Goal: Check status: Check status

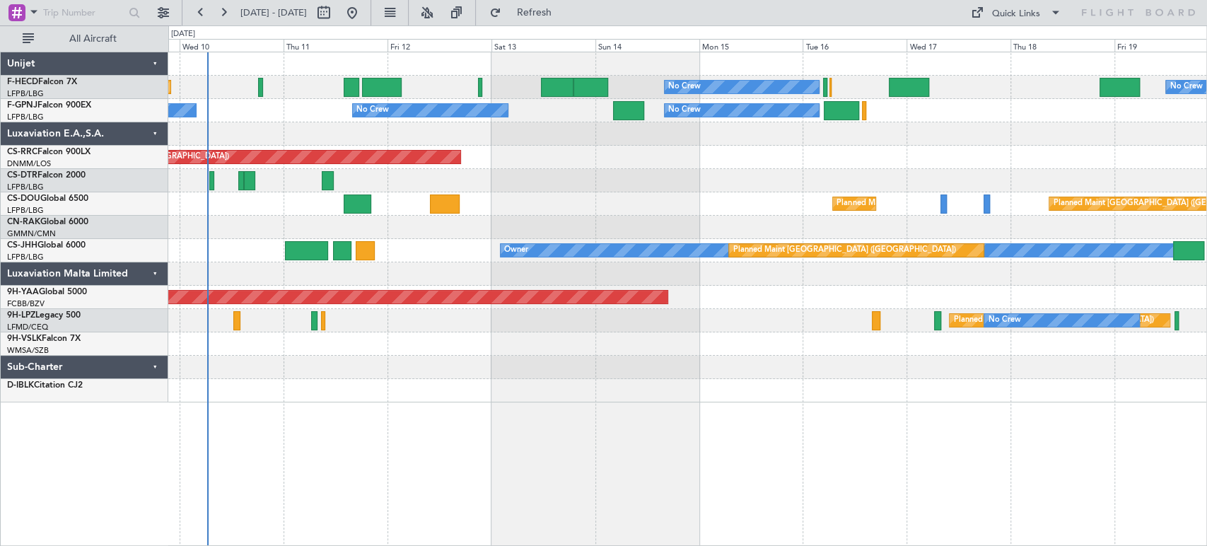
click at [0, 249] on html "[DATE] - [DATE] Refresh Quick Links All Aircraft No Crew Planned Maint [GEOGRAP…" at bounding box center [603, 273] width 1207 height 546
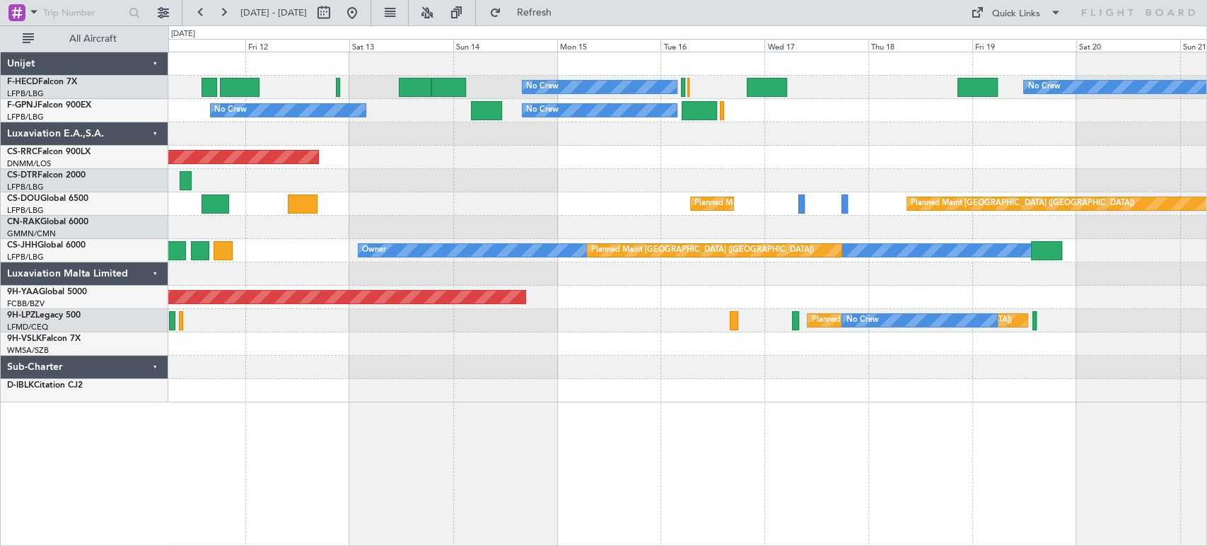
click at [419, 237] on div "No Crew No Crew Planned Maint [GEOGRAPHIC_DATA] ([GEOGRAPHIC_DATA]) No Crew No …" at bounding box center [603, 285] width 1207 height 521
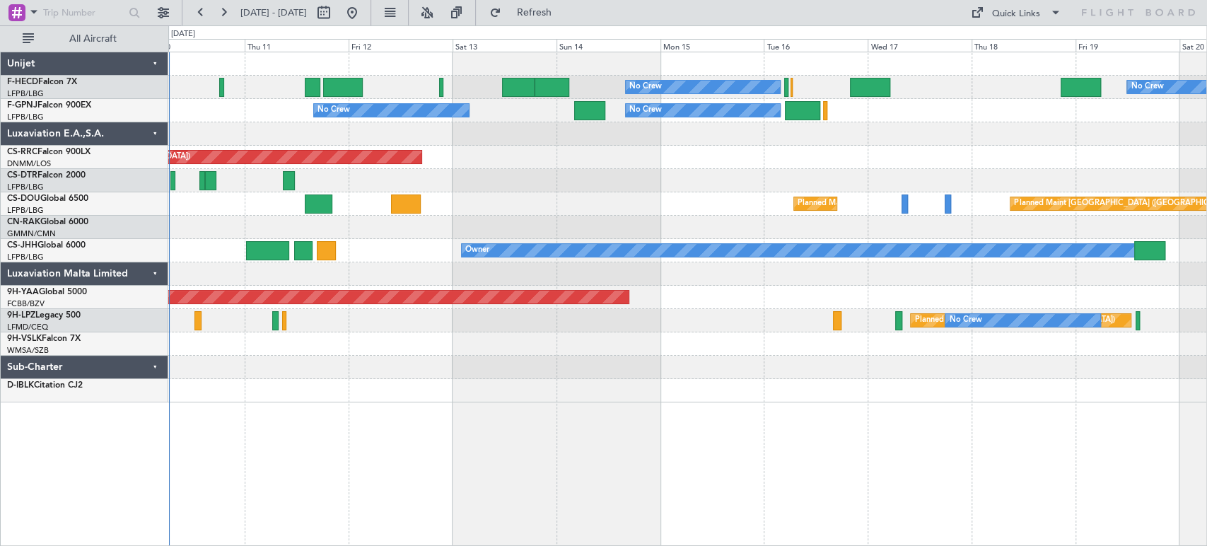
click at [378, 197] on div "Planned Maint [GEOGRAPHIC_DATA] ([GEOGRAPHIC_DATA]) Planned Maint [GEOGRAPHIC_D…" at bounding box center [687, 203] width 1038 height 23
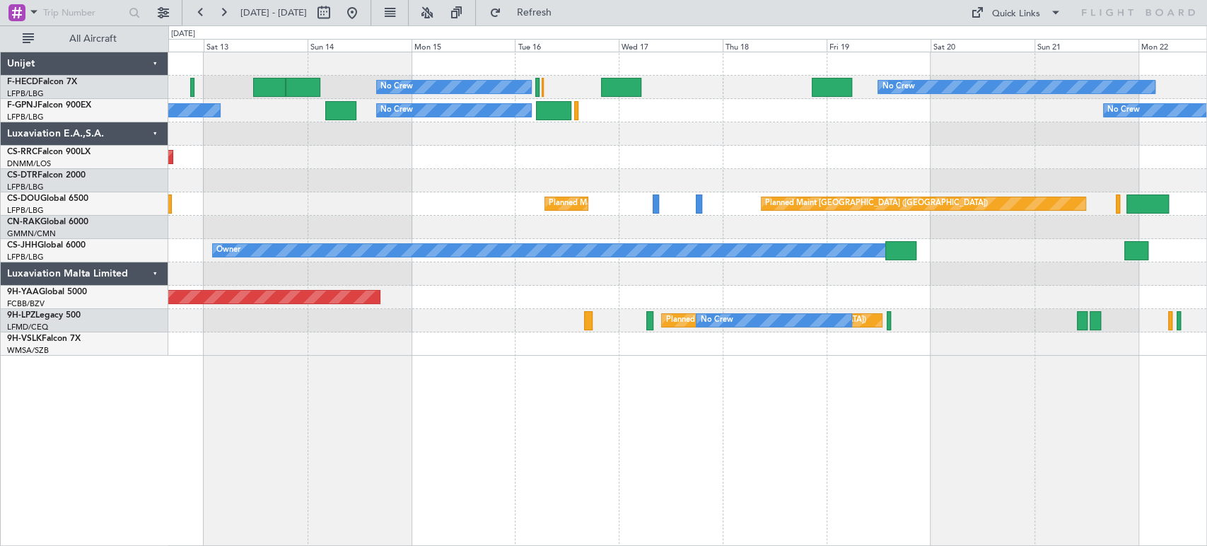
click at [74, 331] on div "No Crew No Crew No Crew No Crew No Crew No Crew Planned Maint [GEOGRAPHIC_DATA]…" at bounding box center [603, 285] width 1207 height 521
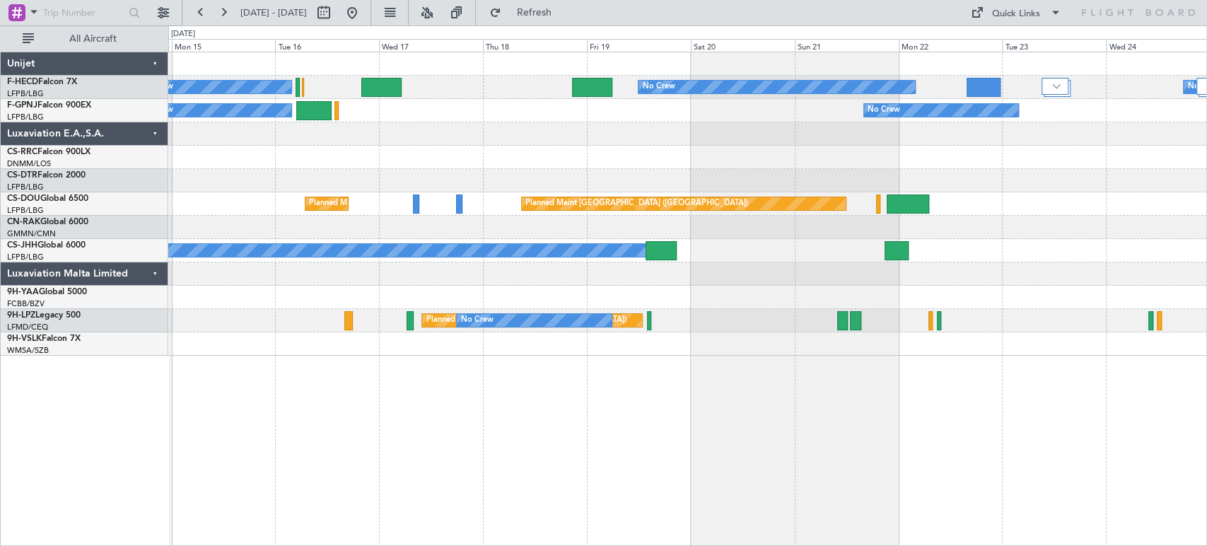
click at [170, 306] on div "AOG Maint Brazzaville (Maya-maya)" at bounding box center [687, 297] width 1038 height 23
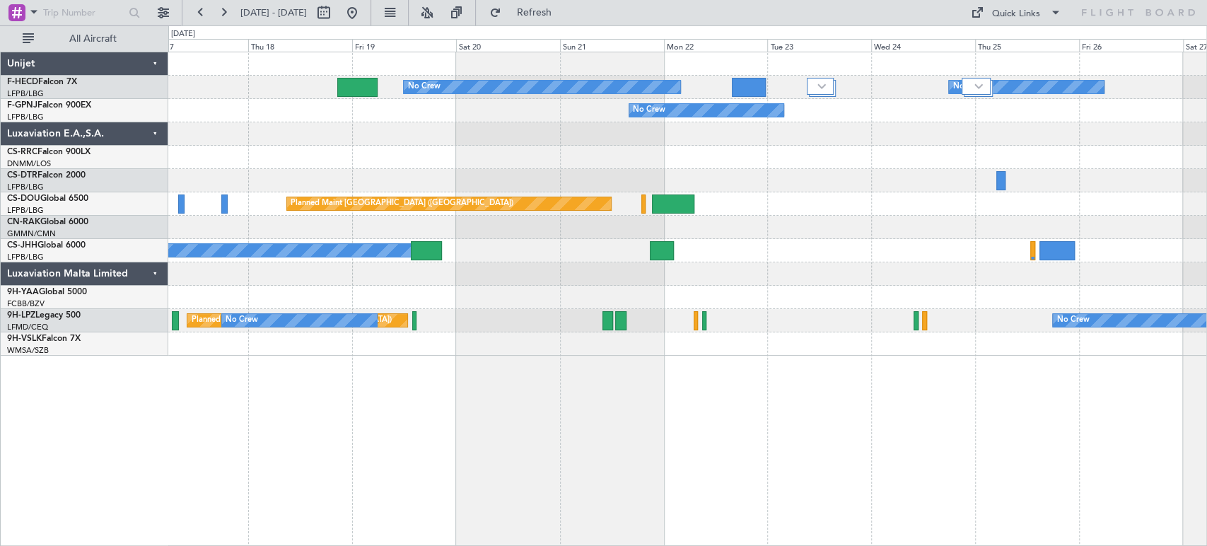
click at [179, 288] on div "No Crew No Crew No Crew No Crew No Crew Planned Maint [GEOGRAPHIC_DATA] ([GEOGR…" at bounding box center [687, 203] width 1038 height 303
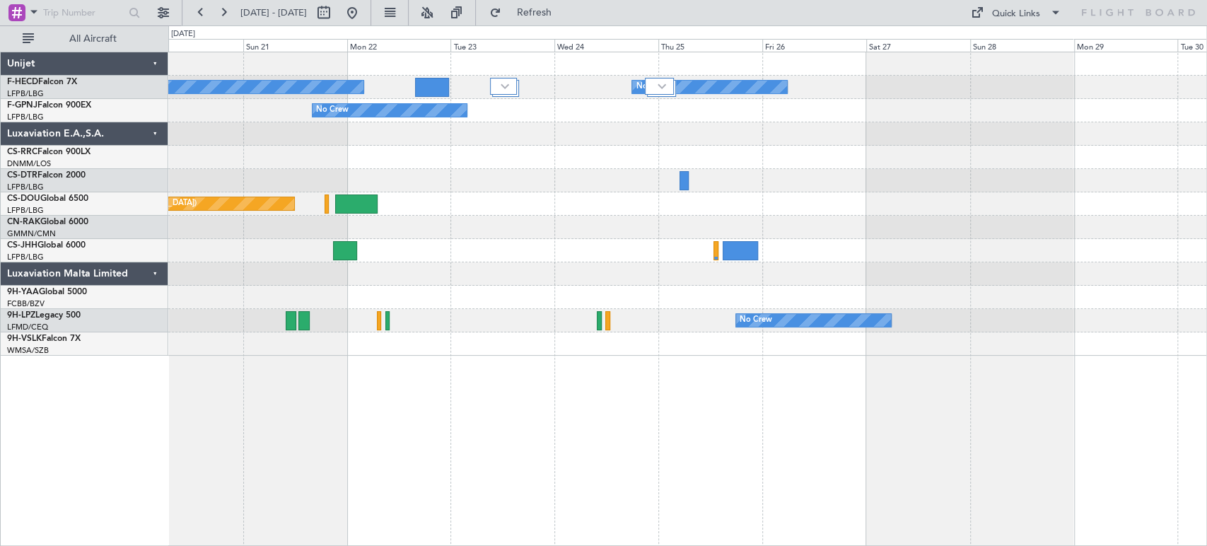
click at [707, 303] on div at bounding box center [687, 297] width 1038 height 23
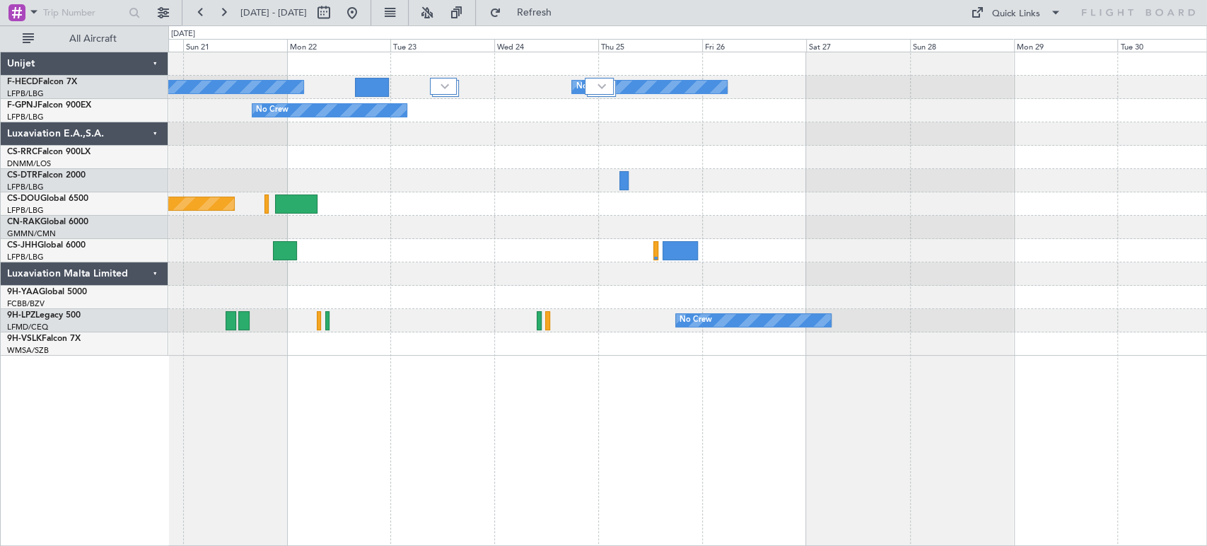
click at [275, 270] on div "No Crew No Crew No Crew Planned Maint [GEOGRAPHIC_DATA] ([GEOGRAPHIC_DATA]) Own…" at bounding box center [687, 203] width 1038 height 303
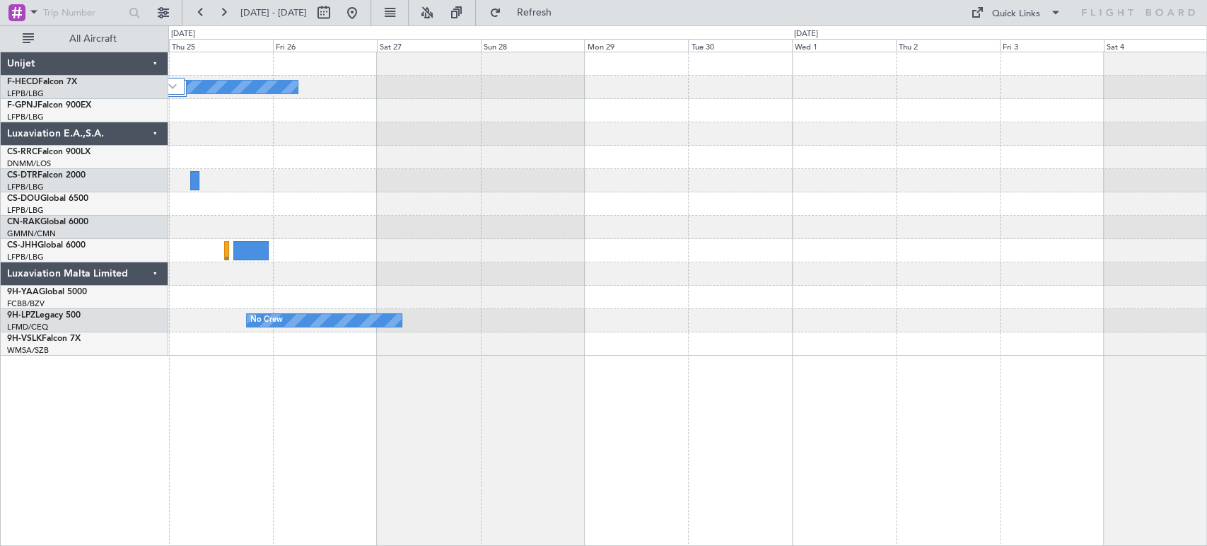
click at [244, 277] on div at bounding box center [687, 273] width 1038 height 23
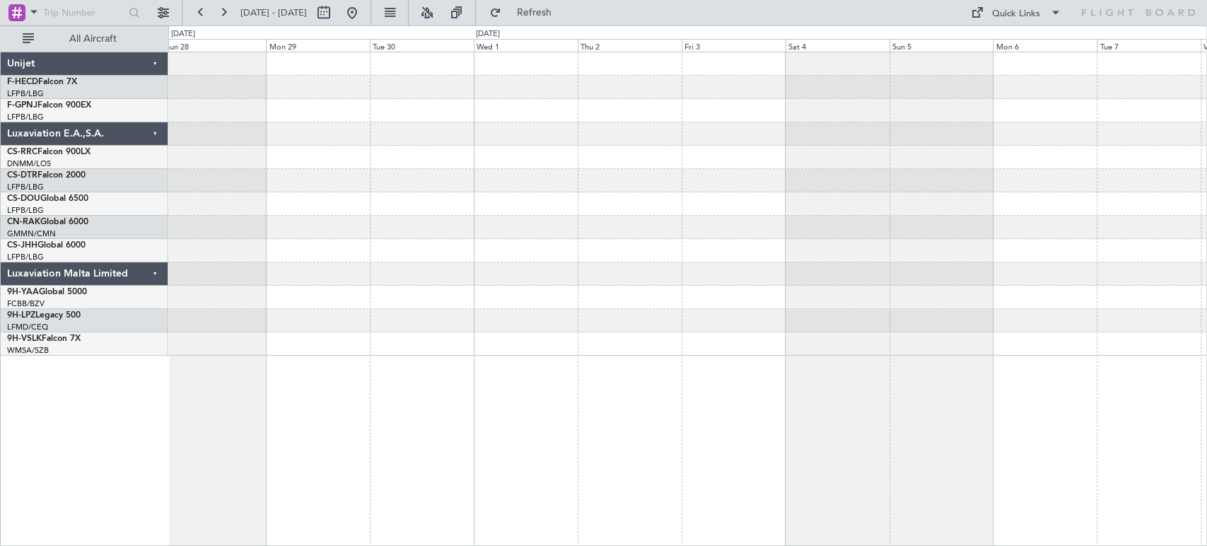
click at [286, 273] on div "No Crew No Crew" at bounding box center [687, 203] width 1038 height 303
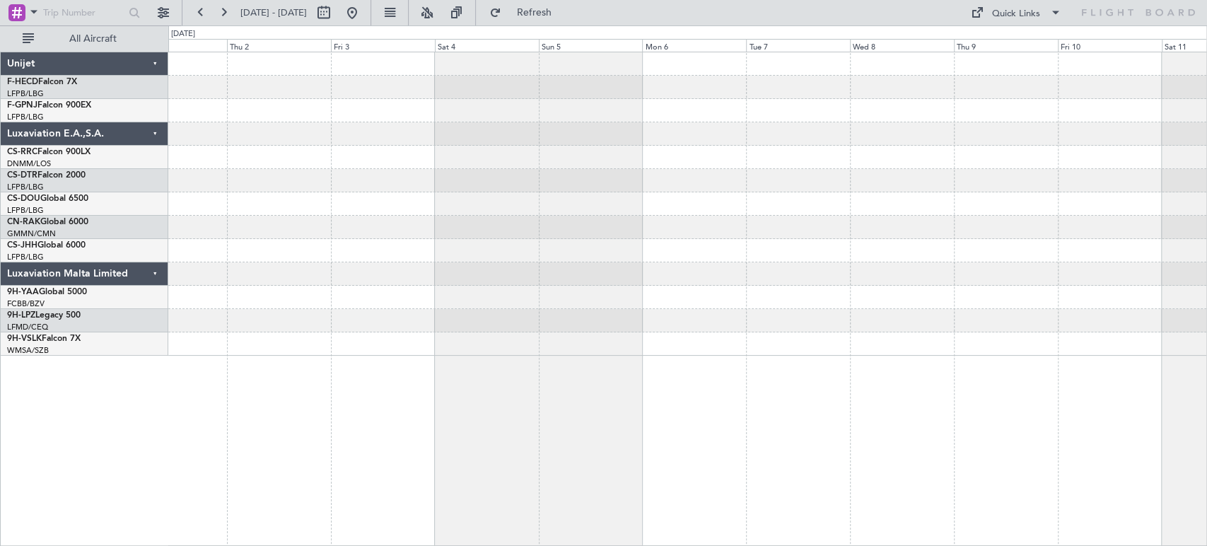
click at [395, 261] on div at bounding box center [687, 203] width 1038 height 303
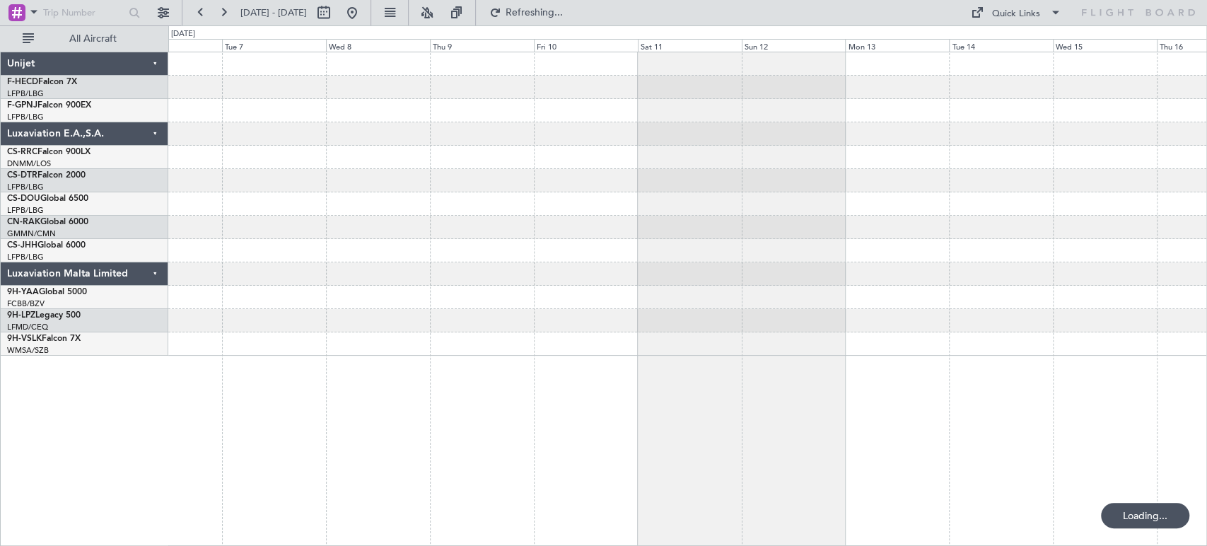
click at [465, 219] on div at bounding box center [687, 227] width 1038 height 23
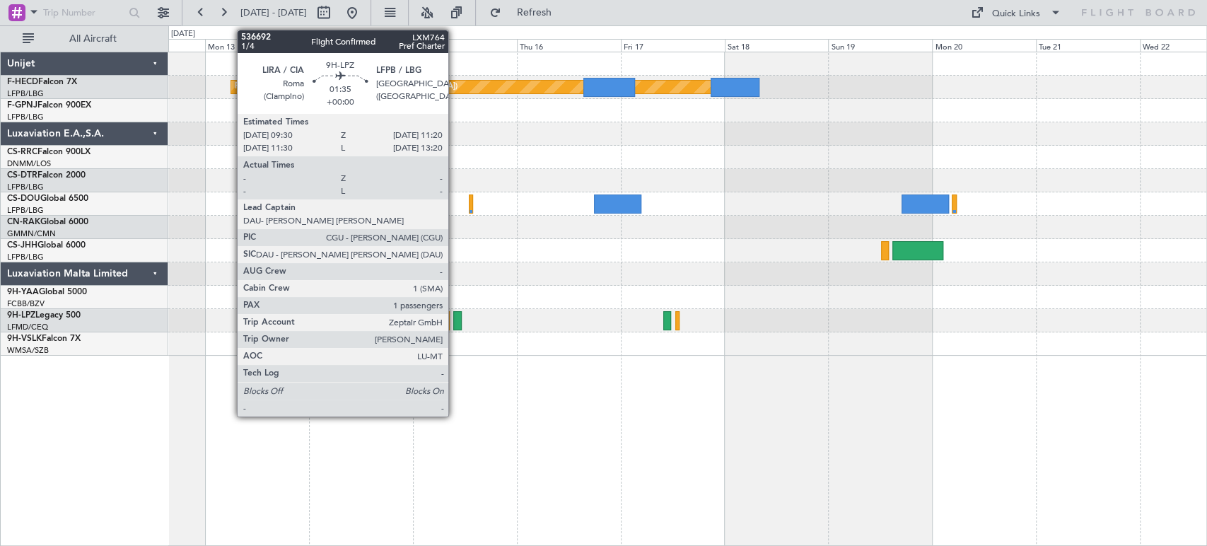
click at [455, 315] on div at bounding box center [457, 320] width 8 height 19
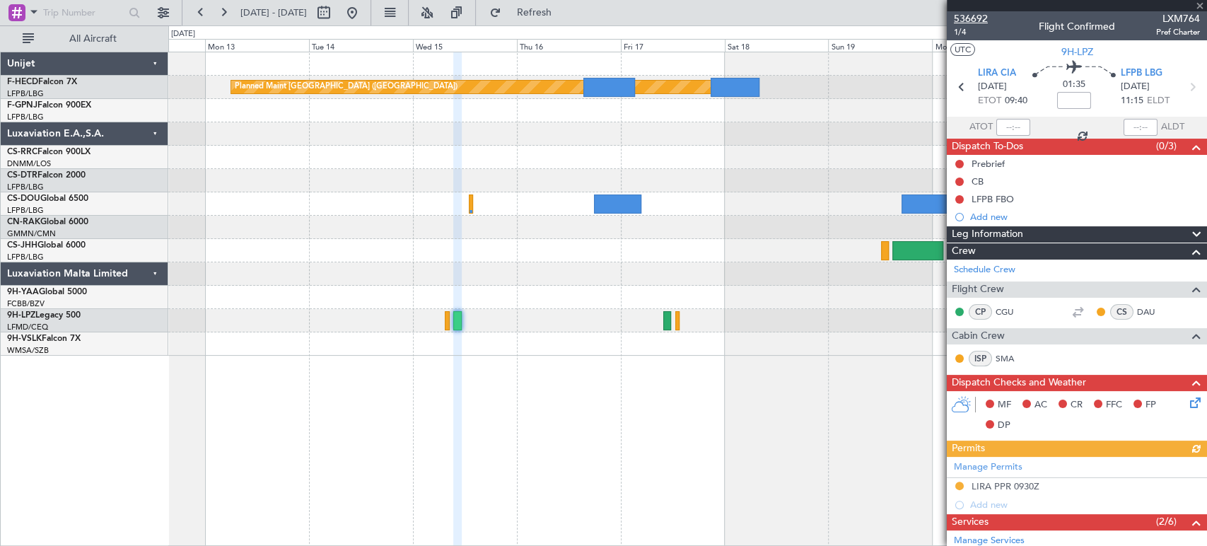
click at [979, 13] on span "536692" at bounding box center [971, 18] width 34 height 15
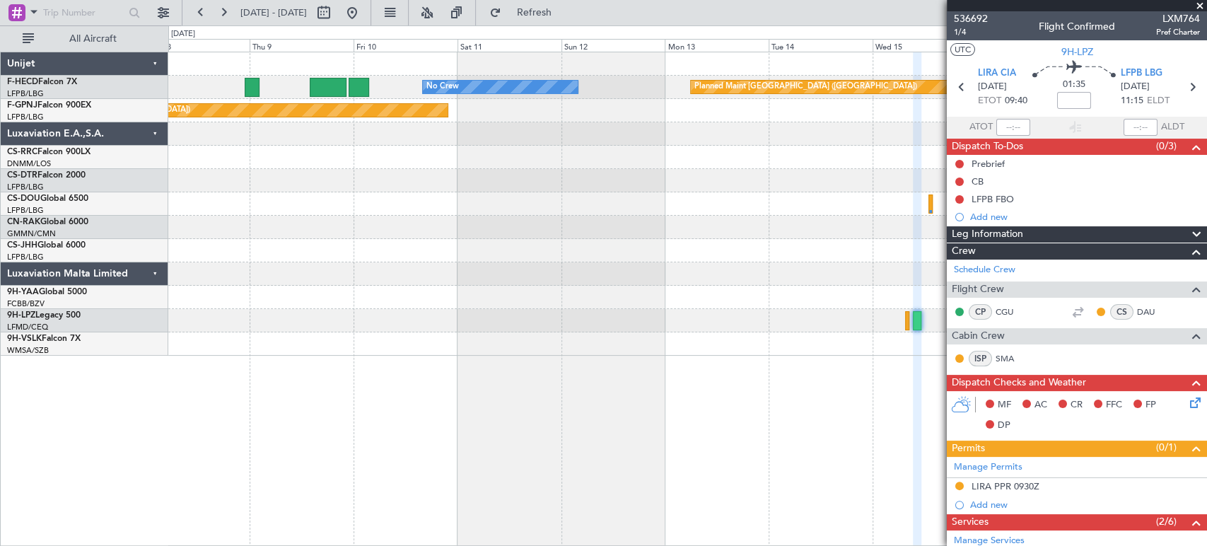
click at [944, 193] on div at bounding box center [687, 203] width 1038 height 23
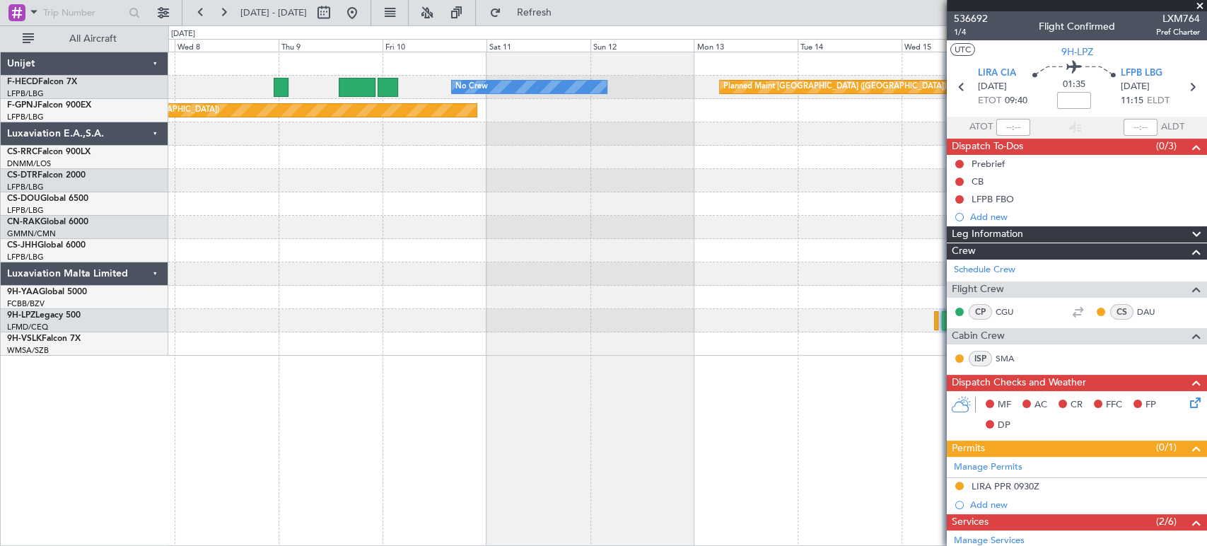
click at [1087, 203] on fb-app "[DATE] - [DATE] Refresh Quick Links All Aircraft Planned Maint [GEOGRAPHIC_DATA…" at bounding box center [603, 278] width 1207 height 535
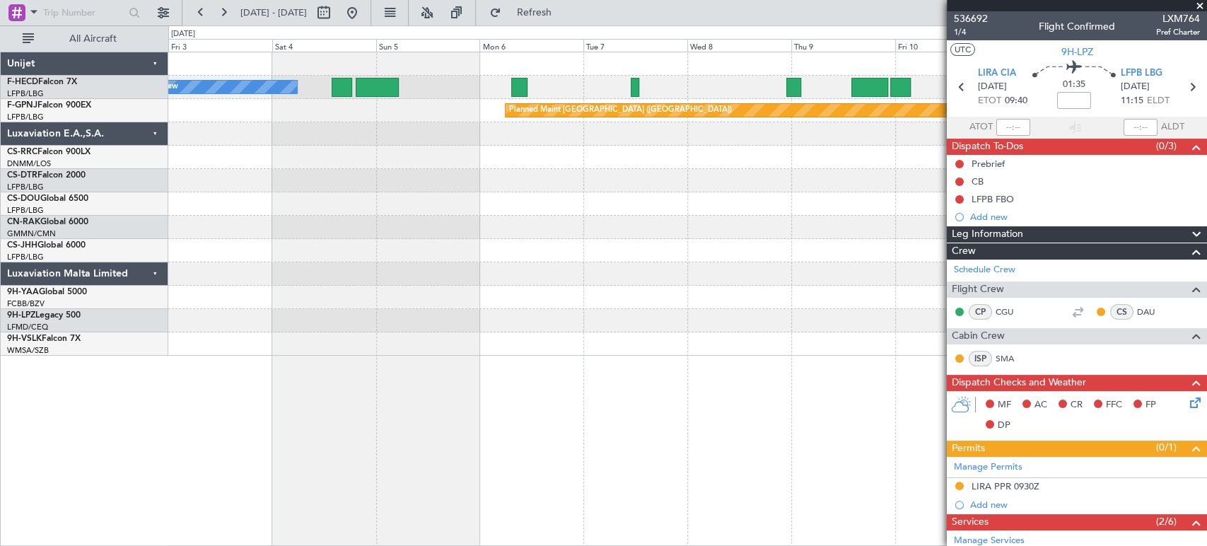
click at [891, 202] on div "Planned Maint [GEOGRAPHIC_DATA] ([GEOGRAPHIC_DATA])" at bounding box center [687, 203] width 1038 height 23
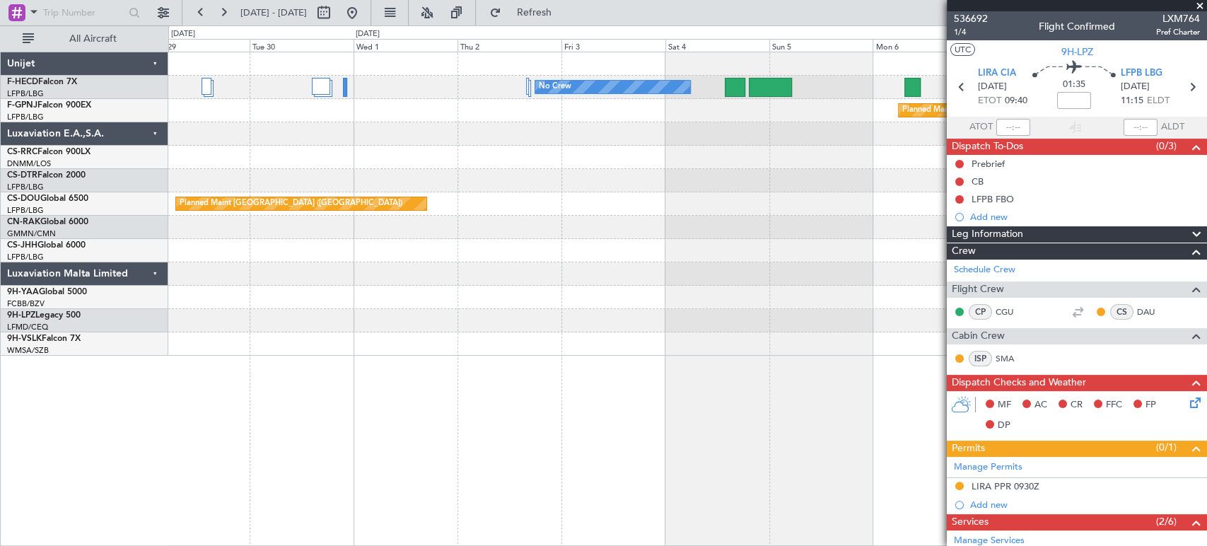
click at [1073, 209] on fb-app "[DATE] - [DATE] Refresh Quick Links All Aircraft No Crew No Crew Planned Maint …" at bounding box center [603, 278] width 1207 height 535
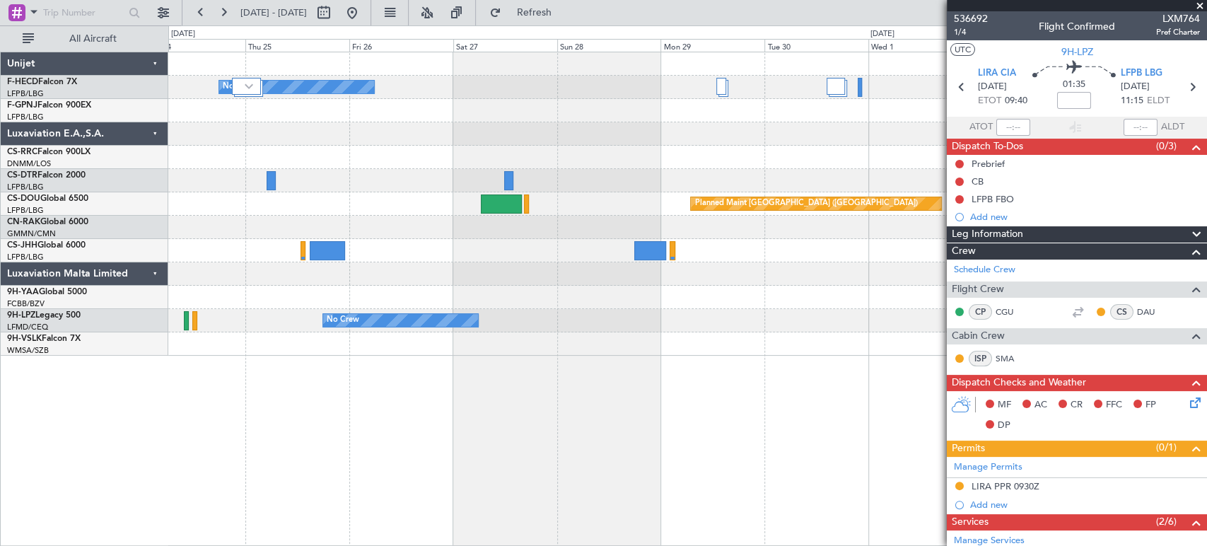
click at [1050, 189] on fb-app "[DATE] - [DATE] Refresh Quick Links All Aircraft No Crew No Crew No Crew Planne…" at bounding box center [603, 278] width 1207 height 535
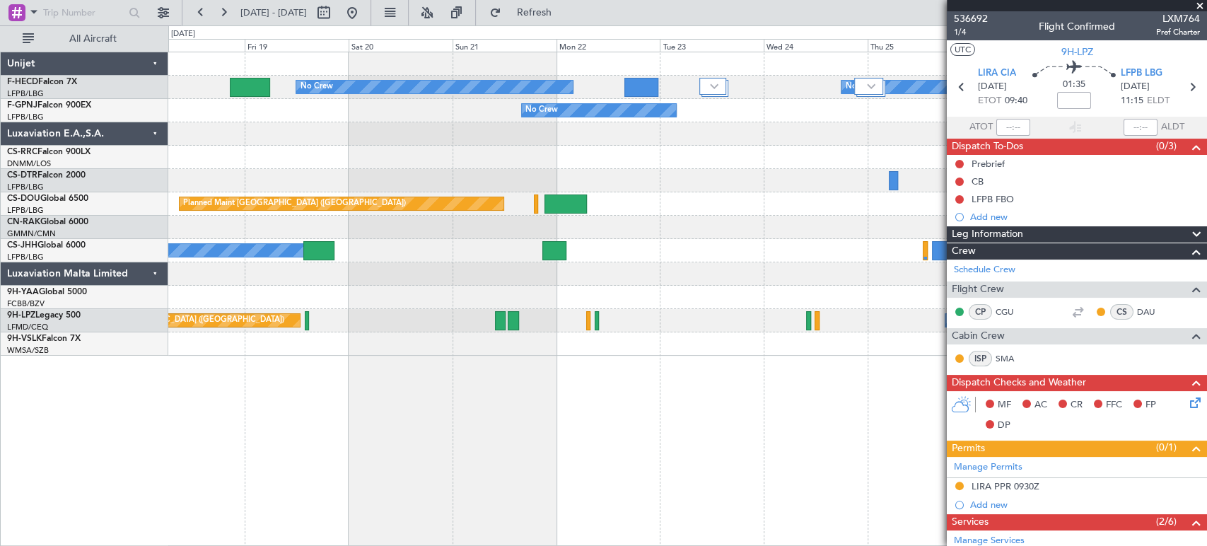
click at [1068, 179] on fb-app "[DATE] - [DATE] Refresh Quick Links All Aircraft No Crew No Crew No Crew Planne…" at bounding box center [603, 278] width 1207 height 535
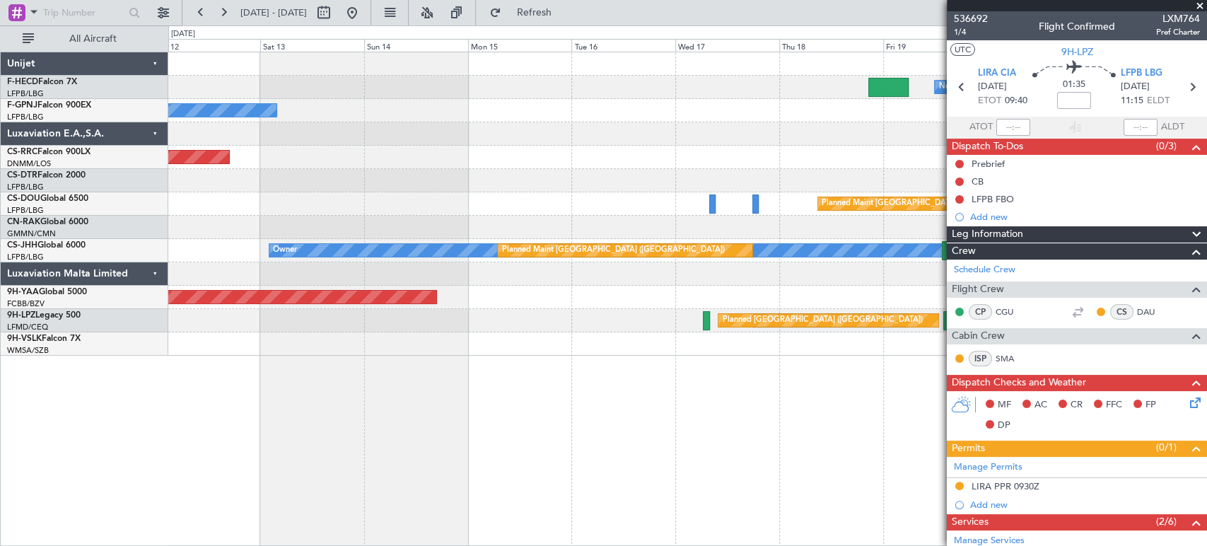
click at [1162, 190] on fb-app "[DATE] - [DATE] Refresh Quick Links All Aircraft No Crew Planned Maint [GEOGRAP…" at bounding box center [603, 278] width 1207 height 535
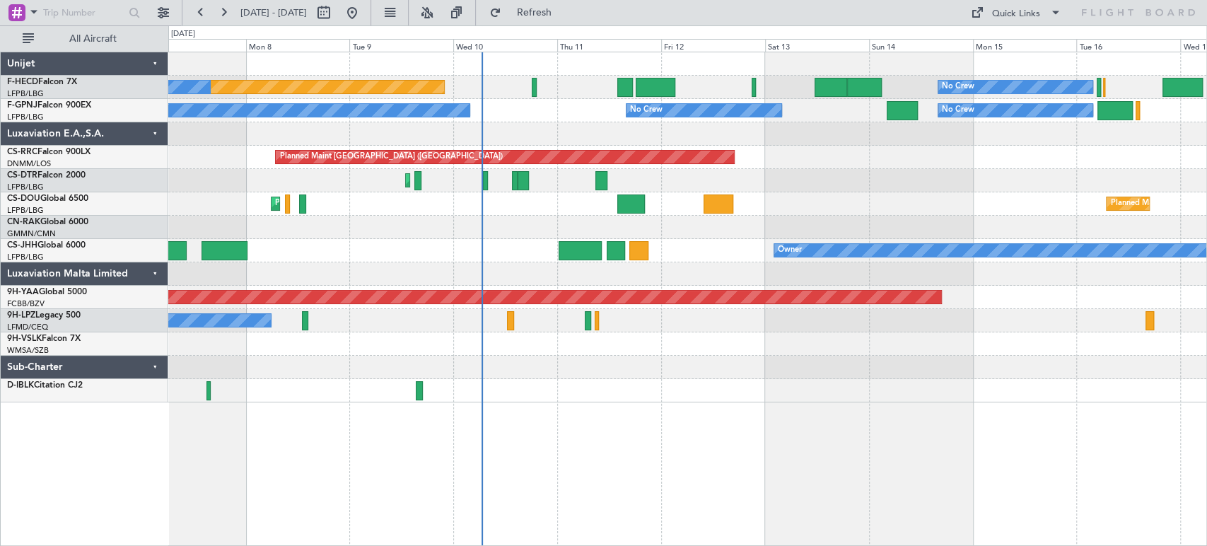
click at [591, 354] on div at bounding box center [687, 343] width 1038 height 23
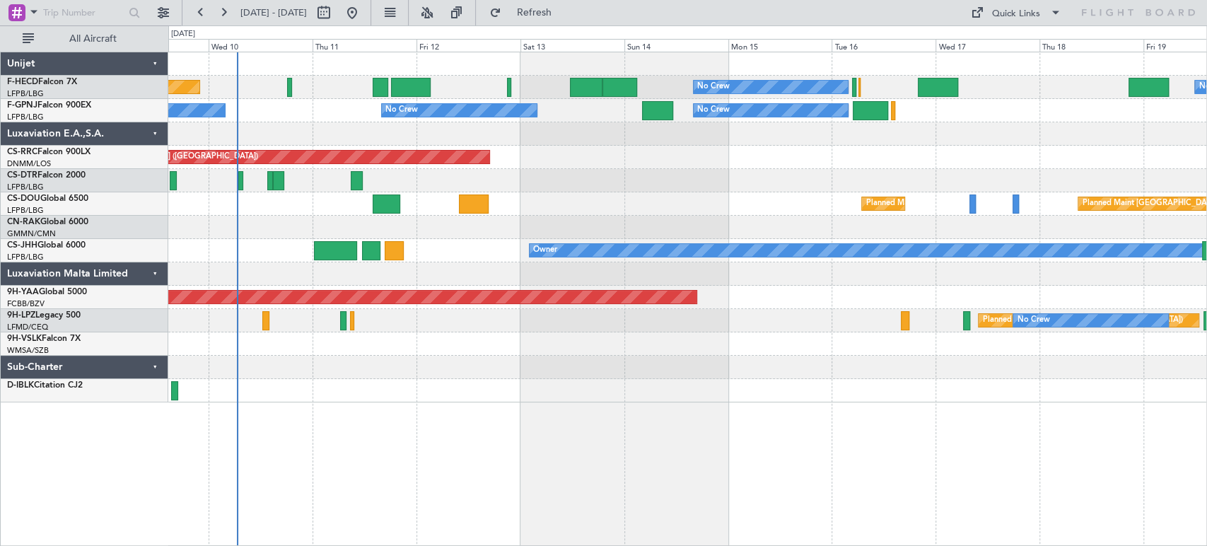
click at [361, 354] on div "Planned Maint [GEOGRAPHIC_DATA] ([GEOGRAPHIC_DATA]) No Crew No Crew No Crew No …" at bounding box center [687, 227] width 1038 height 350
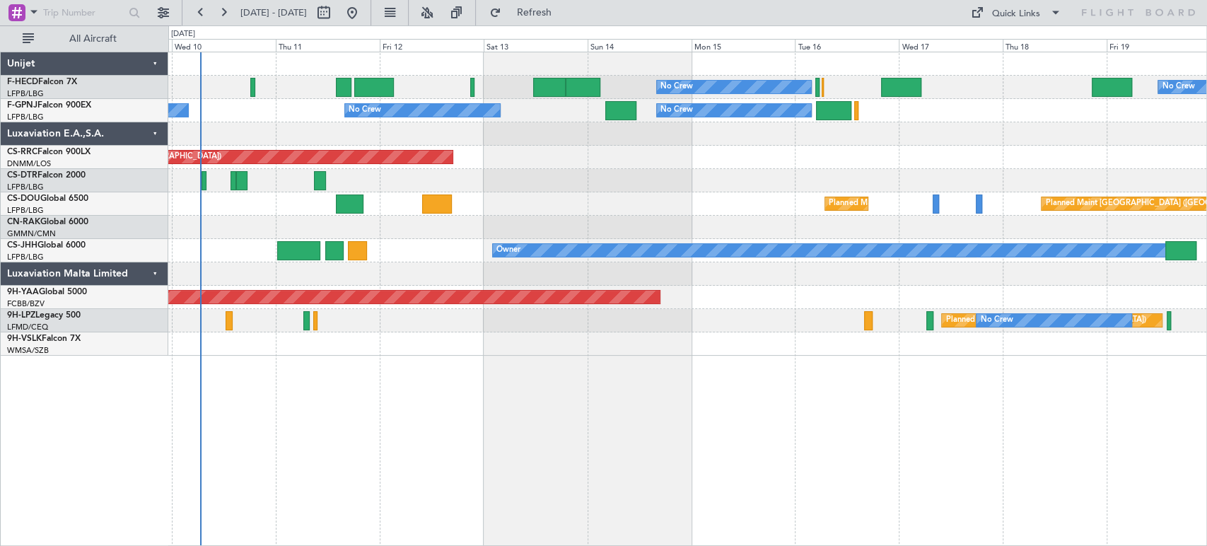
click at [154, 344] on div "No Crew No Crew Planned Maint [GEOGRAPHIC_DATA] ([GEOGRAPHIC_DATA]) No Crew No …" at bounding box center [603, 285] width 1207 height 521
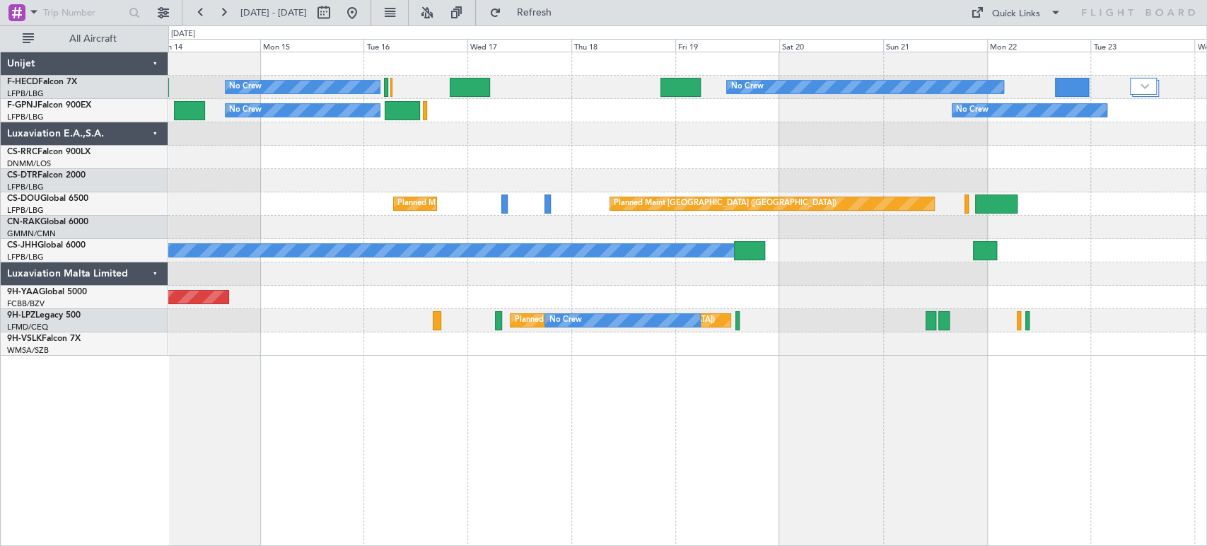
click at [289, 363] on div "No Crew No Crew No Crew No Crew No Crew No Crew Planned Maint [GEOGRAPHIC_DATA]…" at bounding box center [687, 299] width 1039 height 494
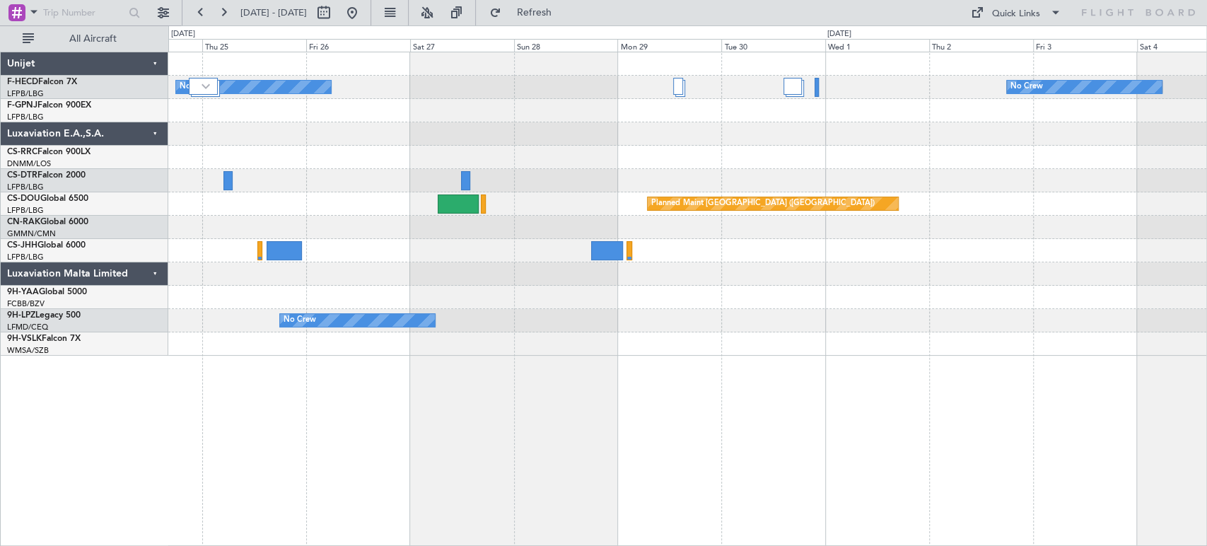
click at [234, 337] on div at bounding box center [687, 343] width 1038 height 23
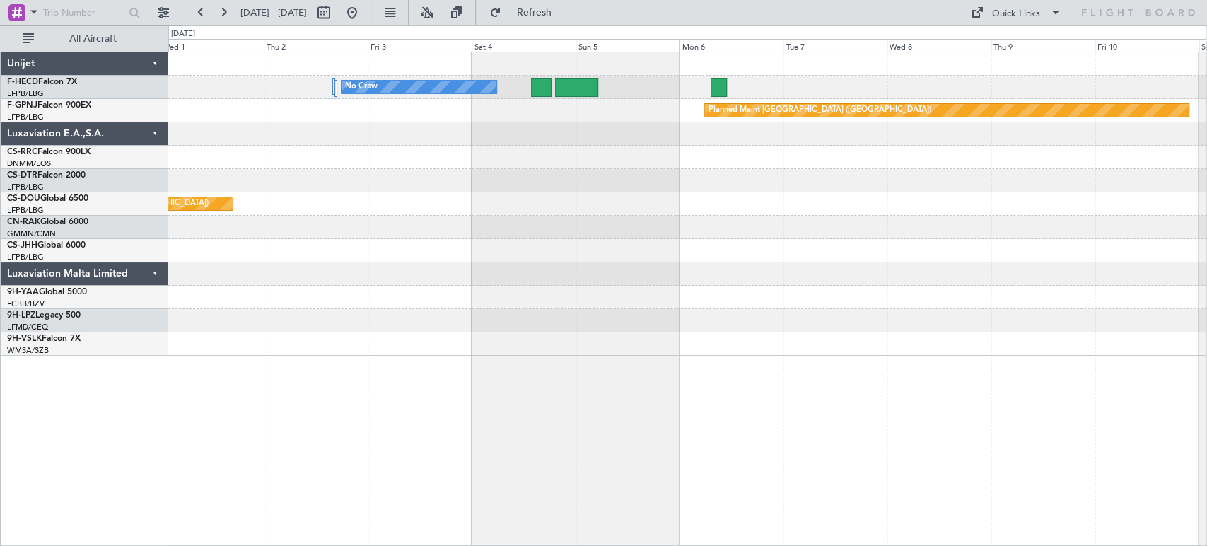
click at [80, 296] on div "No Crew Planned Maint [GEOGRAPHIC_DATA] ([GEOGRAPHIC_DATA]) Planned Maint [GEOG…" at bounding box center [603, 285] width 1207 height 521
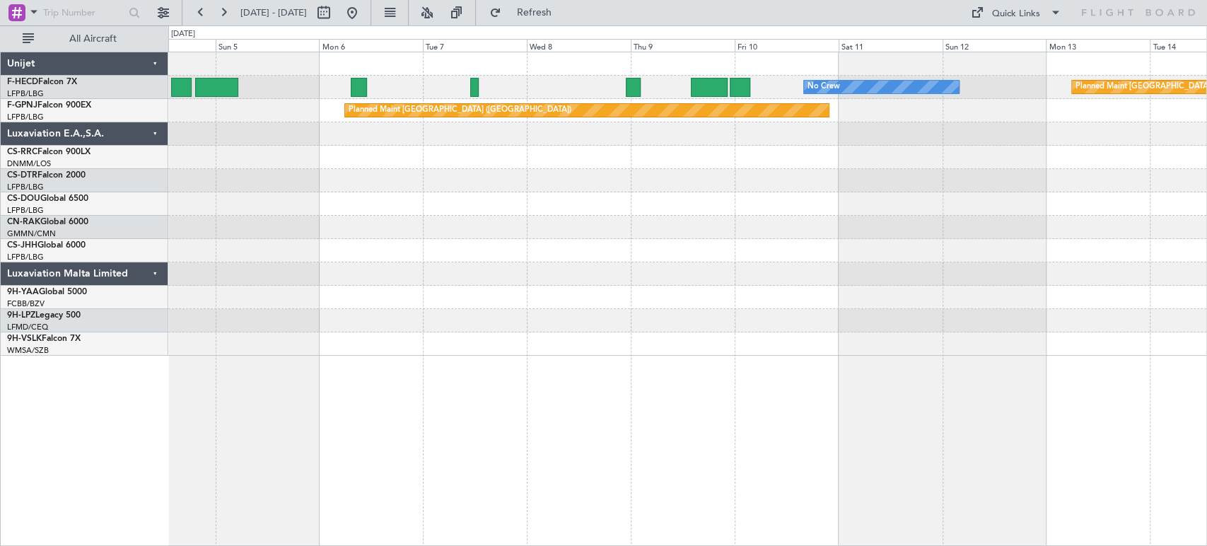
click at [127, 313] on div "No Crew Planned Maint [GEOGRAPHIC_DATA] ([GEOGRAPHIC_DATA]) No Crew Planned Mai…" at bounding box center [603, 285] width 1207 height 521
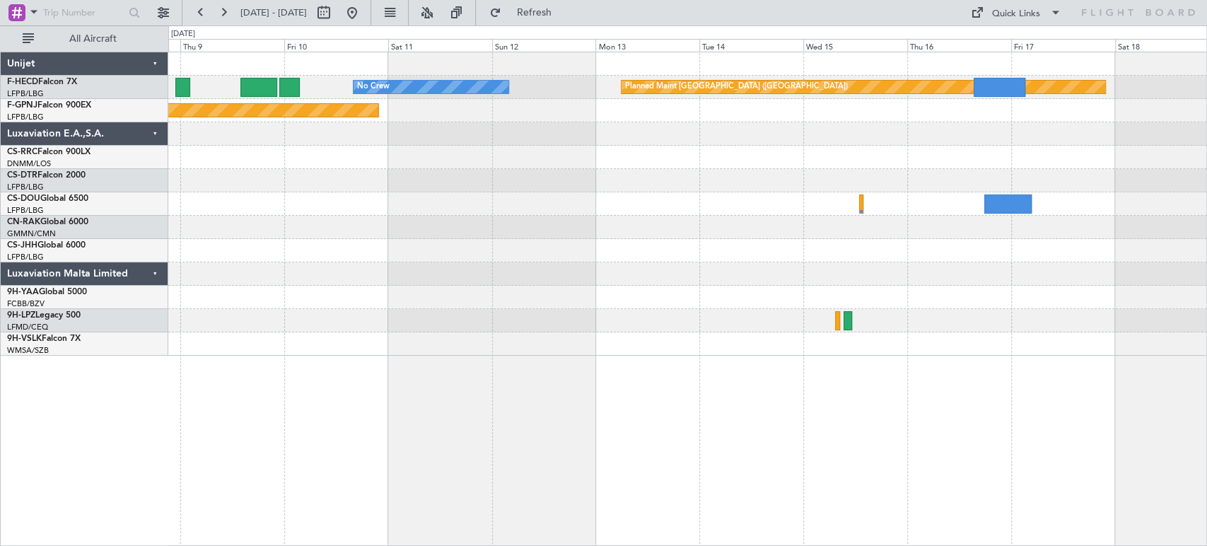
click at [136, 291] on div "No Crew Planned Maint [GEOGRAPHIC_DATA] ([GEOGRAPHIC_DATA]) Planned Maint [GEOG…" at bounding box center [603, 285] width 1207 height 521
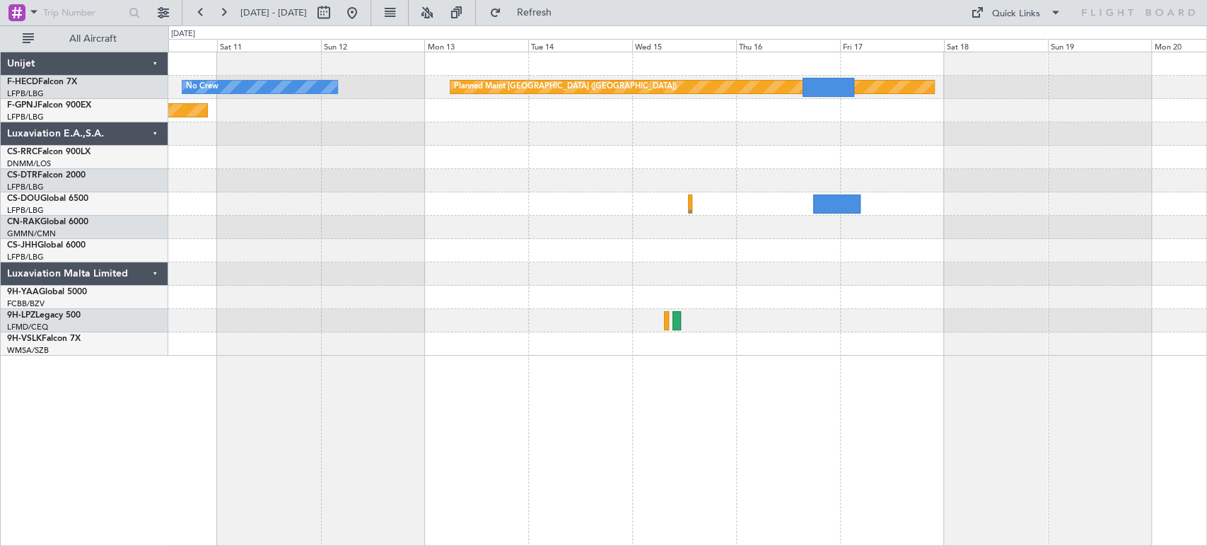
click at [166, 294] on div "No Crew Planned Maint [GEOGRAPHIC_DATA] ([GEOGRAPHIC_DATA]) Planned Maint [GEOG…" at bounding box center [603, 285] width 1207 height 521
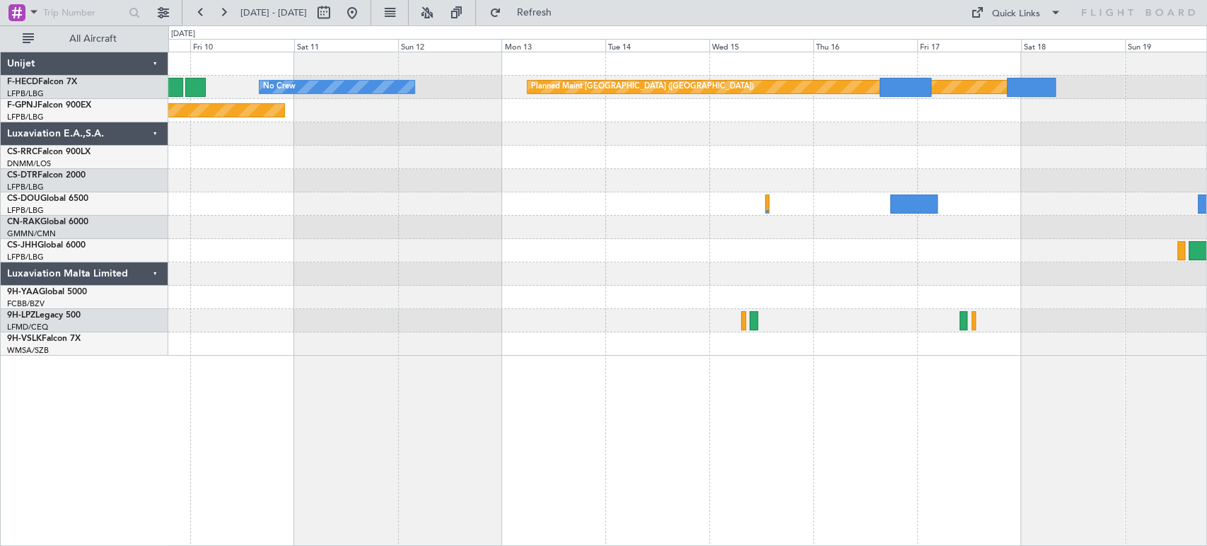
click at [716, 362] on div "Planned Maint [GEOGRAPHIC_DATA] ([GEOGRAPHIC_DATA]) No Crew Planned Maint [GEOG…" at bounding box center [687, 299] width 1039 height 494
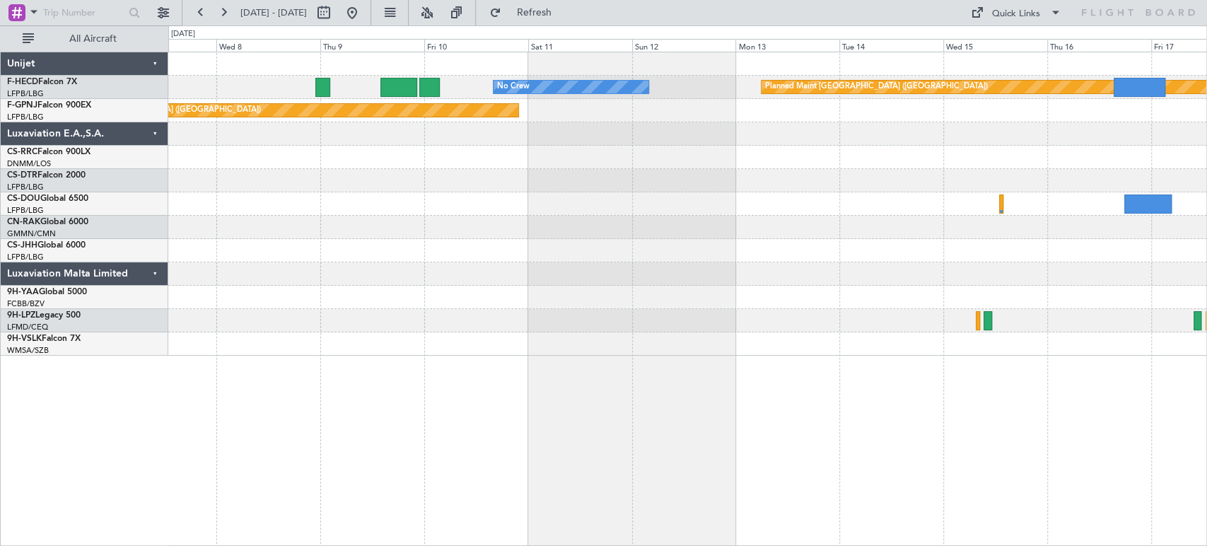
click at [515, 378] on div "Planned Maint [GEOGRAPHIC_DATA] ([GEOGRAPHIC_DATA]) No Crew Planned Maint [GEOG…" at bounding box center [687, 299] width 1039 height 494
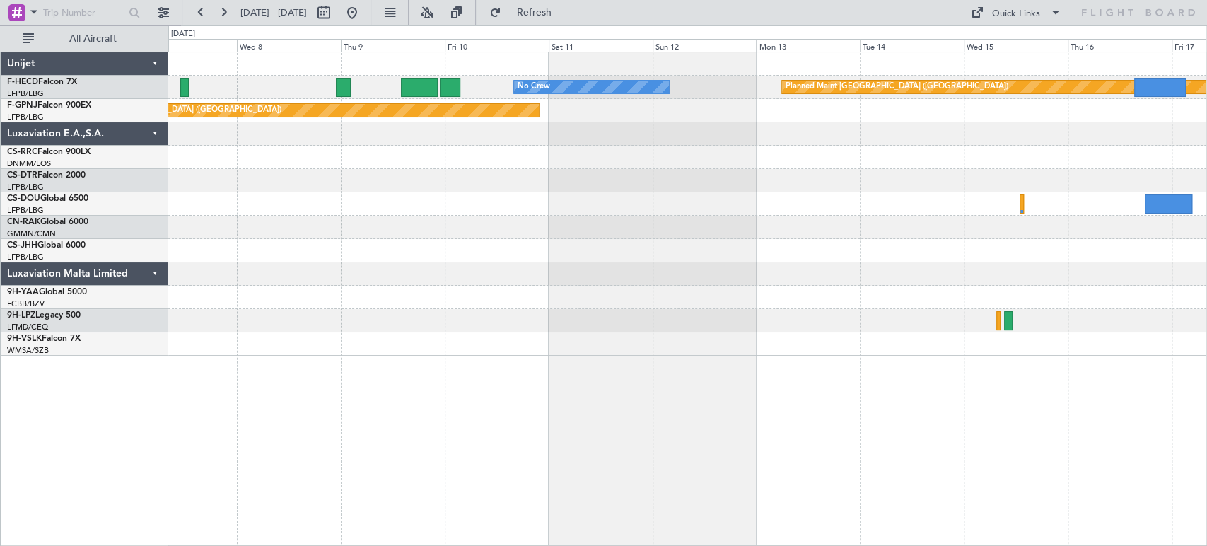
click at [631, 379] on div "Planned Maint [GEOGRAPHIC_DATA] ([GEOGRAPHIC_DATA]) No Crew Planned Maint [GEOG…" at bounding box center [687, 299] width 1039 height 494
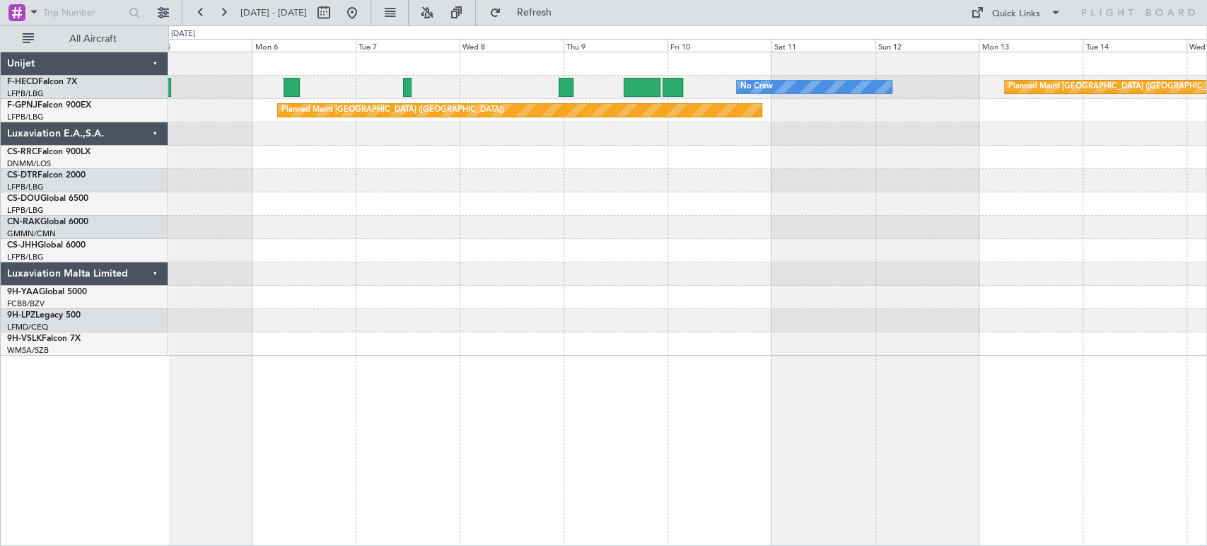
click at [638, 383] on div "Planned Maint [GEOGRAPHIC_DATA] ([GEOGRAPHIC_DATA]) No Crew No Crew Planned Mai…" at bounding box center [687, 299] width 1039 height 494
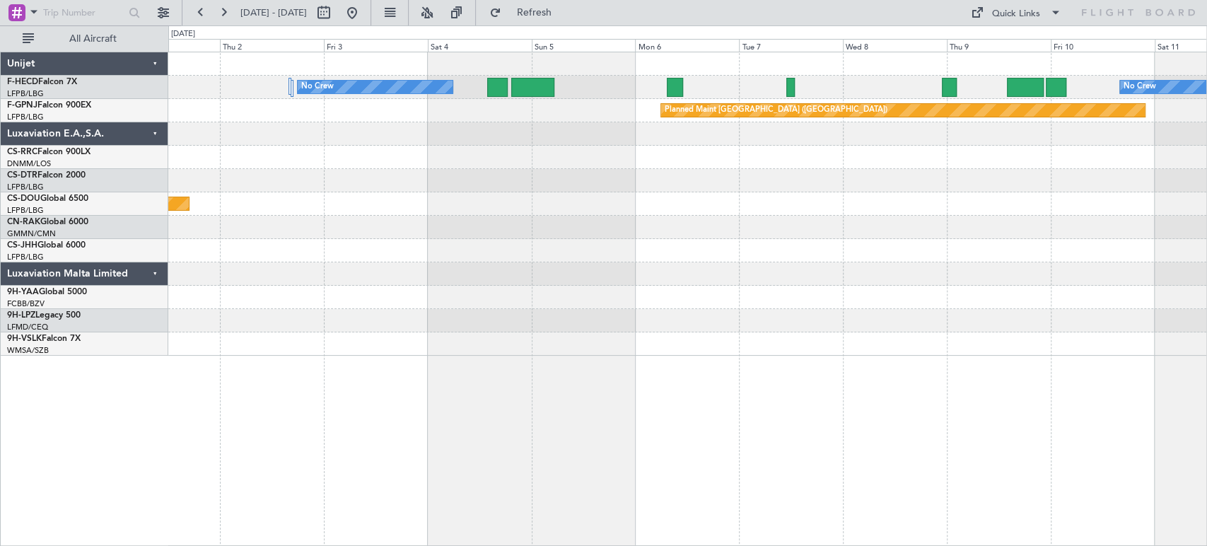
click at [622, 403] on div "No Crew No Crew Planned Maint [GEOGRAPHIC_DATA] ([GEOGRAPHIC_DATA]) Planned Mai…" at bounding box center [687, 299] width 1039 height 494
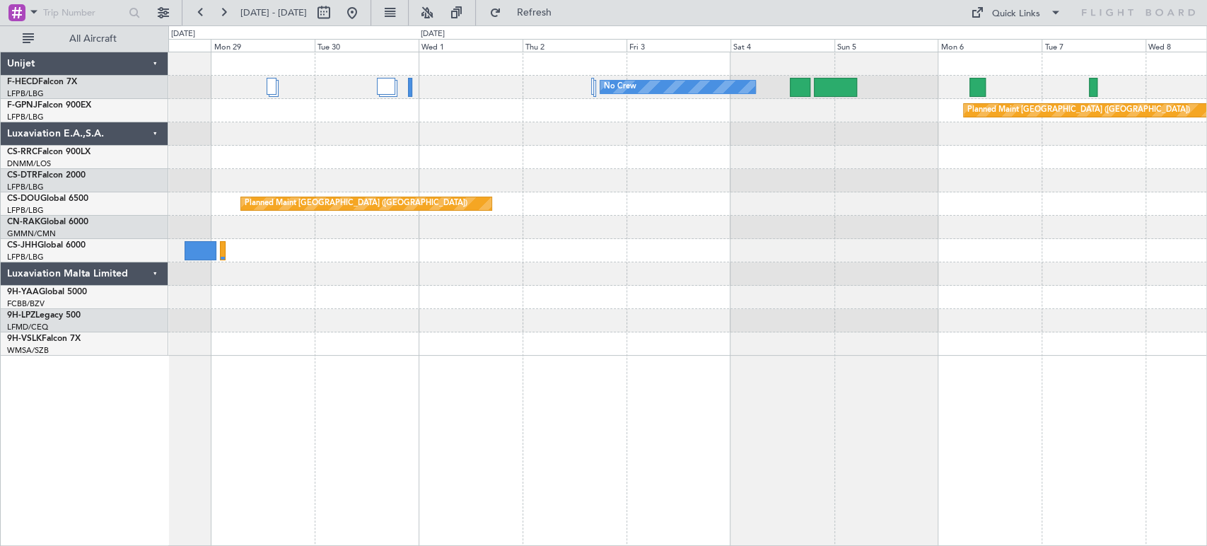
click at [597, 407] on div "No Crew No Crew No Crew Planned Maint [GEOGRAPHIC_DATA] ([GEOGRAPHIC_DATA]) Pla…" at bounding box center [687, 299] width 1039 height 494
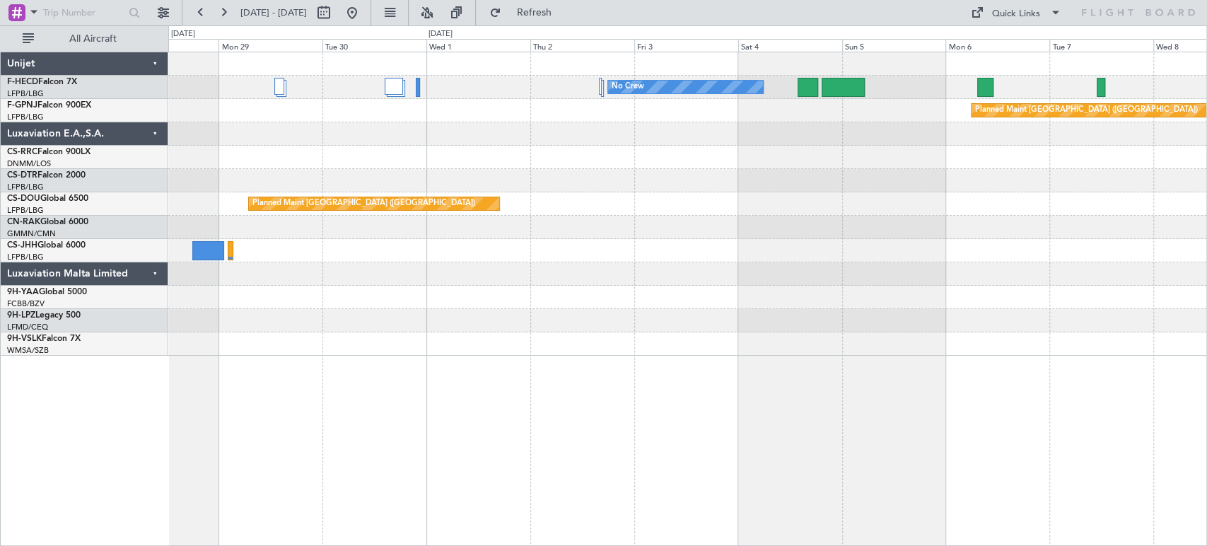
click at [493, 407] on div "No Crew No Crew No Crew Planned Maint [GEOGRAPHIC_DATA] ([GEOGRAPHIC_DATA]) Pla…" at bounding box center [687, 299] width 1039 height 494
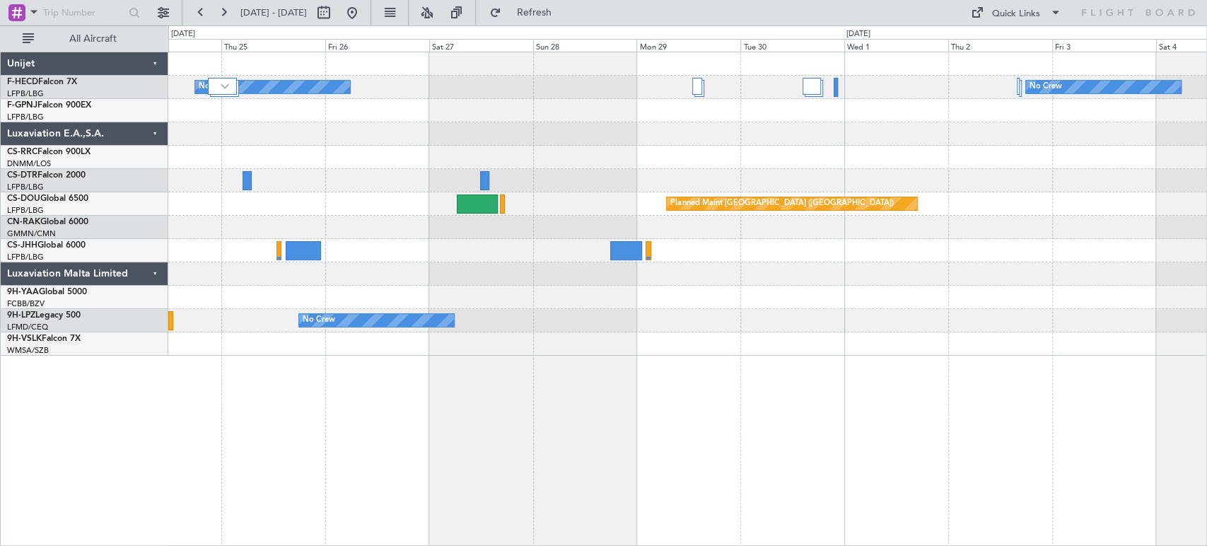
click at [655, 212] on div "No Crew No Crew No Crew Planned Maint [GEOGRAPHIC_DATA] ([GEOGRAPHIC_DATA]) No …" at bounding box center [687, 203] width 1038 height 303
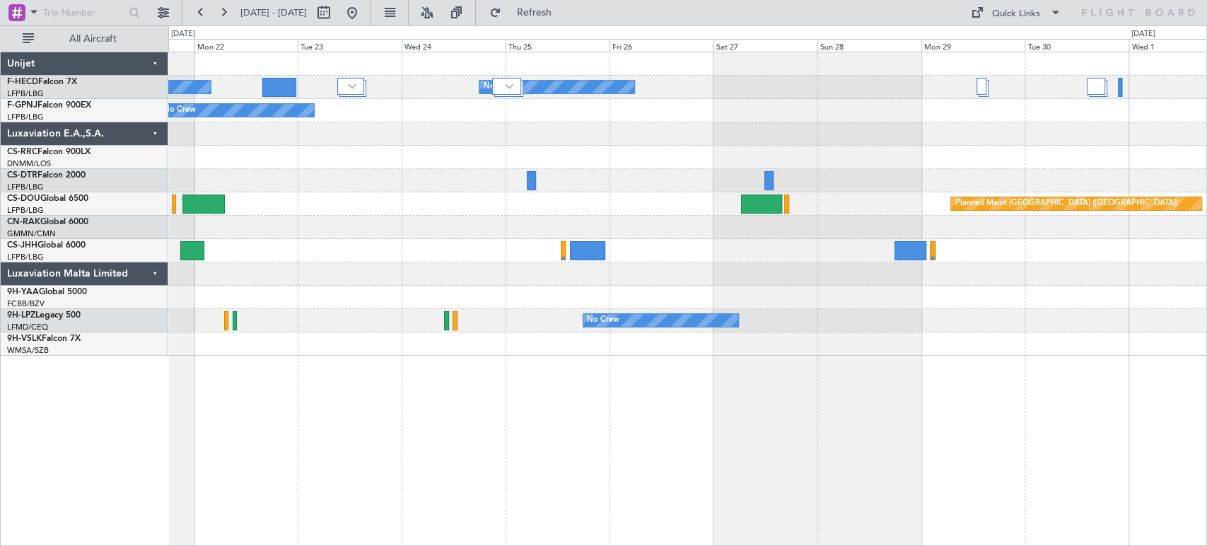
click at [779, 184] on div "No Crew No Crew No Crew No Crew Planned Maint [GEOGRAPHIC_DATA] ([GEOGRAPHIC_DA…" at bounding box center [687, 203] width 1038 height 303
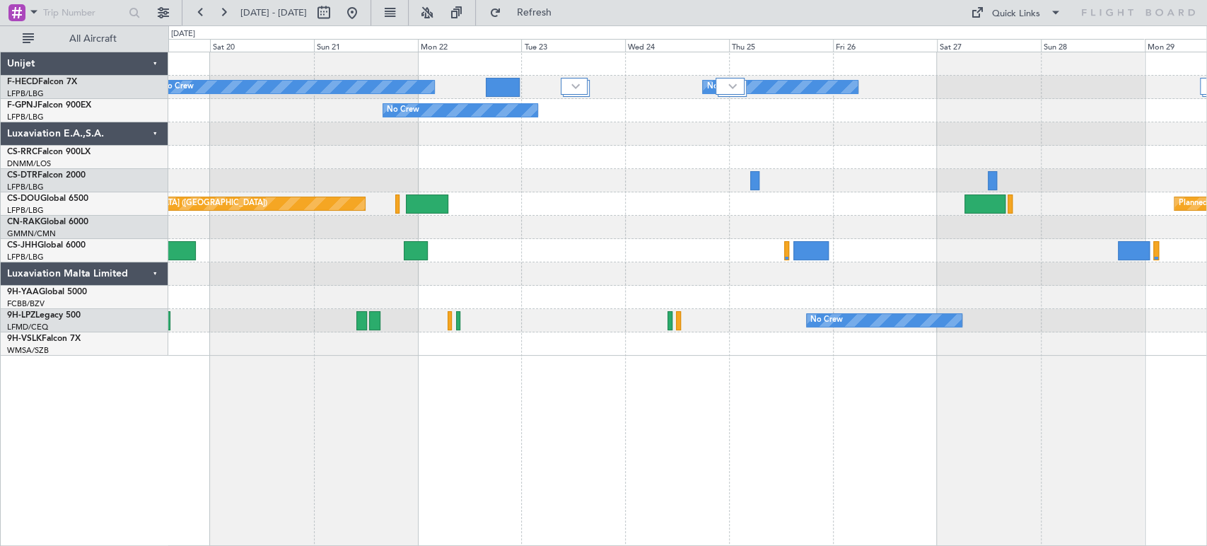
click at [694, 214] on div "Planned Maint [GEOGRAPHIC_DATA] ([GEOGRAPHIC_DATA]) Planned Maint [GEOGRAPHIC_D…" at bounding box center [687, 203] width 1038 height 23
click at [654, 220] on div at bounding box center [687, 227] width 1038 height 23
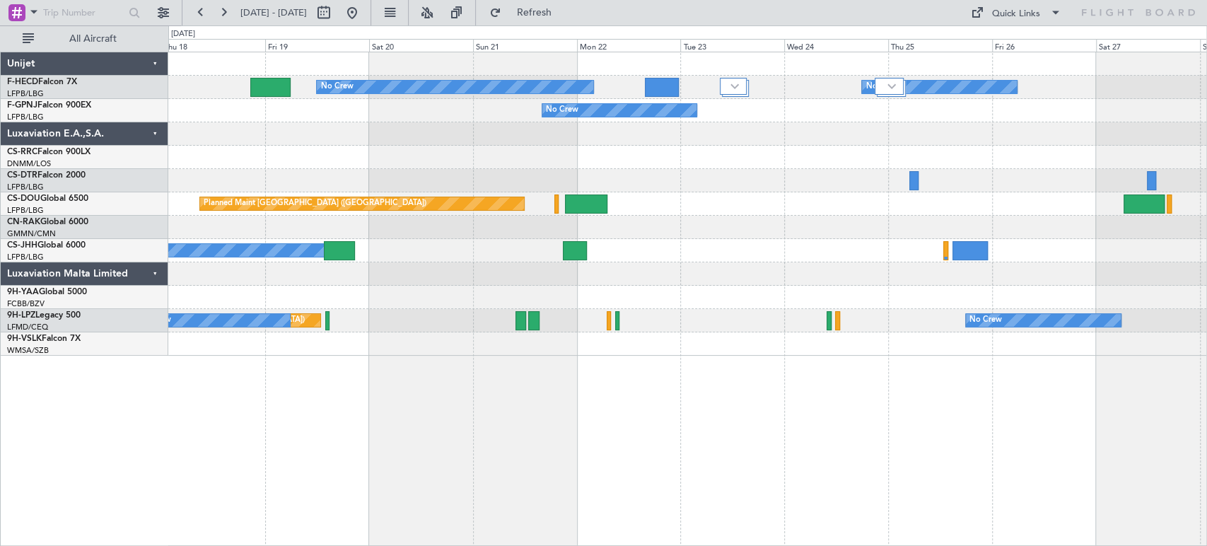
click at [611, 222] on div at bounding box center [687, 227] width 1038 height 23
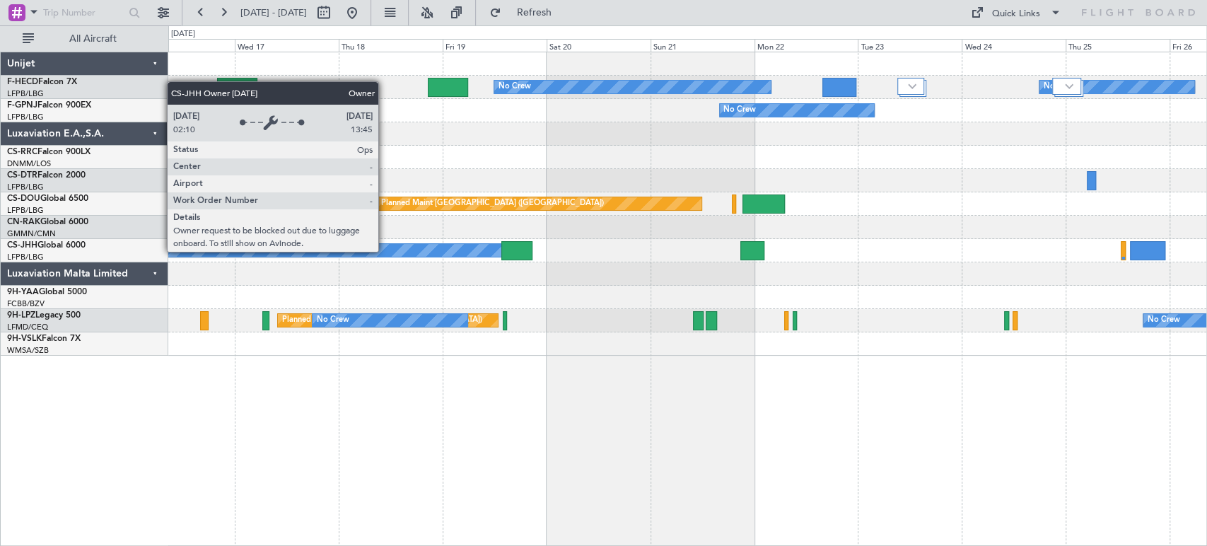
click at [1090, 265] on div "No Crew No Crew No Crew No Crew No Crew Planned Maint [GEOGRAPHIC_DATA] ([GEOGR…" at bounding box center [687, 203] width 1038 height 303
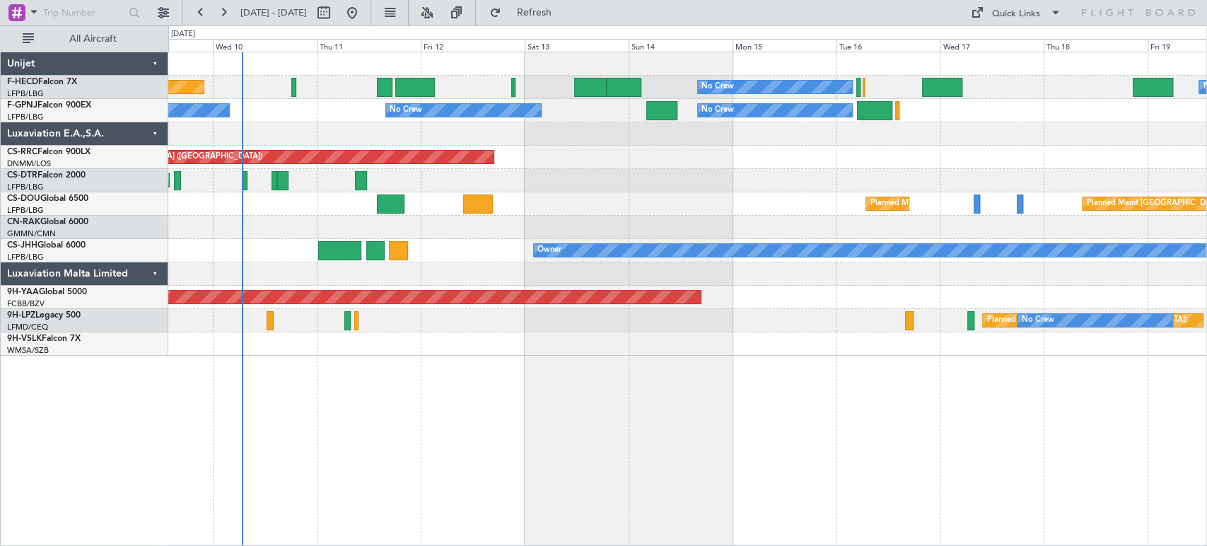
click at [816, 207] on div "Planned Maint [GEOGRAPHIC_DATA] ([GEOGRAPHIC_DATA]) Planned Maint [GEOGRAPHIC_D…" at bounding box center [687, 203] width 1038 height 23
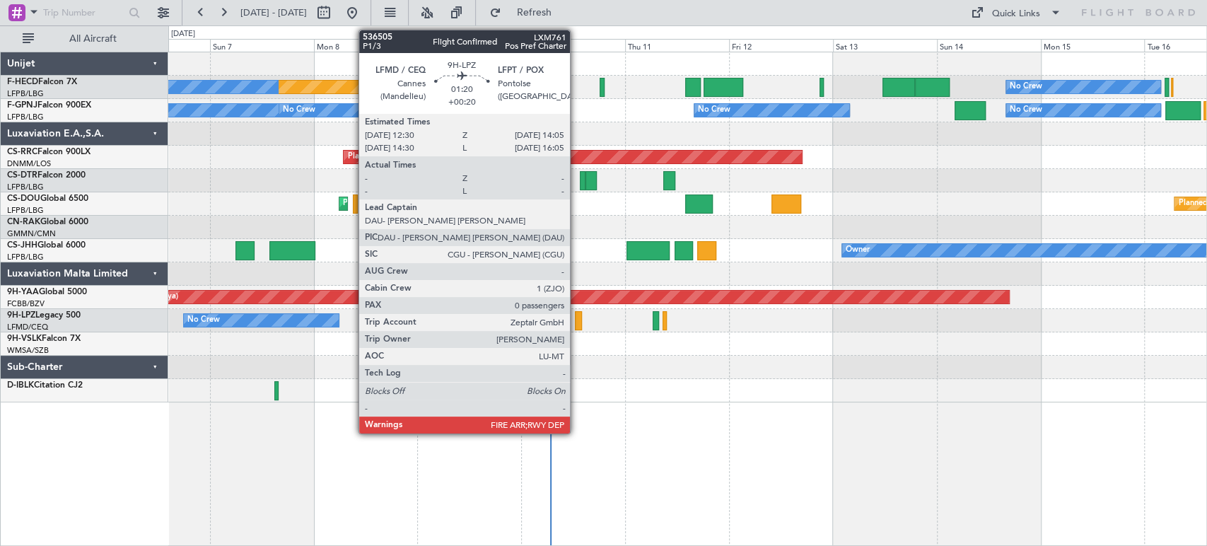
click at [577, 318] on div at bounding box center [578, 320] width 7 height 19
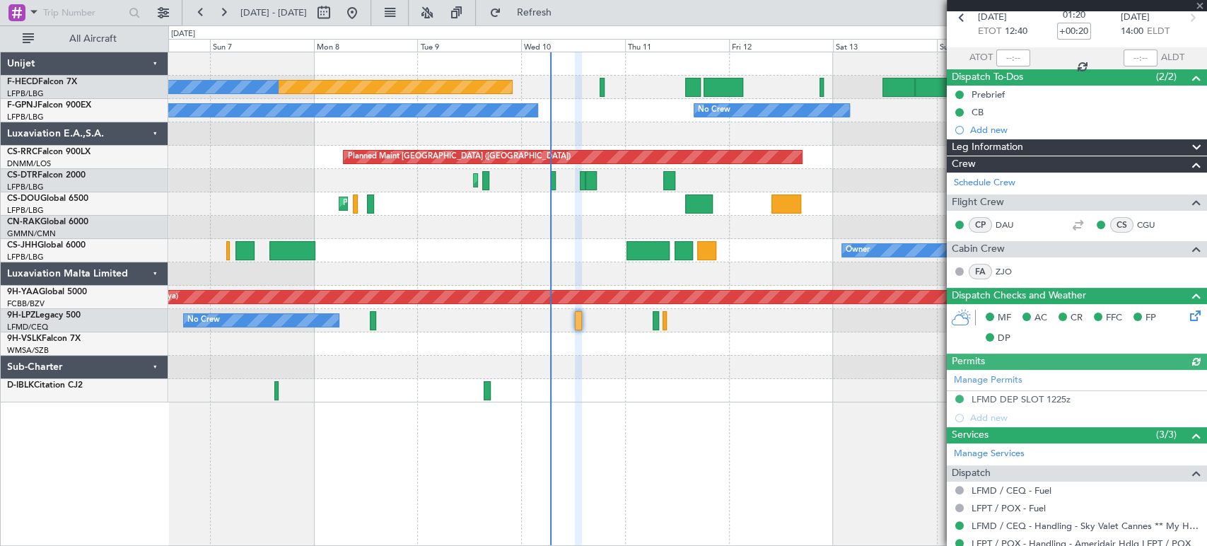
scroll to position [149, 0]
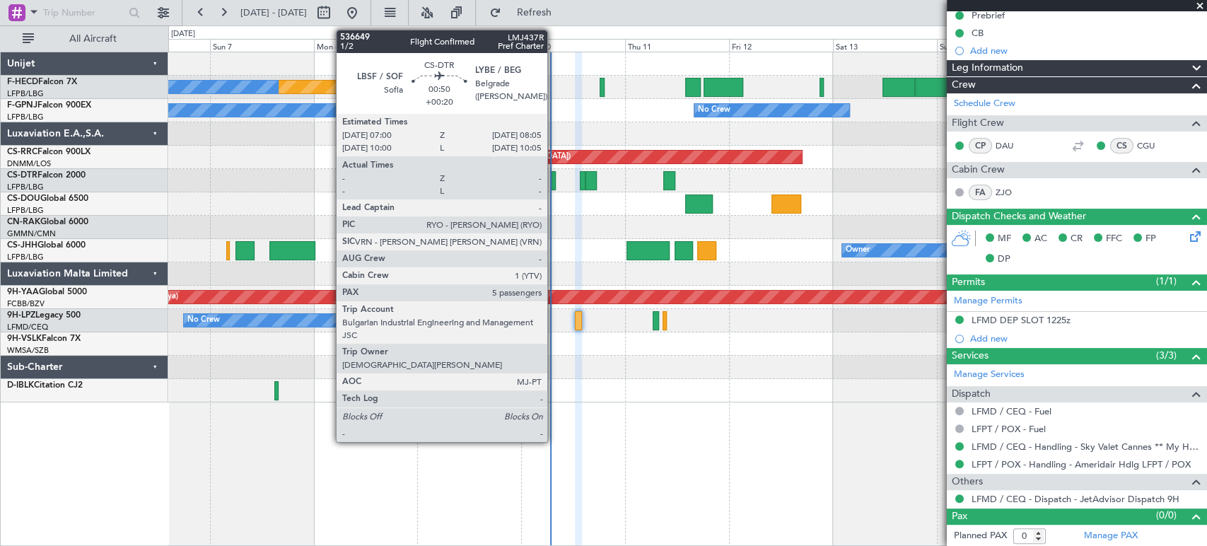
click at [554, 180] on div at bounding box center [553, 180] width 5 height 19
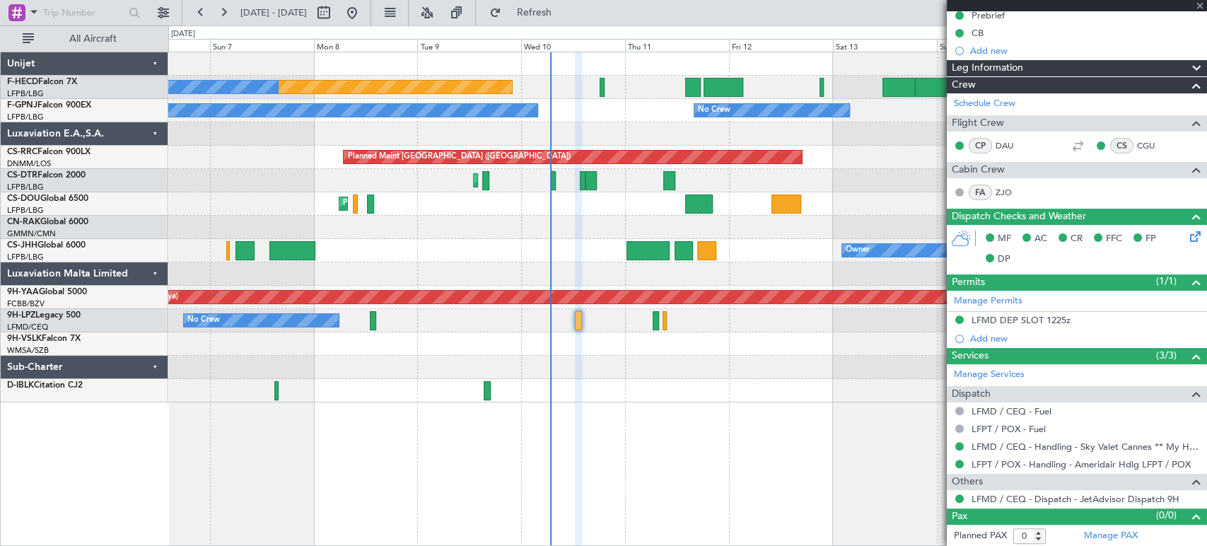
type input "5"
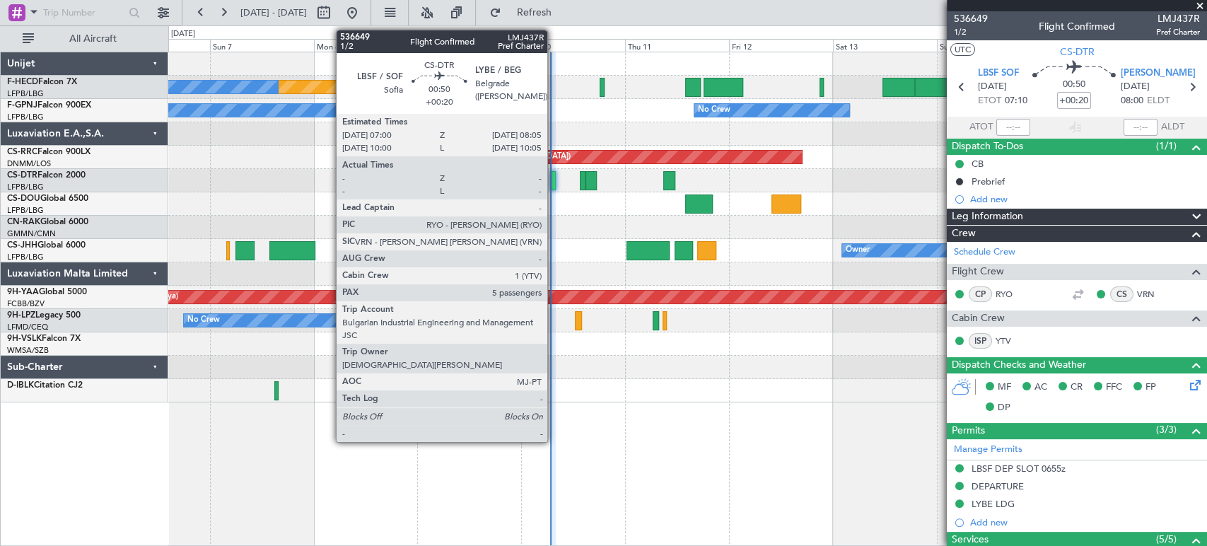
click at [554, 185] on div at bounding box center [553, 180] width 5 height 19
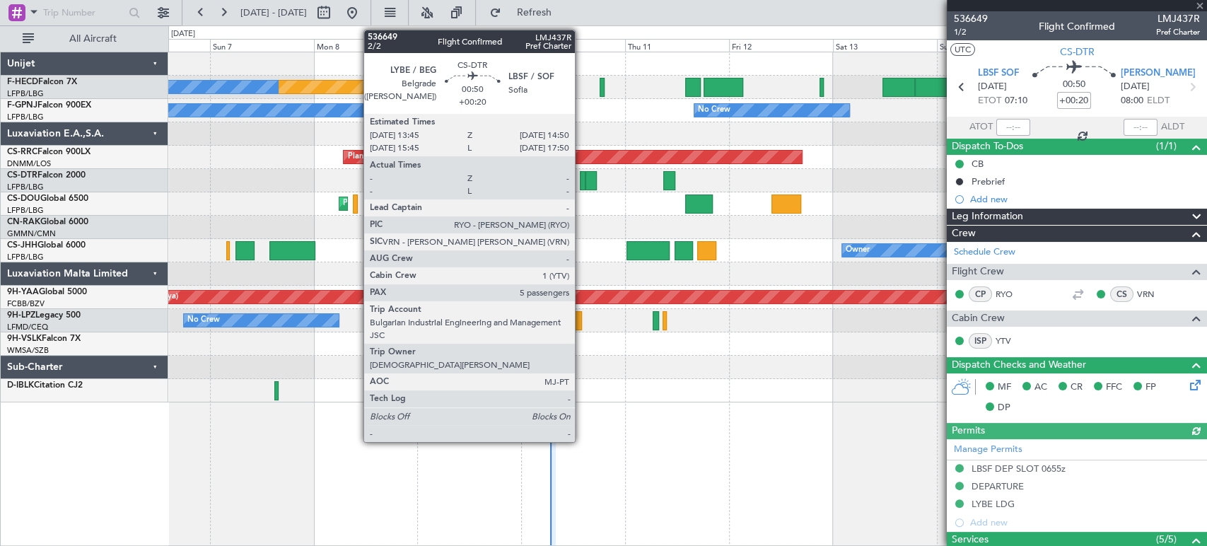
click at [582, 180] on div at bounding box center [582, 180] width 5 height 19
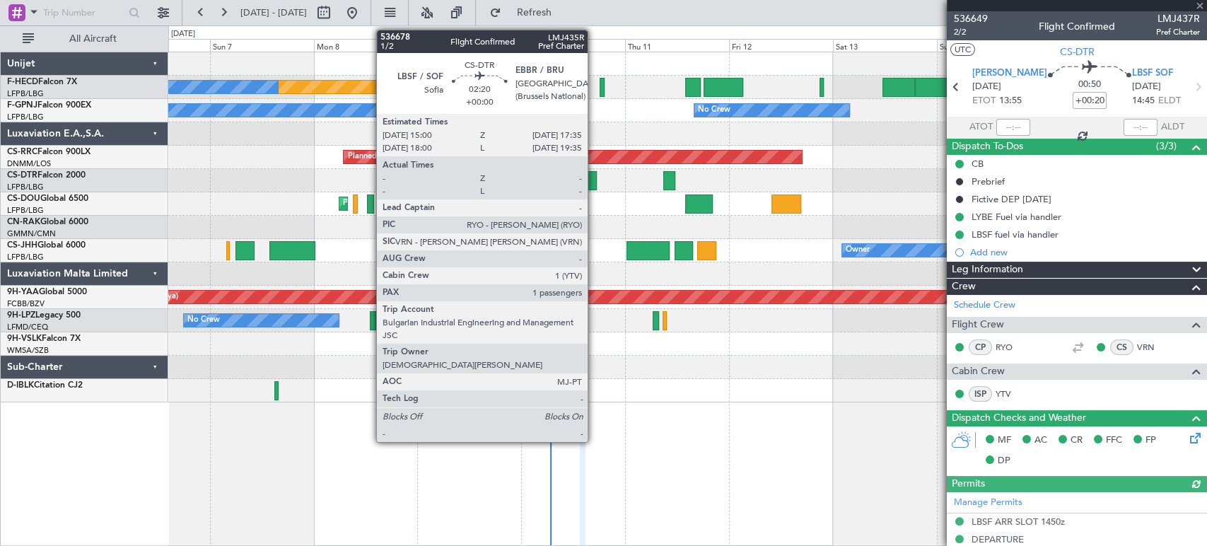
click at [594, 180] on div at bounding box center [591, 180] width 11 height 19
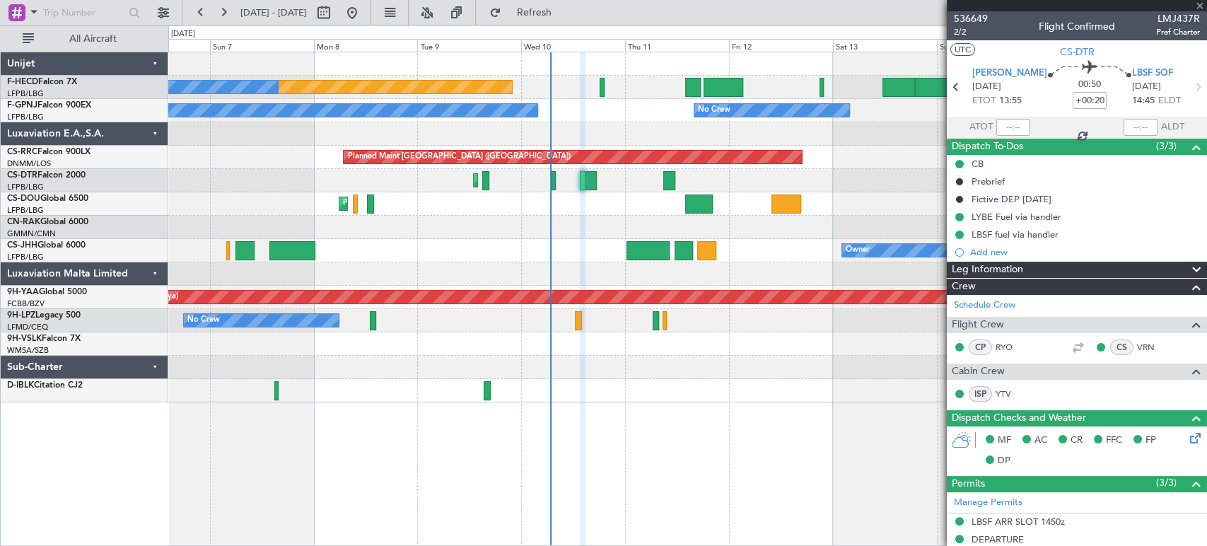
type input "1"
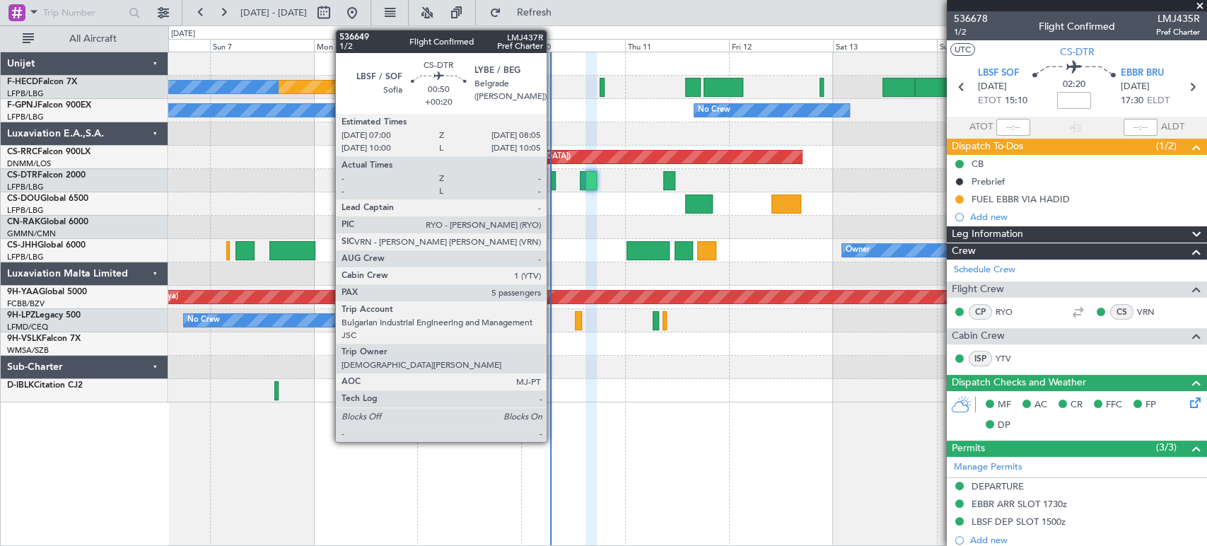
click at [553, 179] on div at bounding box center [553, 180] width 5 height 19
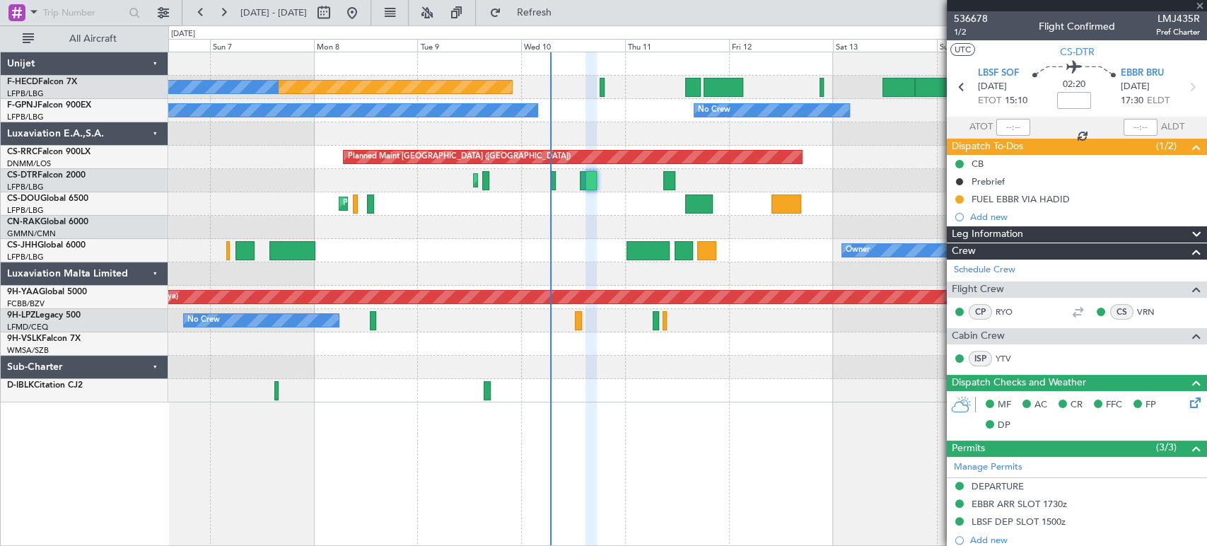
type input "+00:20"
type input "5"
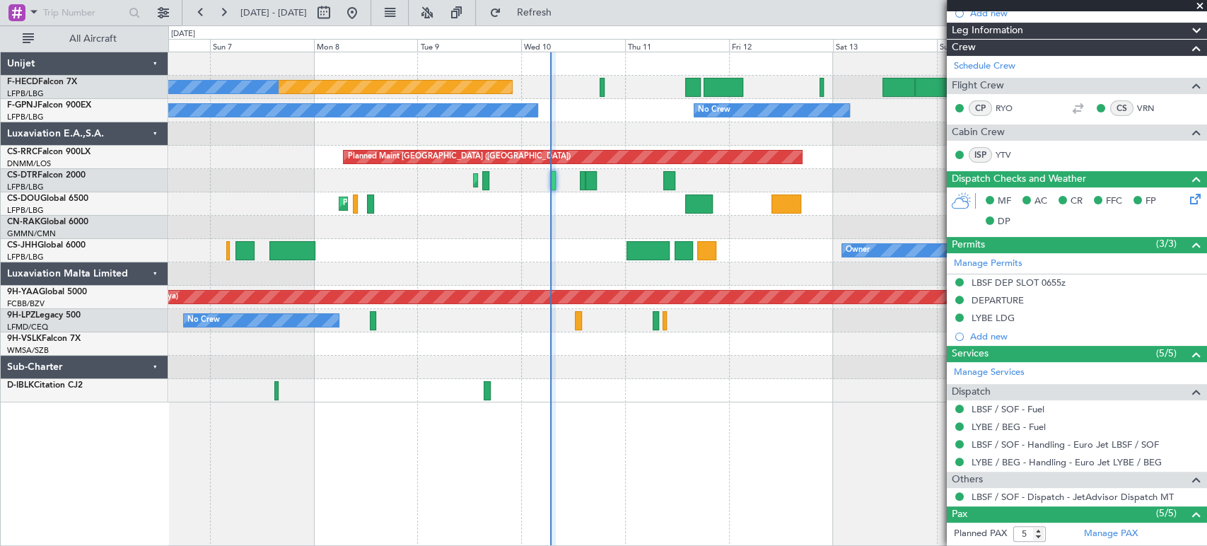
scroll to position [265, 0]
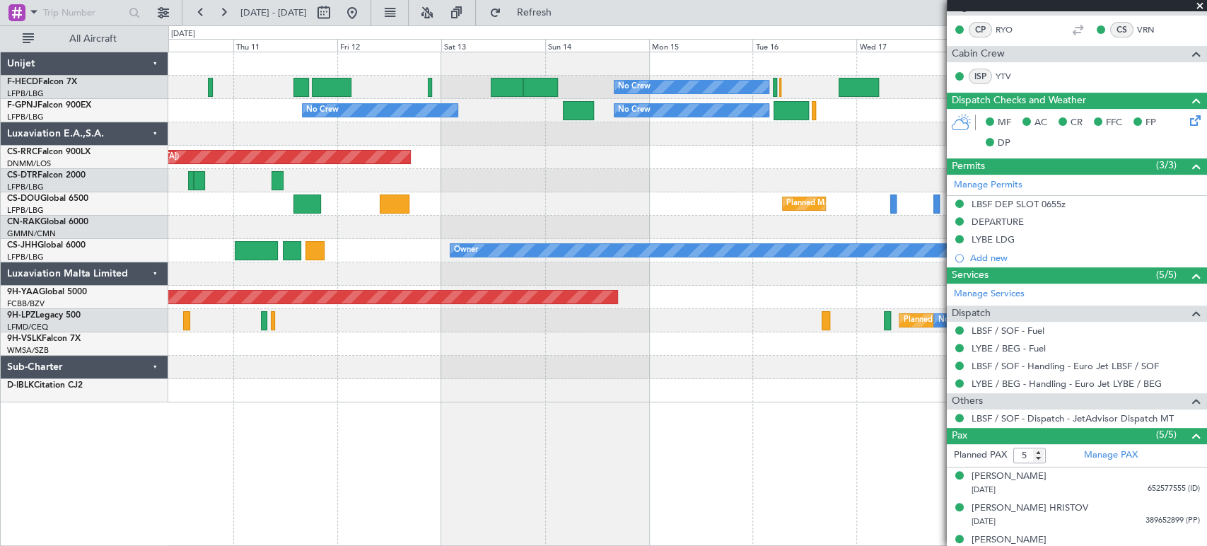
click at [159, 243] on div "No Crew No Crew Planned Maint [GEOGRAPHIC_DATA] ([GEOGRAPHIC_DATA]) No Crew No …" at bounding box center [603, 285] width 1207 height 521
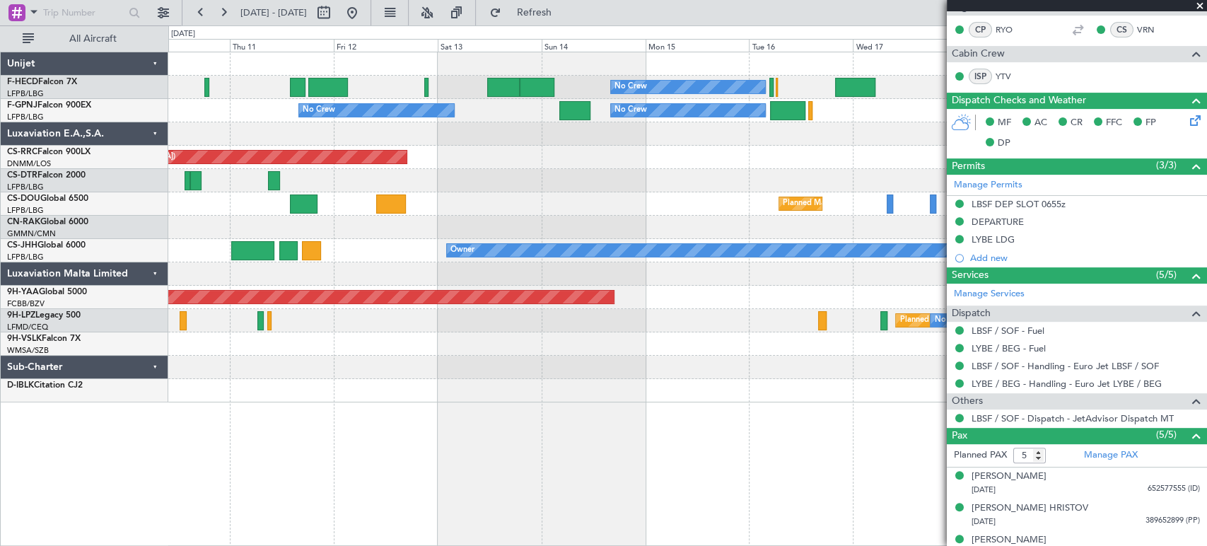
click at [465, 216] on div at bounding box center [687, 227] width 1038 height 23
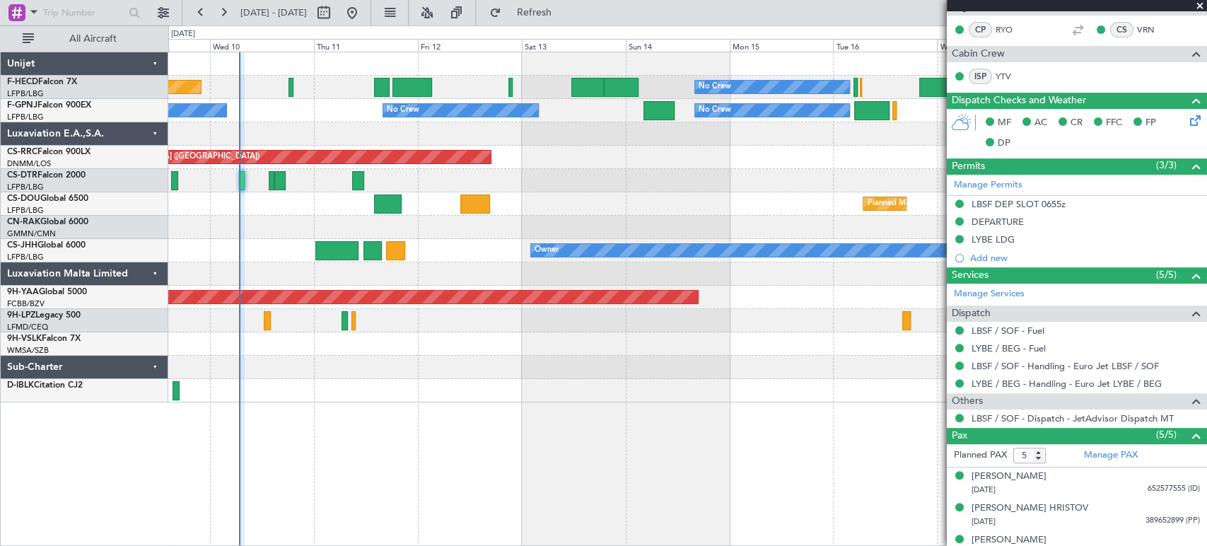
click at [422, 214] on div "No Crew No Crew Planned Maint [GEOGRAPHIC_DATA] ([GEOGRAPHIC_DATA]) No Crew No …" at bounding box center [687, 227] width 1038 height 350
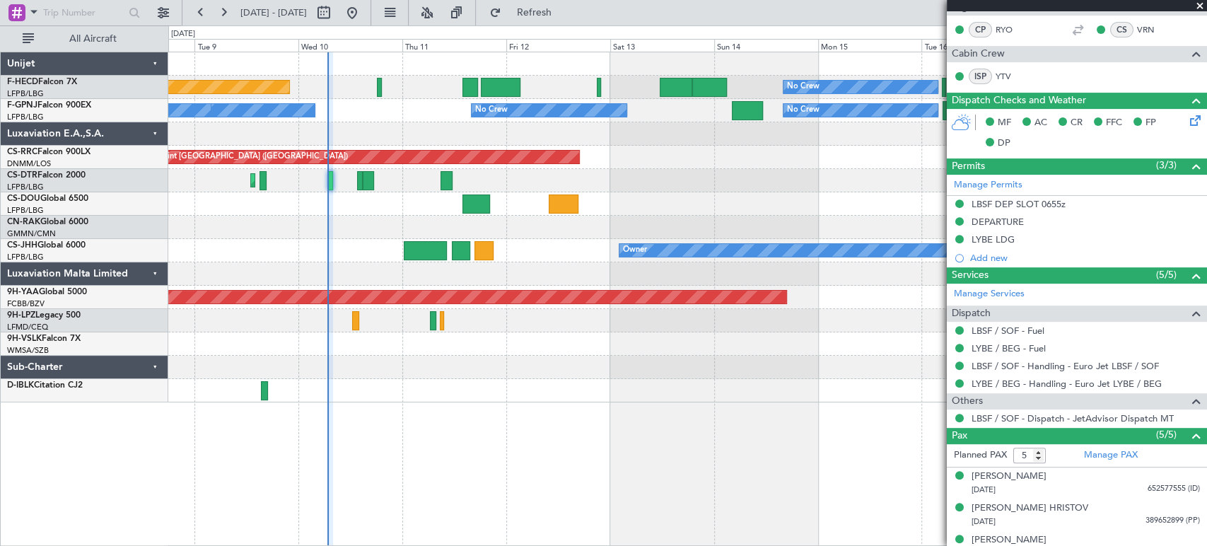
click at [435, 226] on div at bounding box center [687, 227] width 1038 height 23
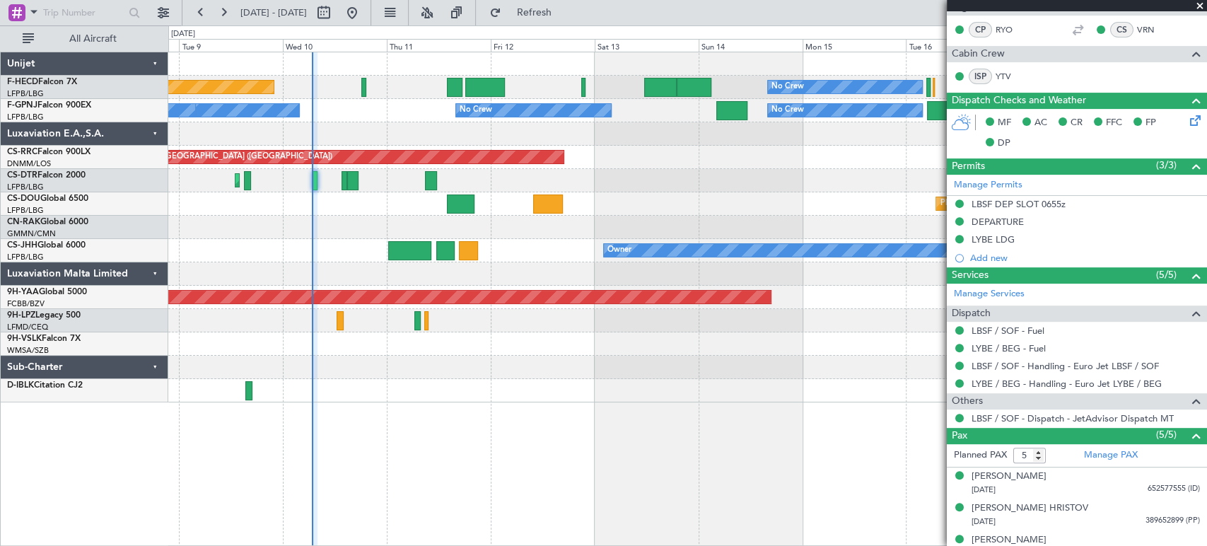
click at [344, 226] on div at bounding box center [687, 227] width 1038 height 23
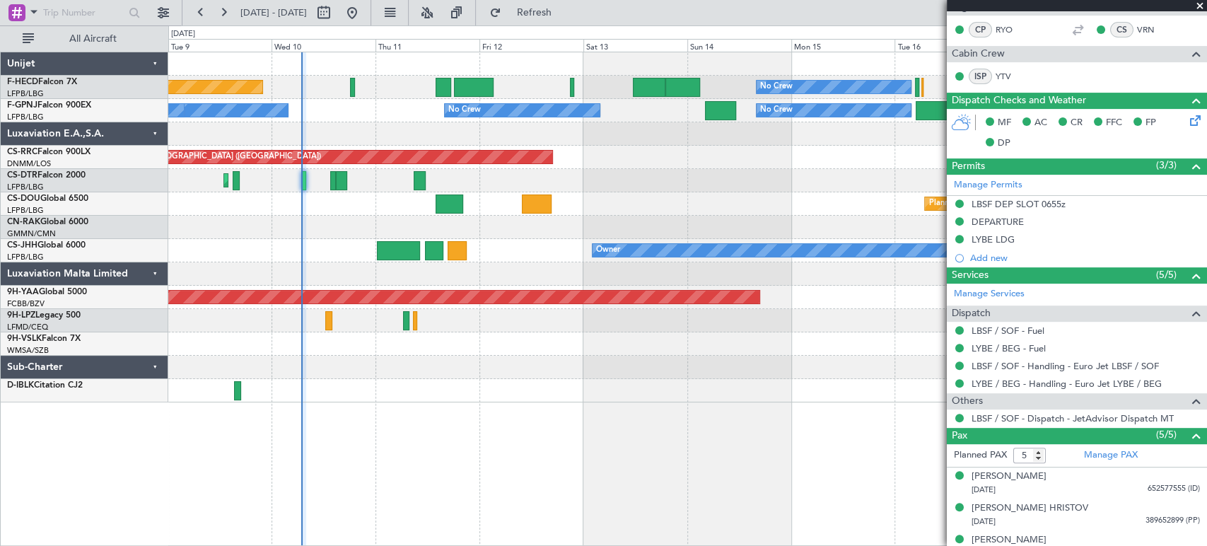
click at [226, 74] on div at bounding box center [687, 63] width 1038 height 23
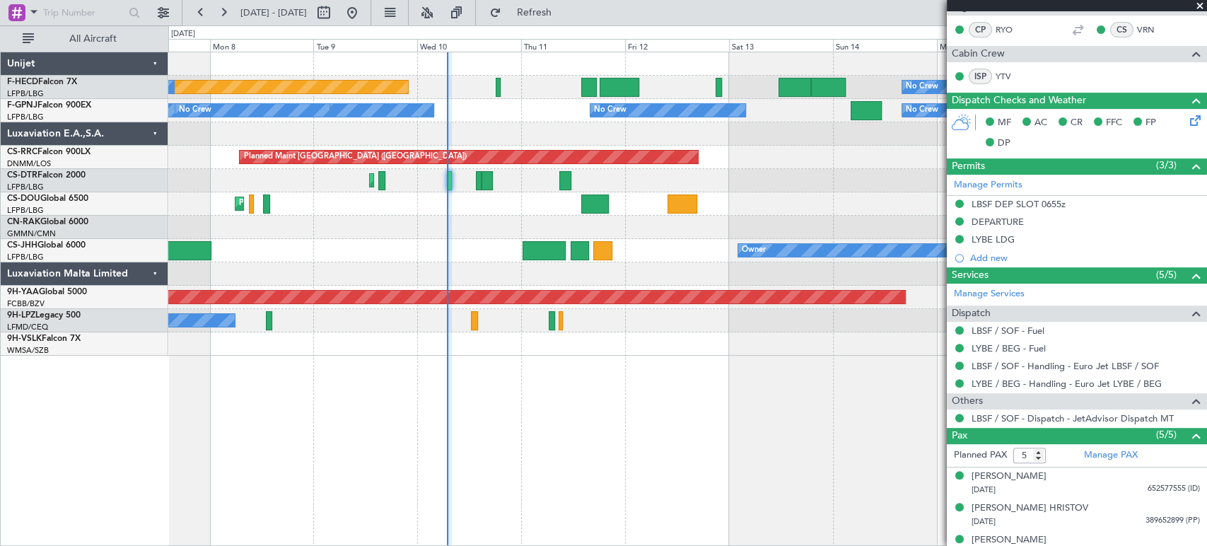
click at [1017, 330] on fb-app "[DATE] - [DATE] Refresh Quick Links All Aircraft No Crew Planned Maint [GEOGRAP…" at bounding box center [603, 278] width 1207 height 535
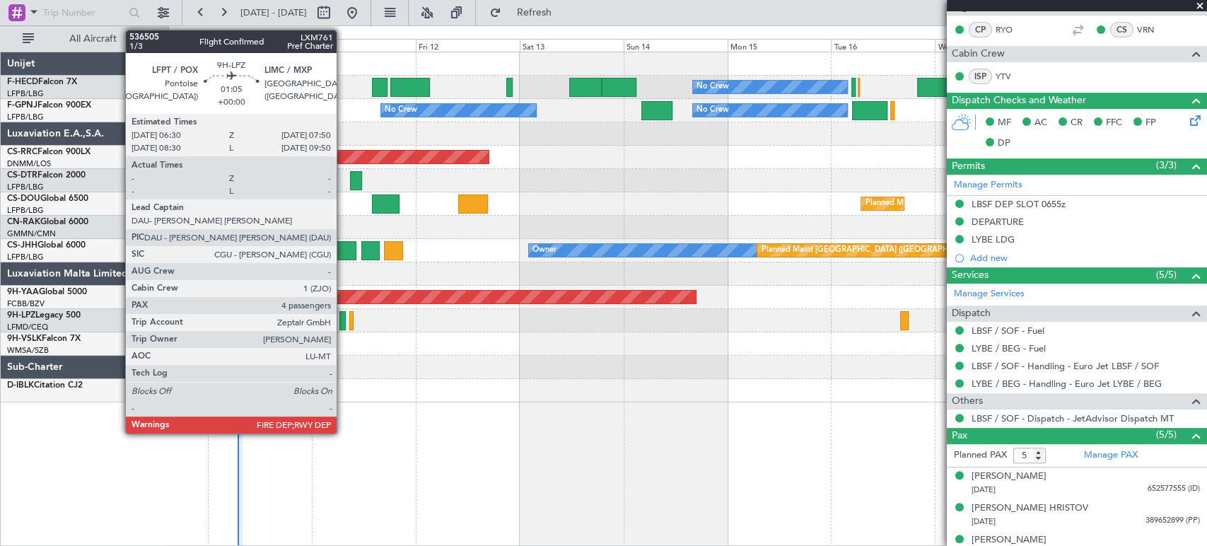
click at [342, 317] on div at bounding box center [343, 320] width 6 height 19
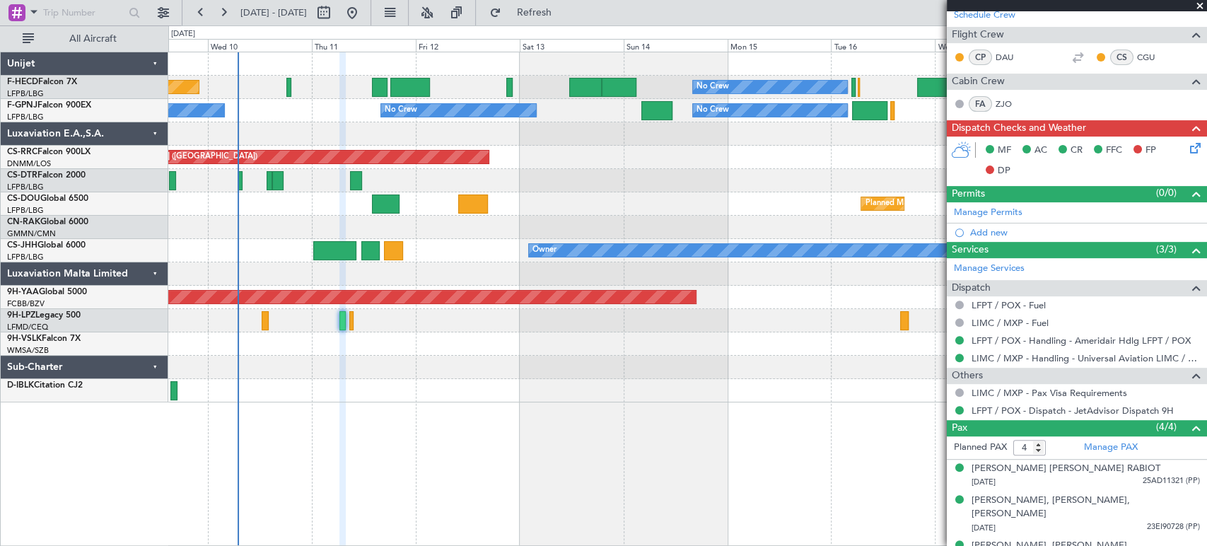
scroll to position [328, 0]
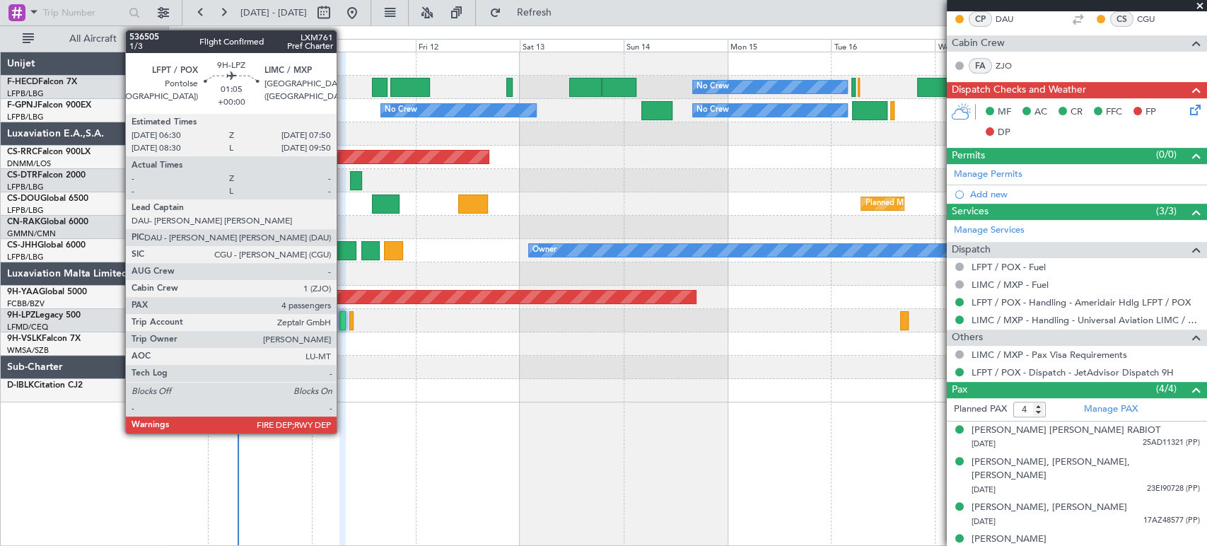
click at [343, 323] on div at bounding box center [343, 320] width 6 height 19
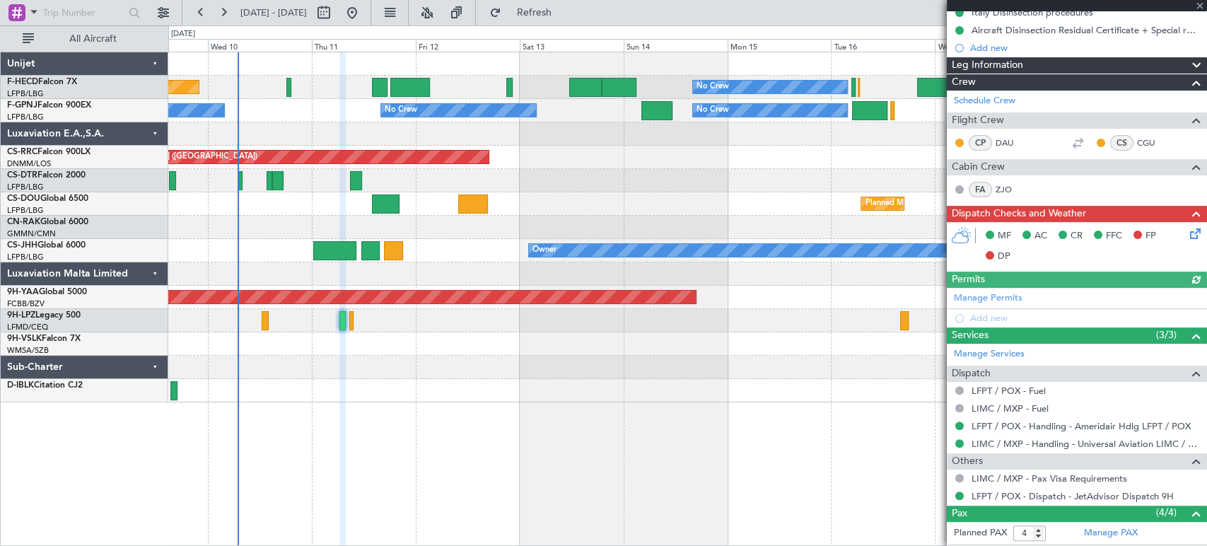
scroll to position [236, 0]
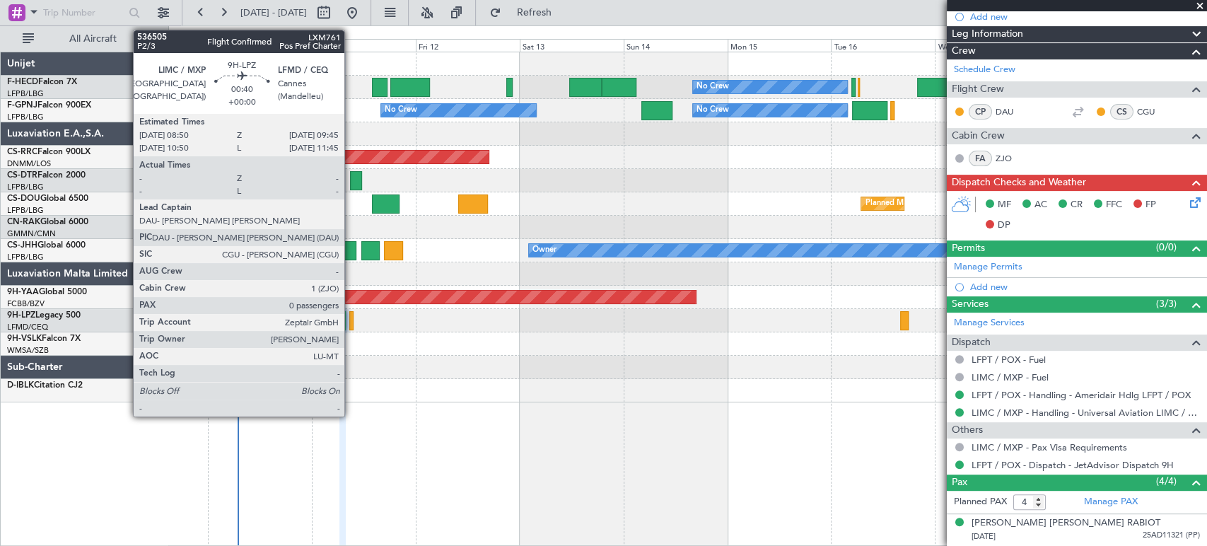
click at [351, 323] on div at bounding box center [351, 320] width 4 height 19
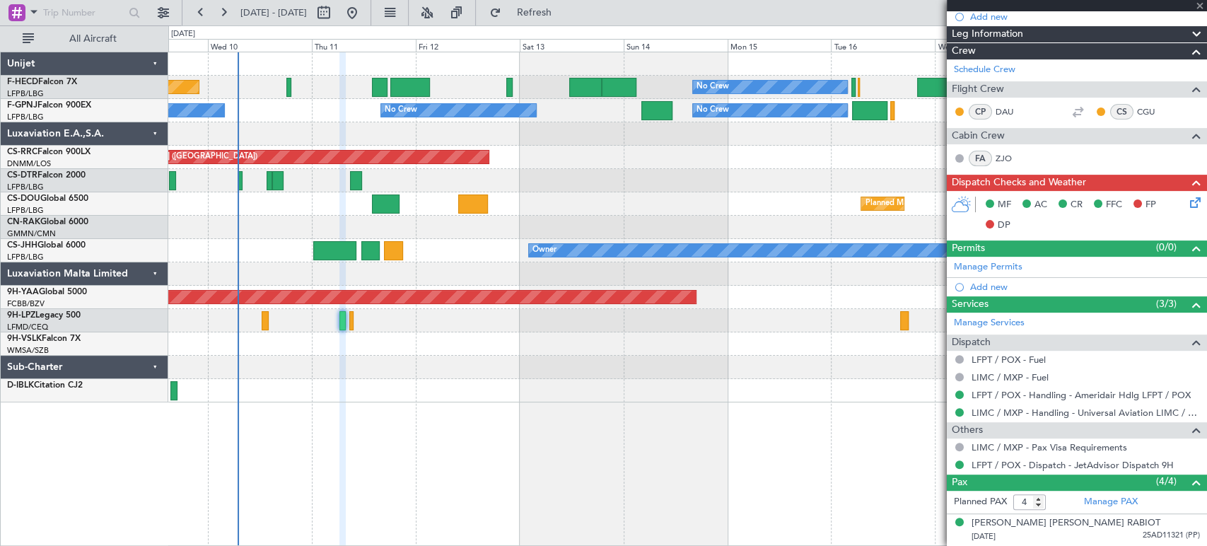
type input "0"
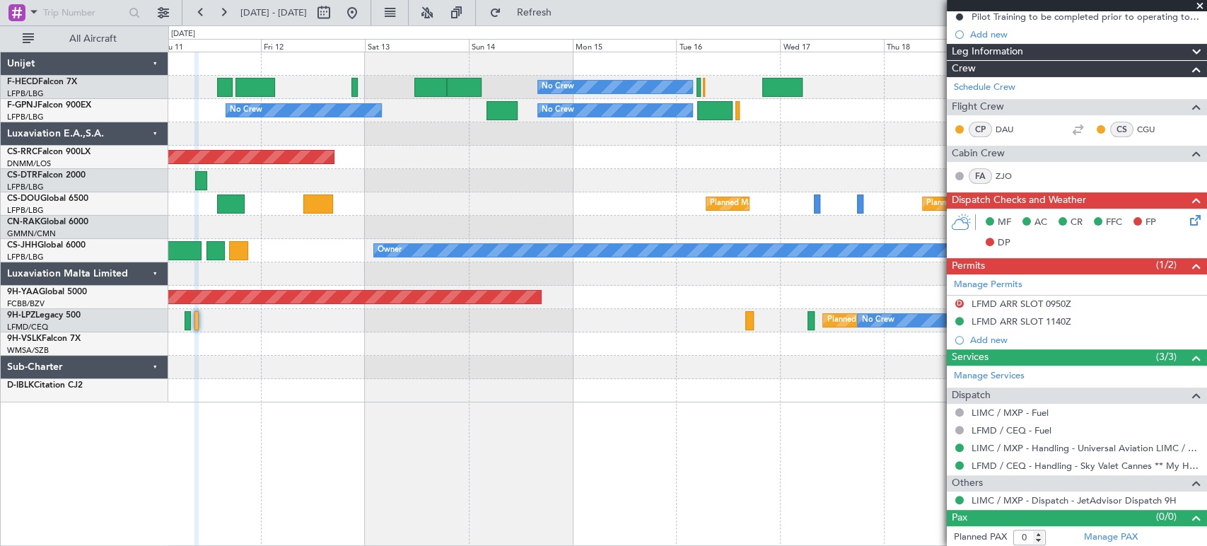
click at [340, 155] on div "No Crew No Crew Planned Maint [GEOGRAPHIC_DATA] ([GEOGRAPHIC_DATA]) No Crew No …" at bounding box center [687, 227] width 1038 height 350
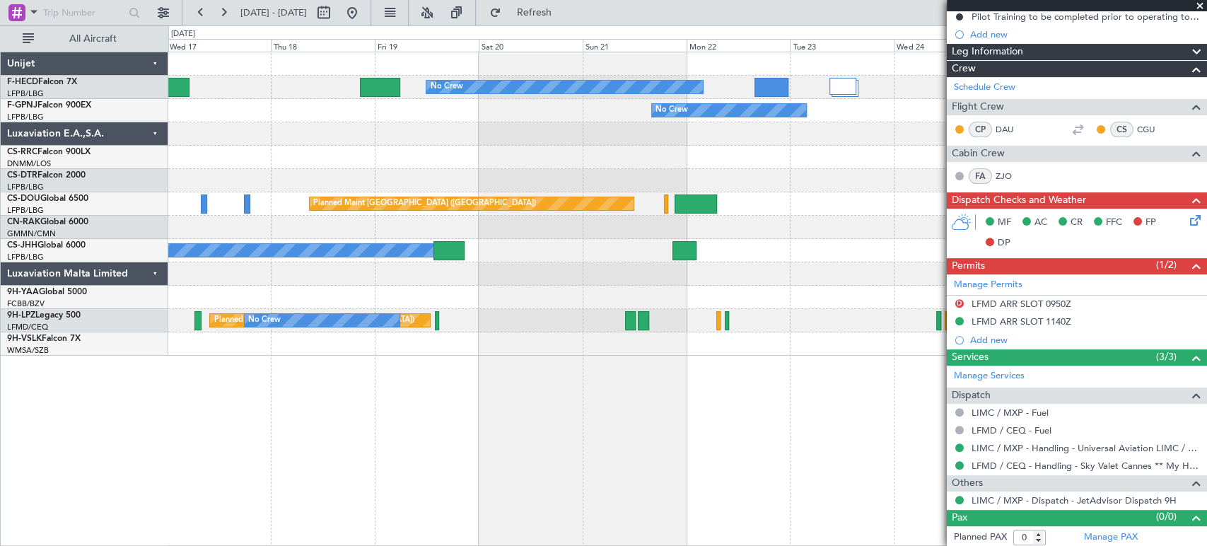
click at [0, 161] on html "[DATE] - [DATE] Refresh Quick Links All Aircraft No Crew No Crew No Crew No Cre…" at bounding box center [603, 273] width 1207 height 546
click at [52, 195] on div "No Crew No Crew No Crew No Crew No Crew Planned Maint [GEOGRAPHIC_DATA] ([GEOGR…" at bounding box center [603, 285] width 1207 height 521
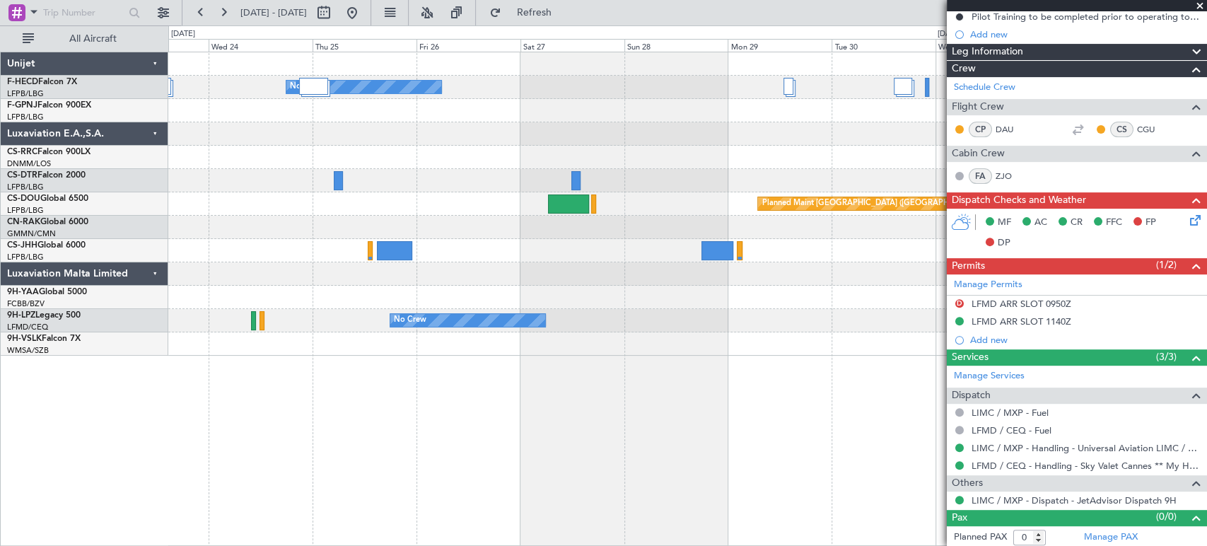
click at [124, 199] on div "No Crew No Crew No Crew No Crew Planned Maint [GEOGRAPHIC_DATA] ([GEOGRAPHIC_DA…" at bounding box center [603, 285] width 1207 height 521
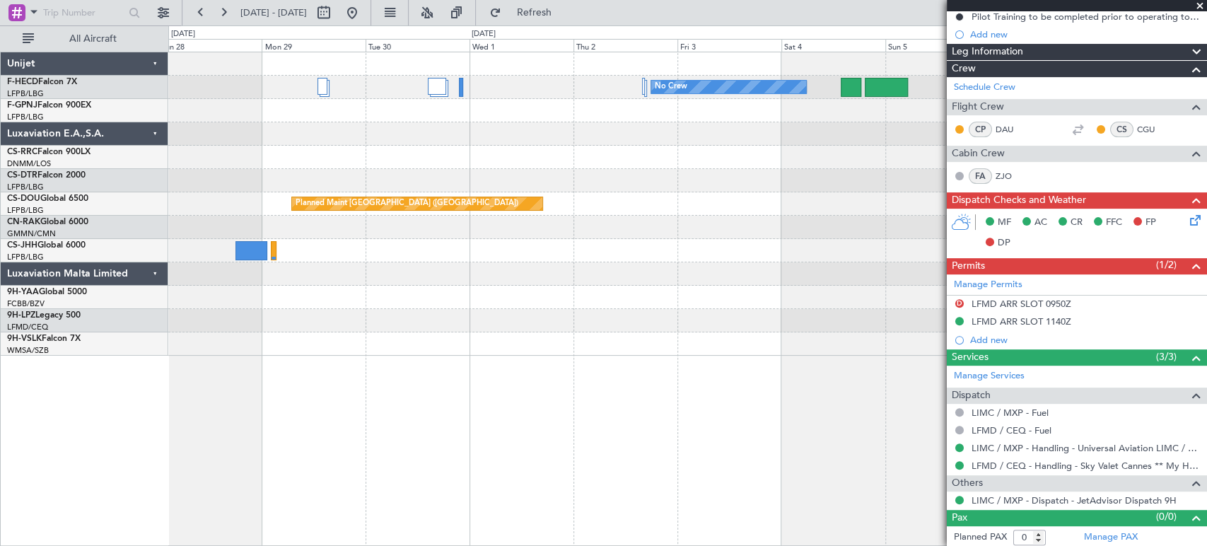
click at [11, 169] on div "No Crew No Crew Planned Maint [GEOGRAPHIC_DATA] ([GEOGRAPHIC_DATA]) Planned Mai…" at bounding box center [603, 285] width 1207 height 521
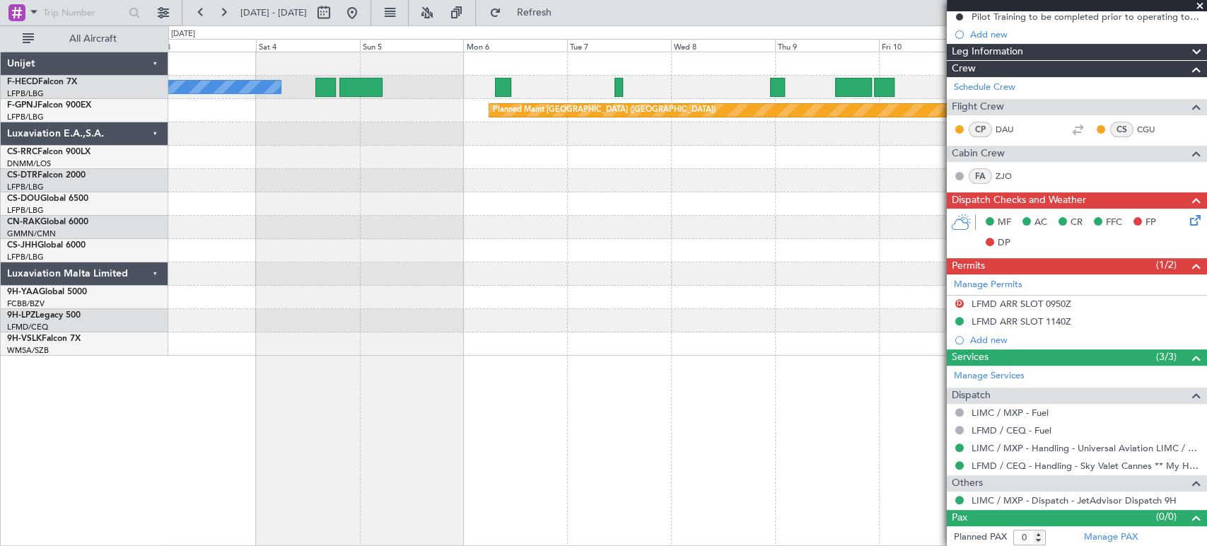
click at [244, 188] on div "No Crew No Crew Planned Maint [GEOGRAPHIC_DATA] ([GEOGRAPHIC_DATA]) Planned Mai…" at bounding box center [687, 203] width 1038 height 303
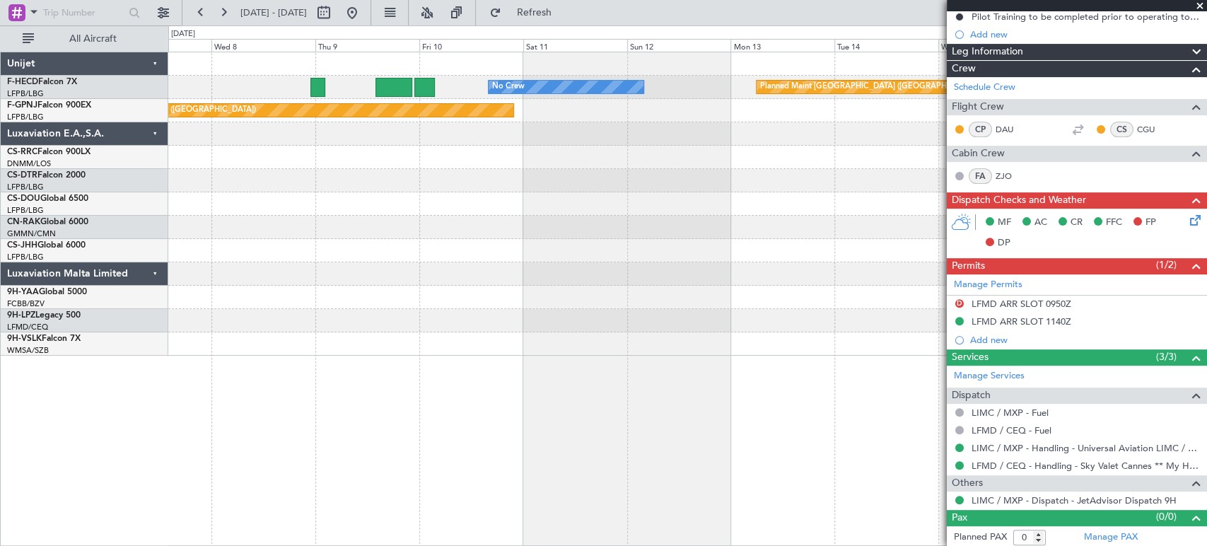
click at [260, 211] on div "No Crew Planned Maint [GEOGRAPHIC_DATA] ([GEOGRAPHIC_DATA]) Planned Maint [GEOG…" at bounding box center [687, 203] width 1038 height 303
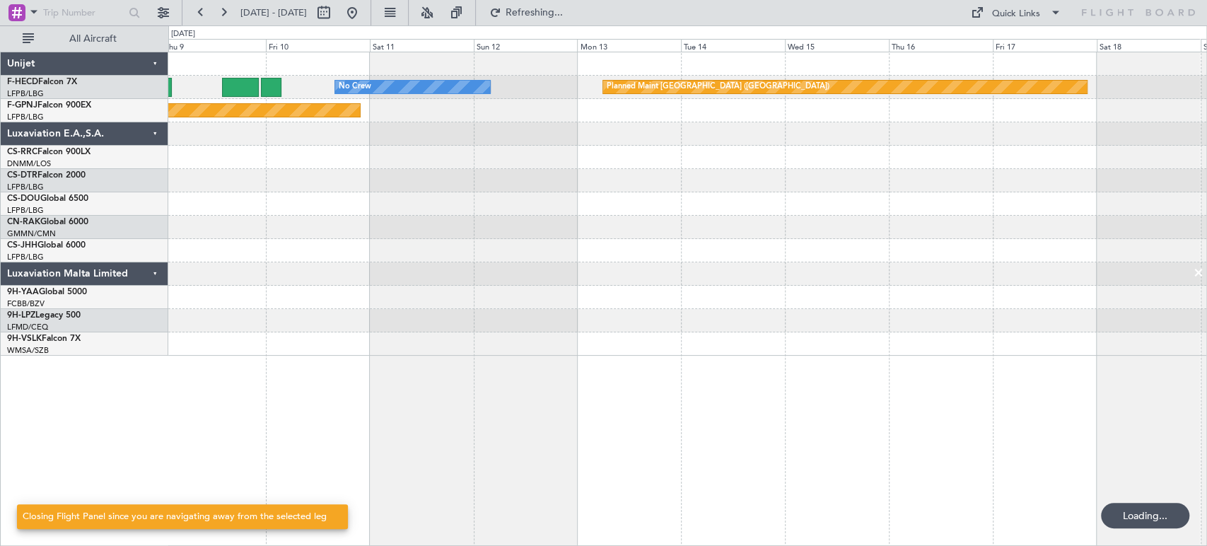
scroll to position [0, 0]
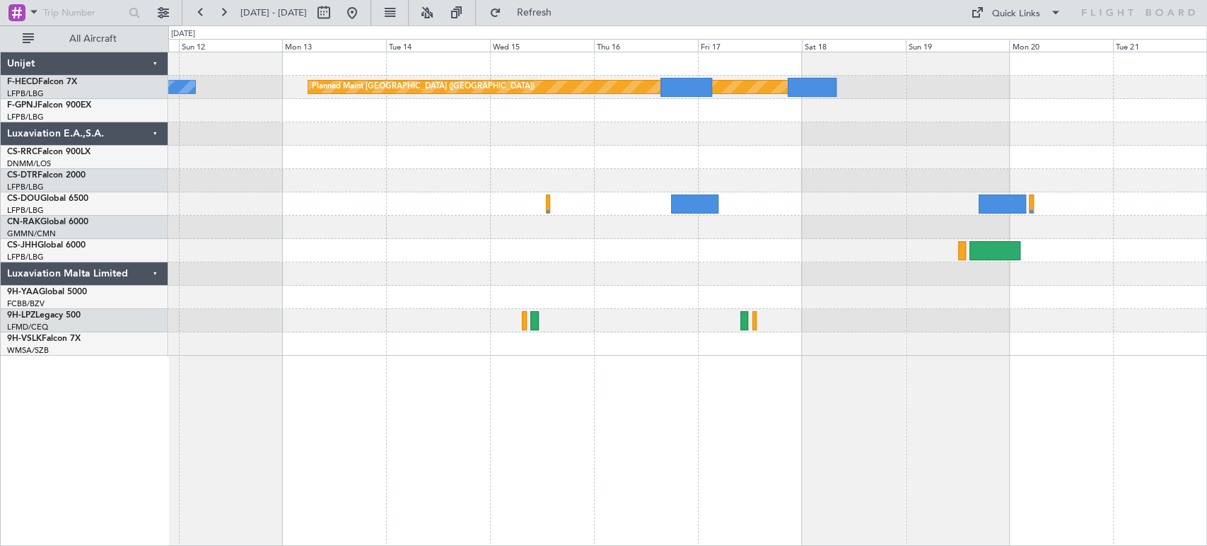
click at [206, 229] on div "Planned Maint [GEOGRAPHIC_DATA] ([GEOGRAPHIC_DATA]) No Crew Planned Maint [GEOG…" at bounding box center [687, 203] width 1038 height 303
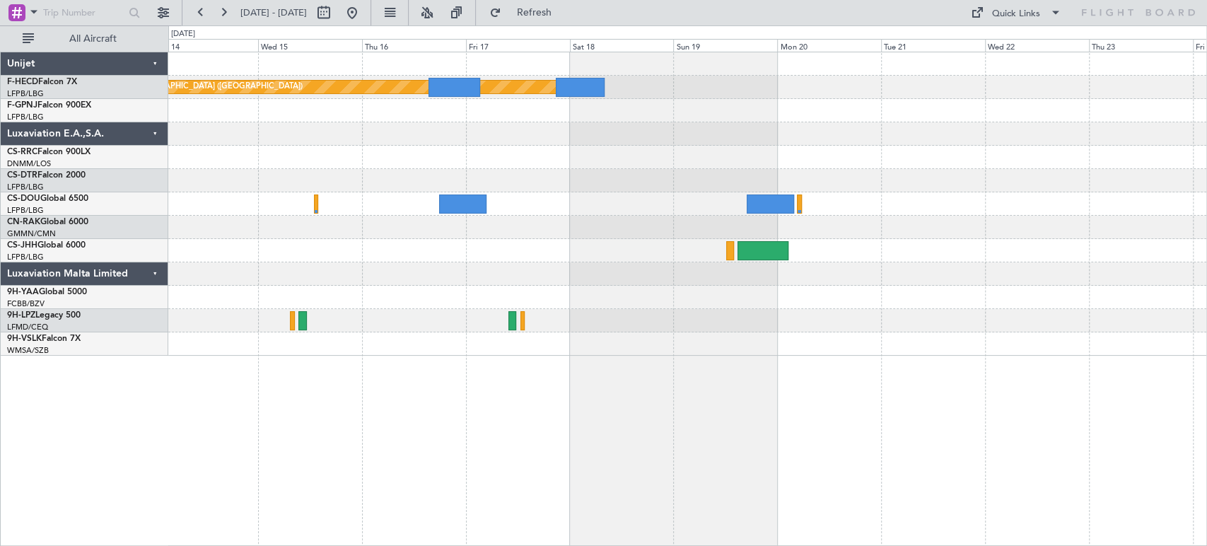
click at [279, 239] on div at bounding box center [687, 250] width 1038 height 23
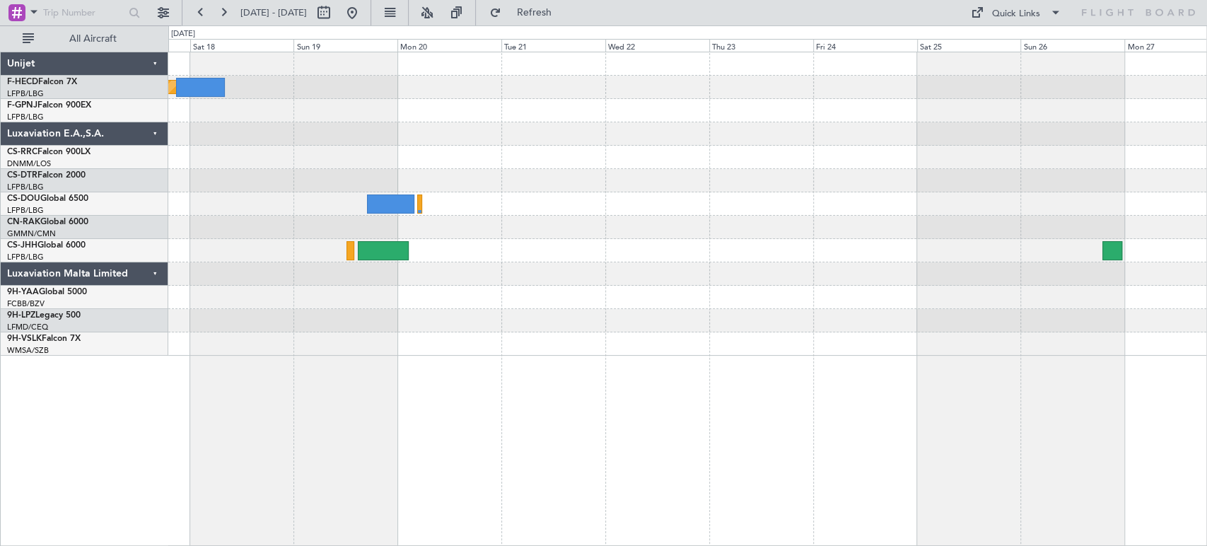
click at [573, 227] on div "Planned Maint [GEOGRAPHIC_DATA] ([GEOGRAPHIC_DATA])" at bounding box center [687, 203] width 1038 height 303
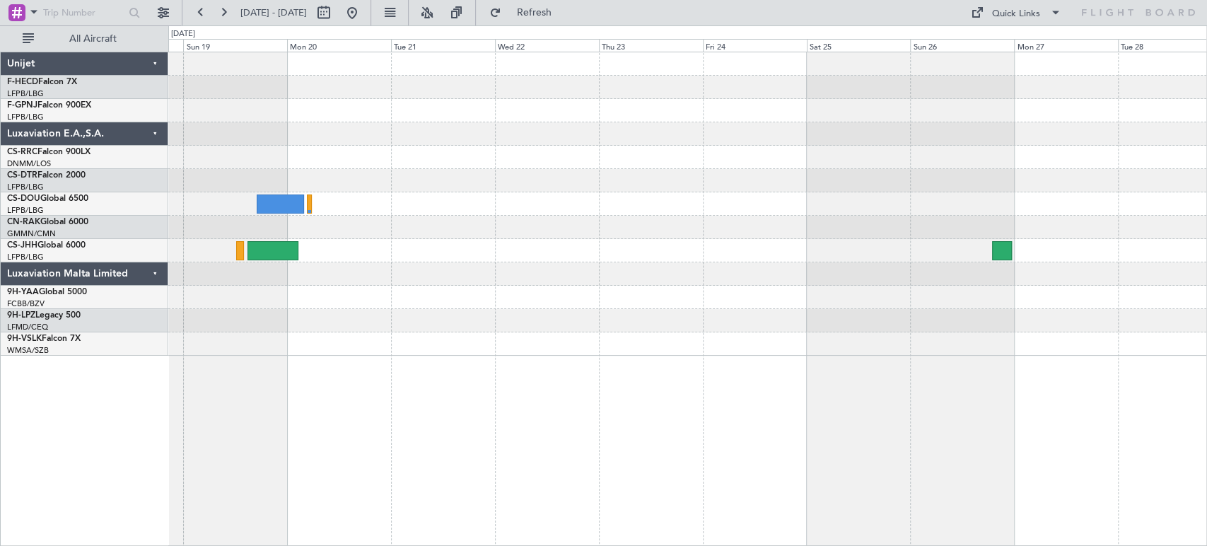
click at [409, 173] on div "Planned Maint [GEOGRAPHIC_DATA] ([GEOGRAPHIC_DATA])" at bounding box center [687, 203] width 1038 height 303
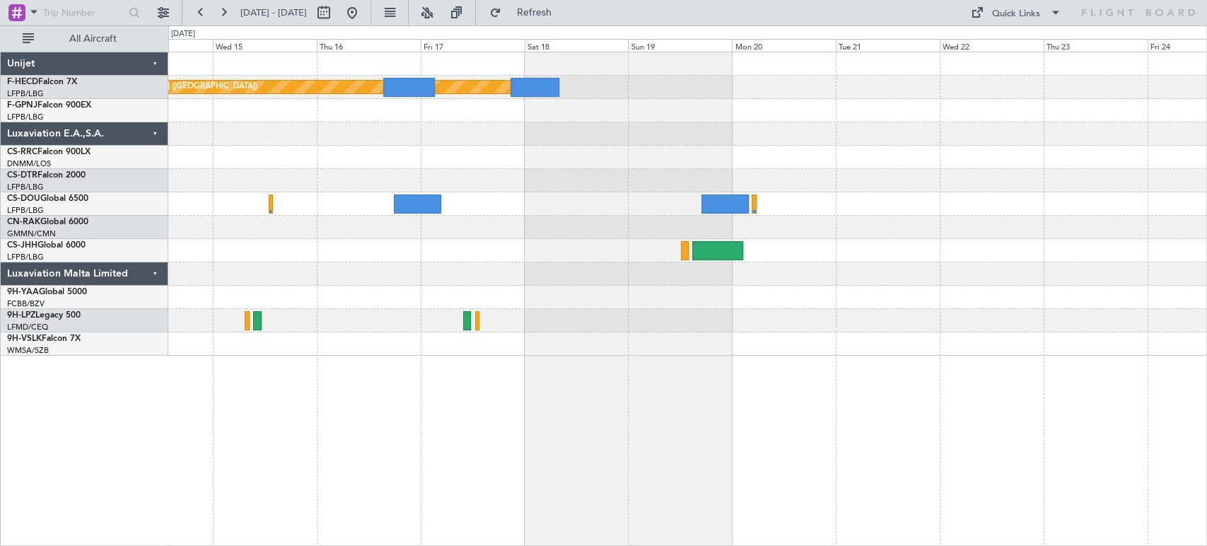
click at [908, 202] on div at bounding box center [687, 203] width 1038 height 23
click at [696, 193] on div at bounding box center [687, 203] width 1038 height 23
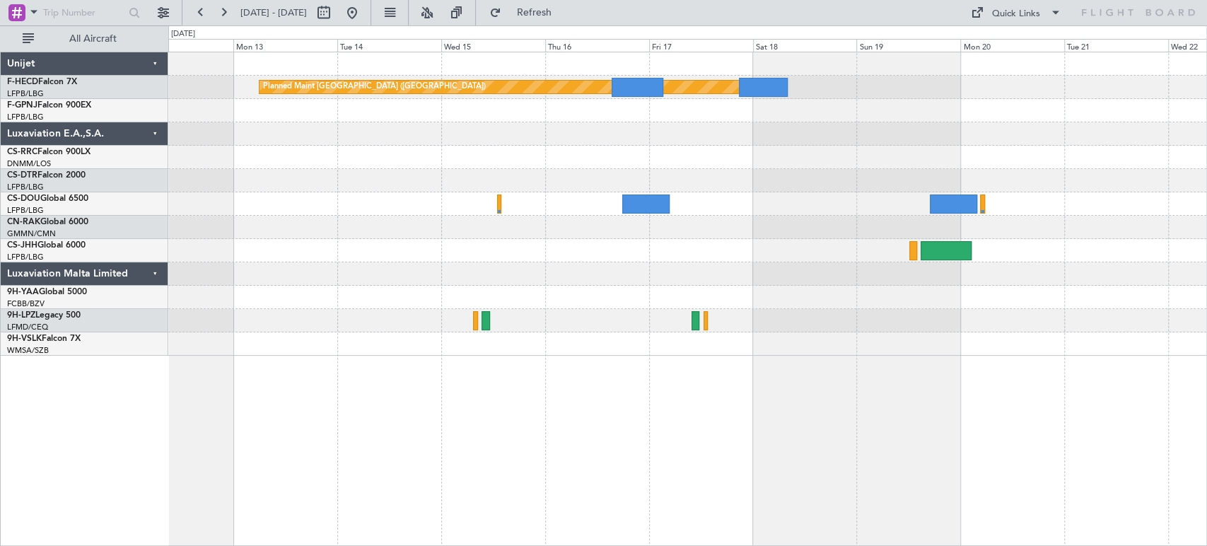
click at [354, 193] on div "Planned Maint [GEOGRAPHIC_DATA] ([GEOGRAPHIC_DATA]) No Crew Planned Maint [GEOG…" at bounding box center [687, 203] width 1038 height 303
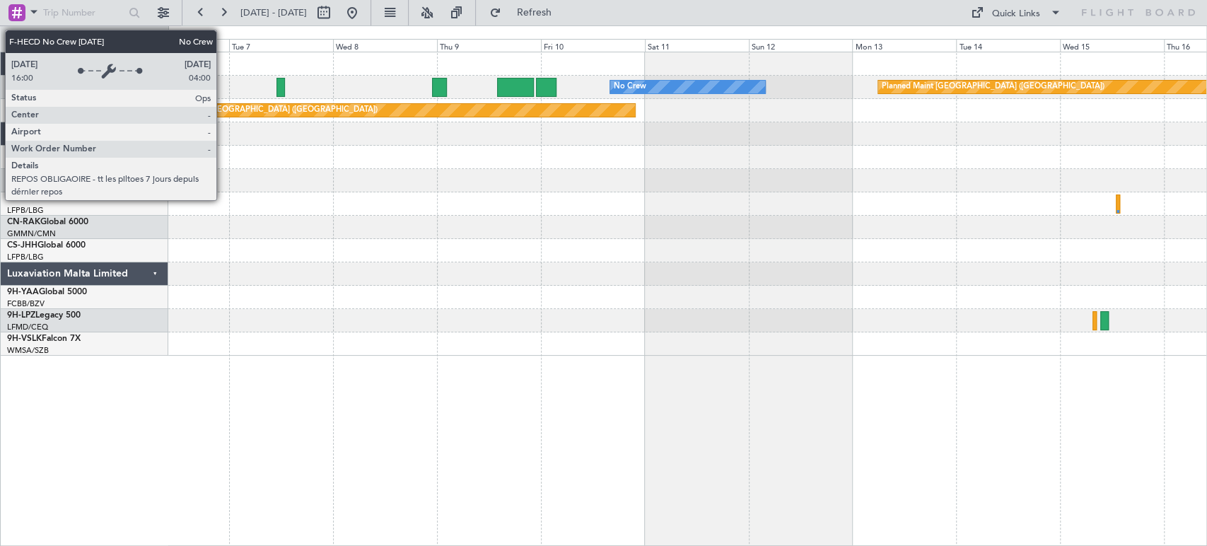
click at [699, 84] on div "No Crew" at bounding box center [687, 87] width 155 height 13
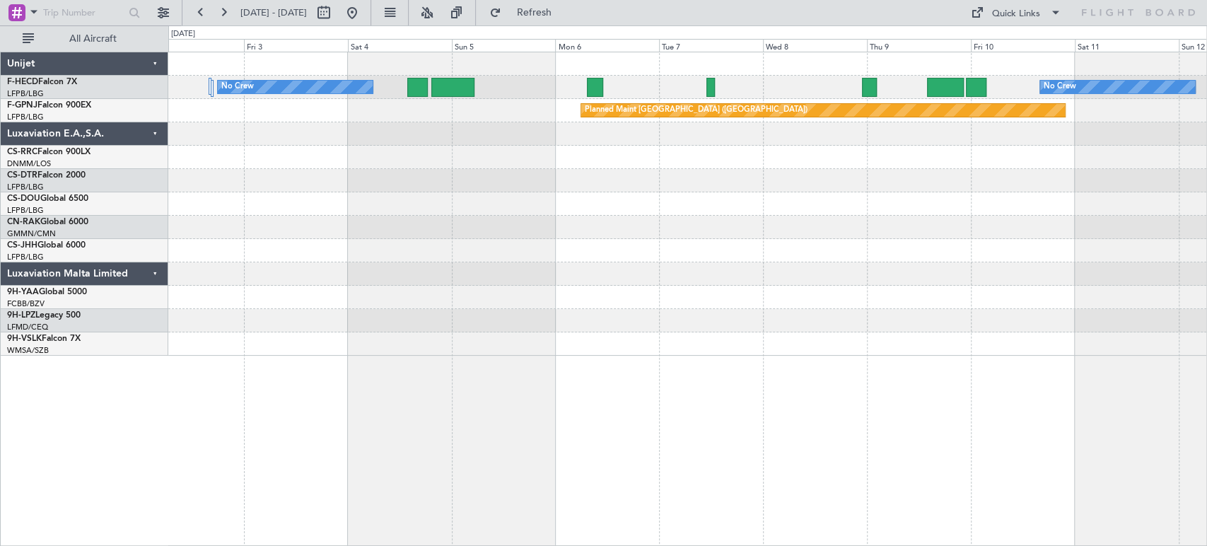
click at [672, 135] on div at bounding box center [687, 133] width 1038 height 23
click at [731, 173] on div "No Crew No Crew Planned Maint [GEOGRAPHIC_DATA] ([GEOGRAPHIC_DATA]) Planned Mai…" at bounding box center [687, 203] width 1038 height 303
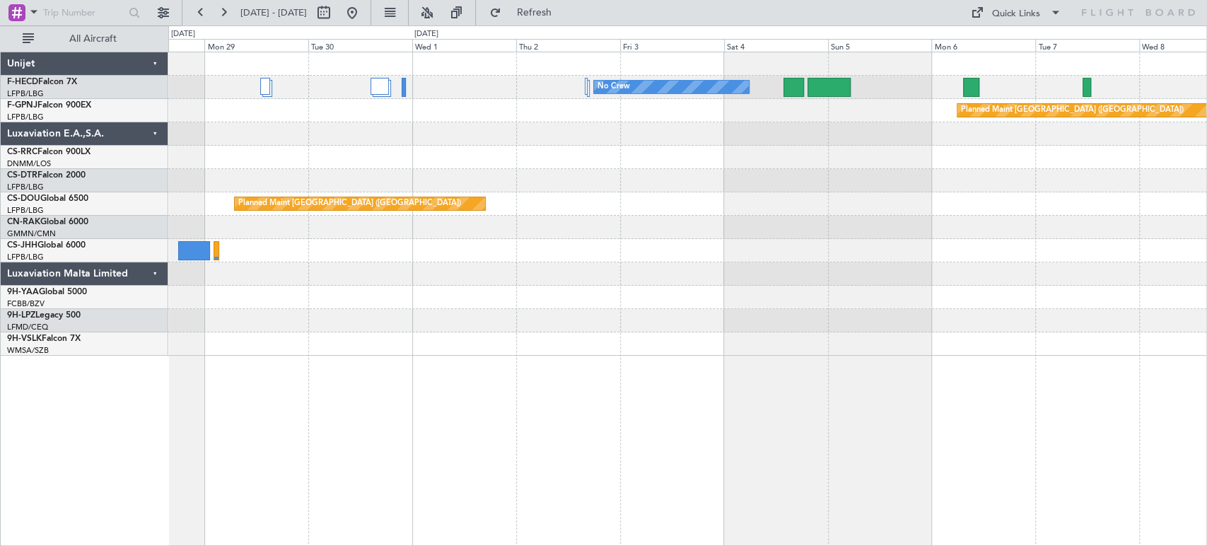
click at [637, 219] on div "No Crew No Crew No Crew Planned Maint [GEOGRAPHIC_DATA] ([GEOGRAPHIC_DATA]) Pla…" at bounding box center [687, 203] width 1038 height 303
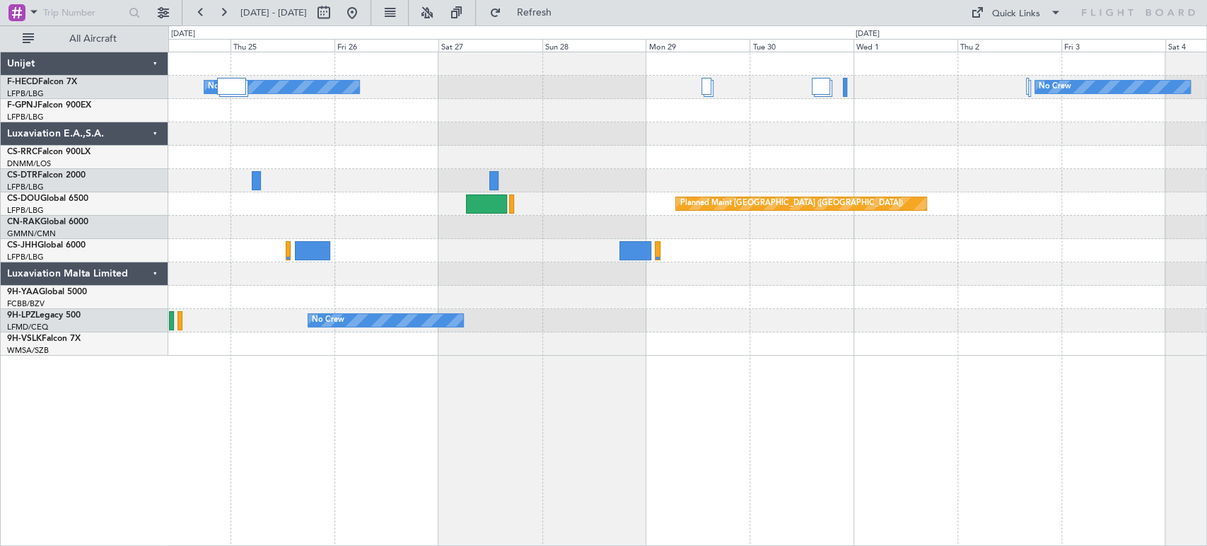
click at [807, 181] on div "No Crew No Crew No Crew Planned Maint [GEOGRAPHIC_DATA] ([GEOGRAPHIC_DATA]) No …" at bounding box center [687, 203] width 1038 height 303
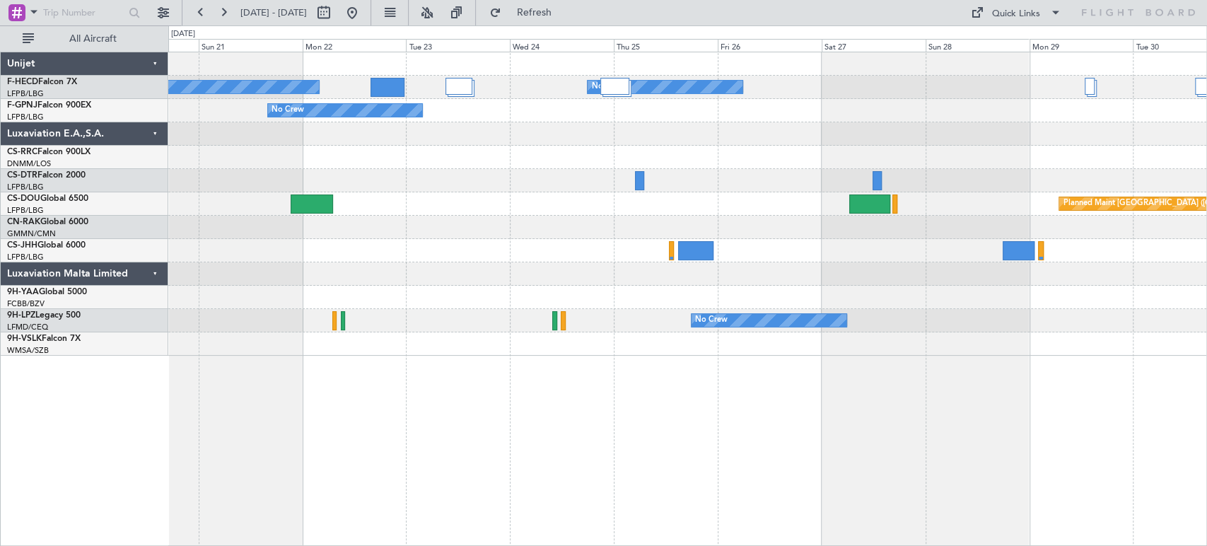
click at [766, 137] on div at bounding box center [687, 133] width 1038 height 23
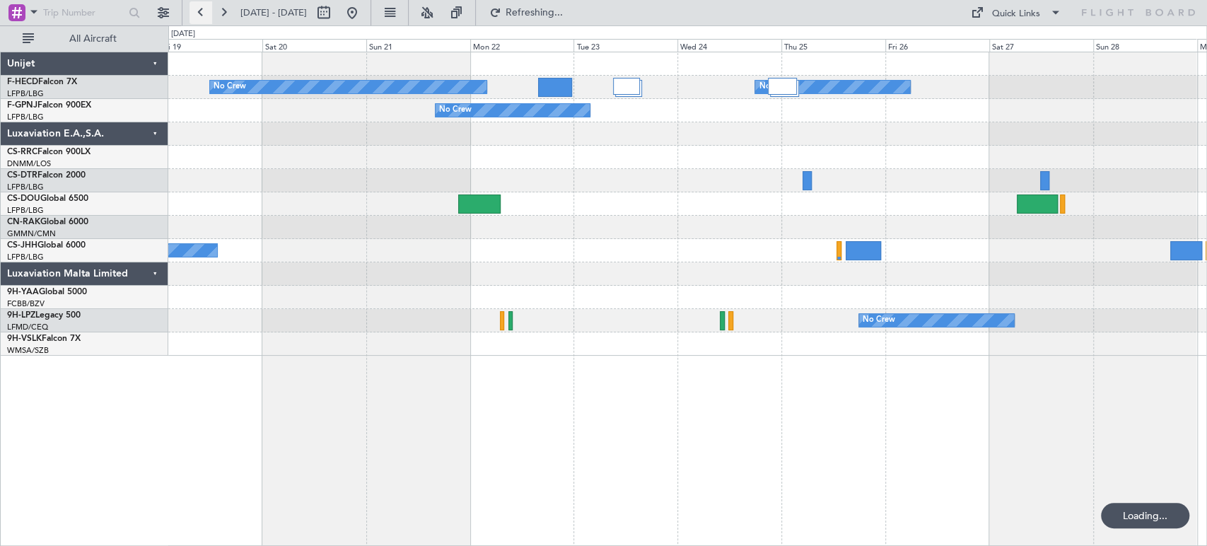
click at [193, 18] on button at bounding box center [201, 12] width 23 height 23
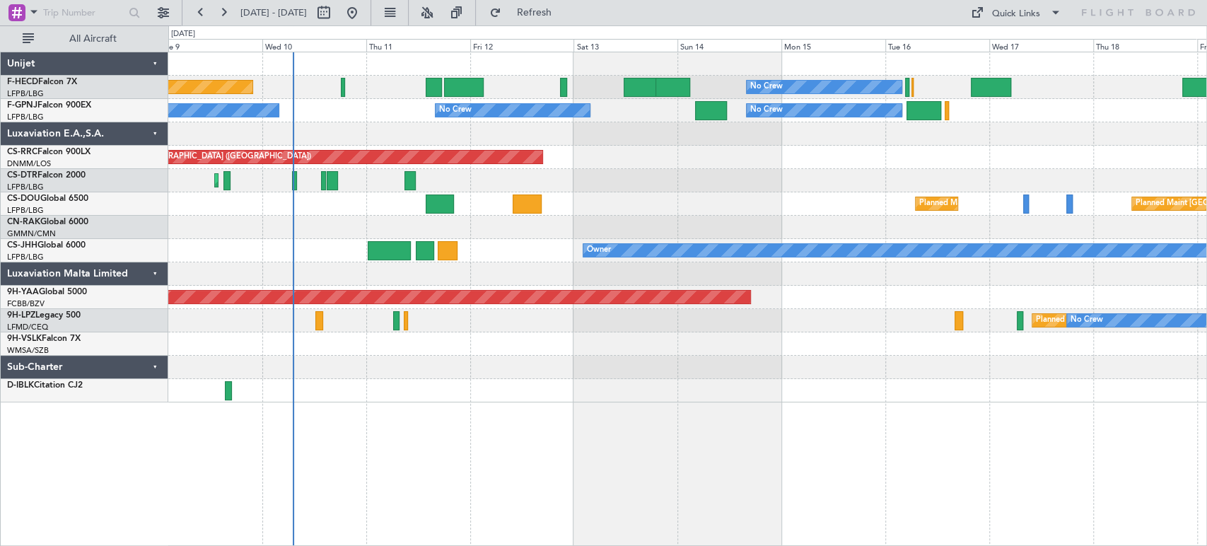
click at [424, 146] on div "Planned Maint [GEOGRAPHIC_DATA] ([GEOGRAPHIC_DATA]) No Crew No Crew No Crew No …" at bounding box center [687, 227] width 1038 height 350
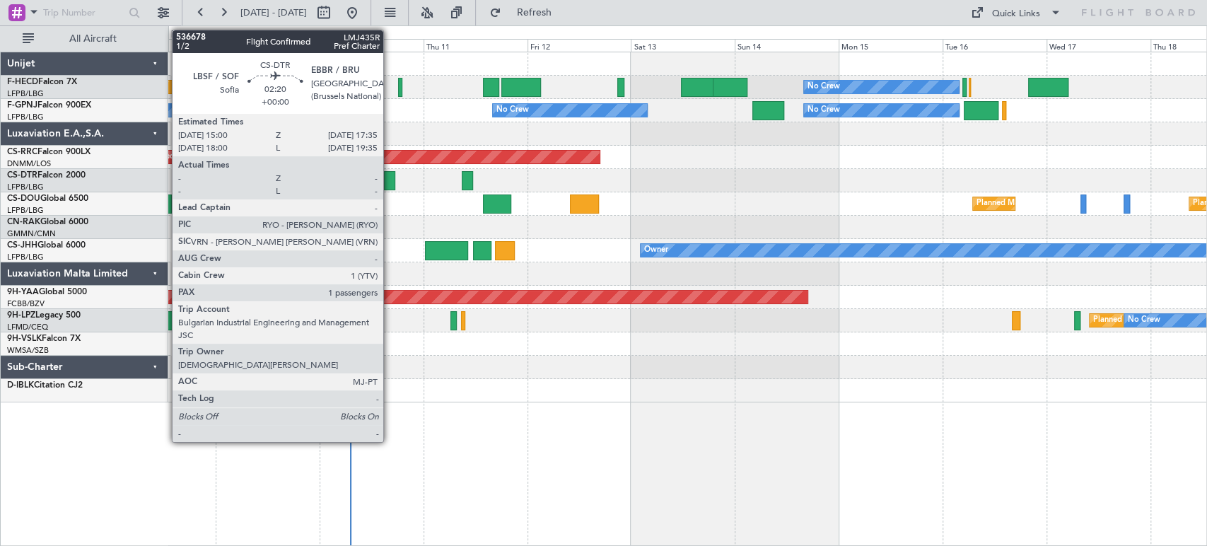
click at [390, 180] on div at bounding box center [389, 180] width 11 height 19
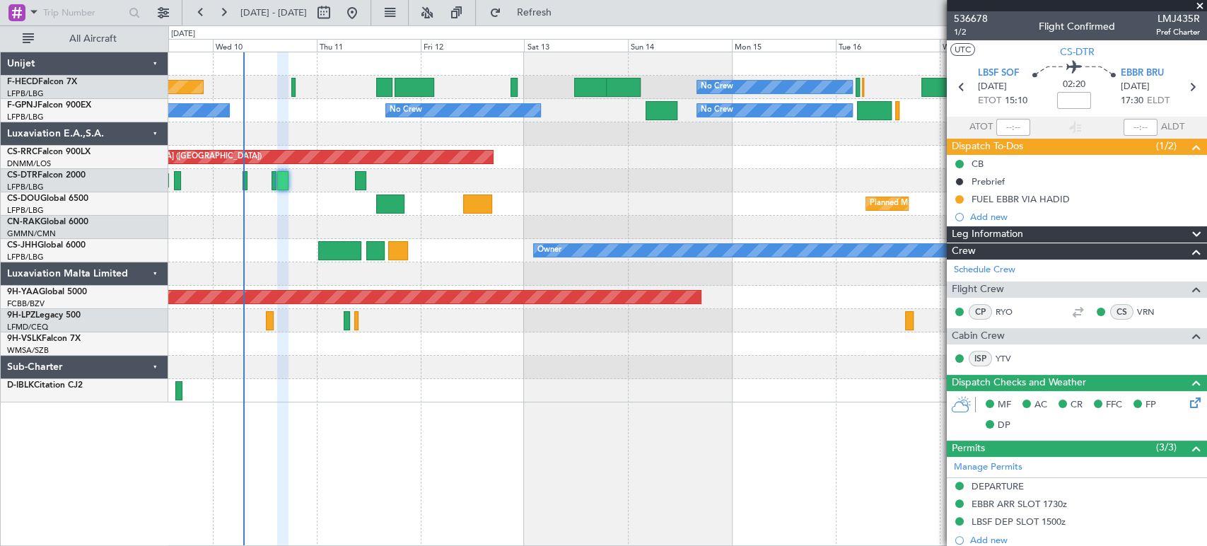
click at [318, 236] on div at bounding box center [687, 227] width 1038 height 23
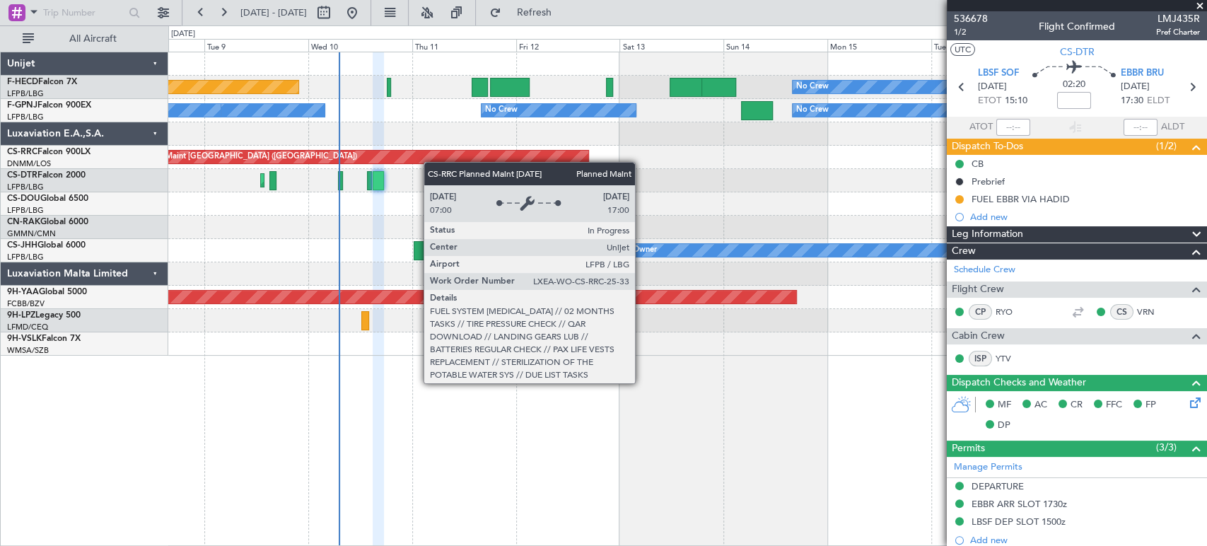
click at [506, 158] on div "No Crew Planned Maint [GEOGRAPHIC_DATA] ([GEOGRAPHIC_DATA]) No Crew No Crew No …" at bounding box center [687, 203] width 1038 height 303
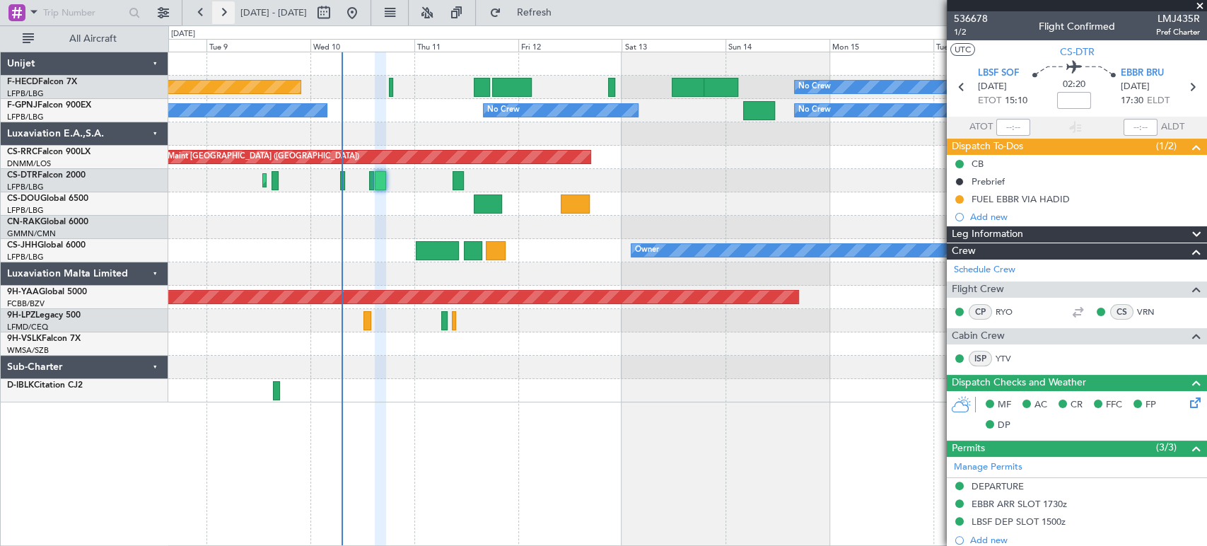
click at [225, 13] on button at bounding box center [223, 12] width 23 height 23
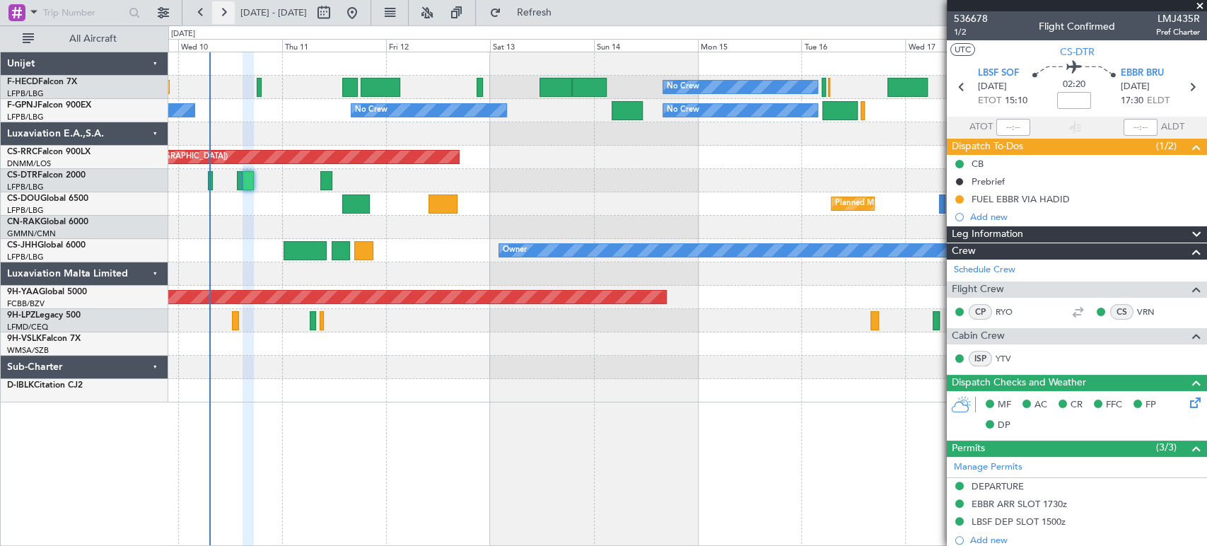
click at [225, 13] on button at bounding box center [223, 12] width 23 height 23
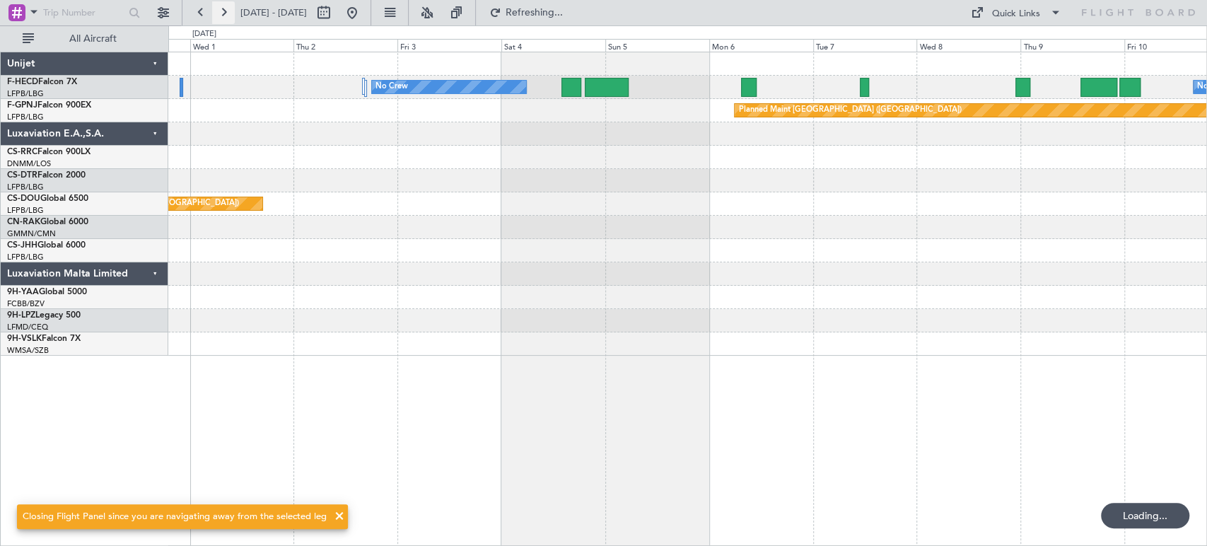
click at [225, 13] on button at bounding box center [223, 12] width 23 height 23
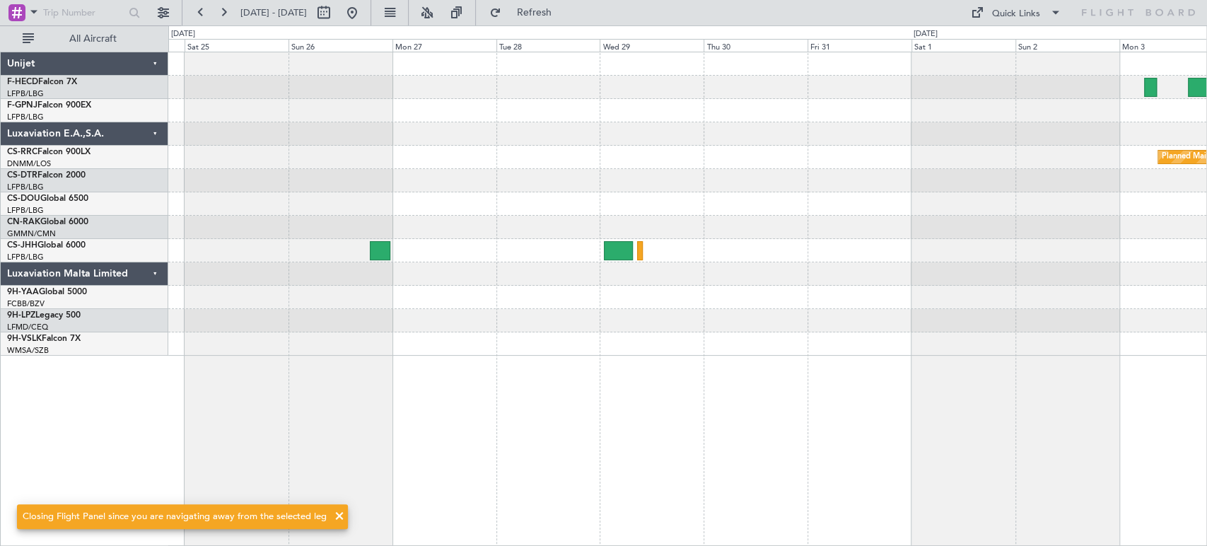
click at [218, 242] on div "Planned Maint [GEOGRAPHIC_DATA] ([GEOGRAPHIC_DATA]) Planned Maint [GEOGRAPHIC_D…" at bounding box center [687, 203] width 1038 height 303
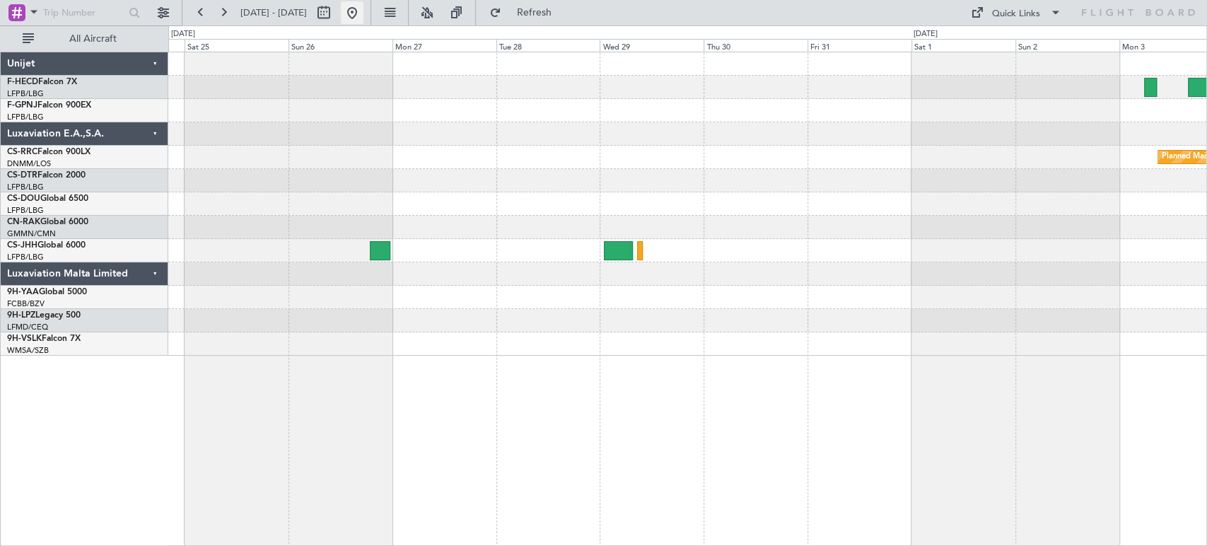
click at [364, 2] on button at bounding box center [352, 12] width 23 height 23
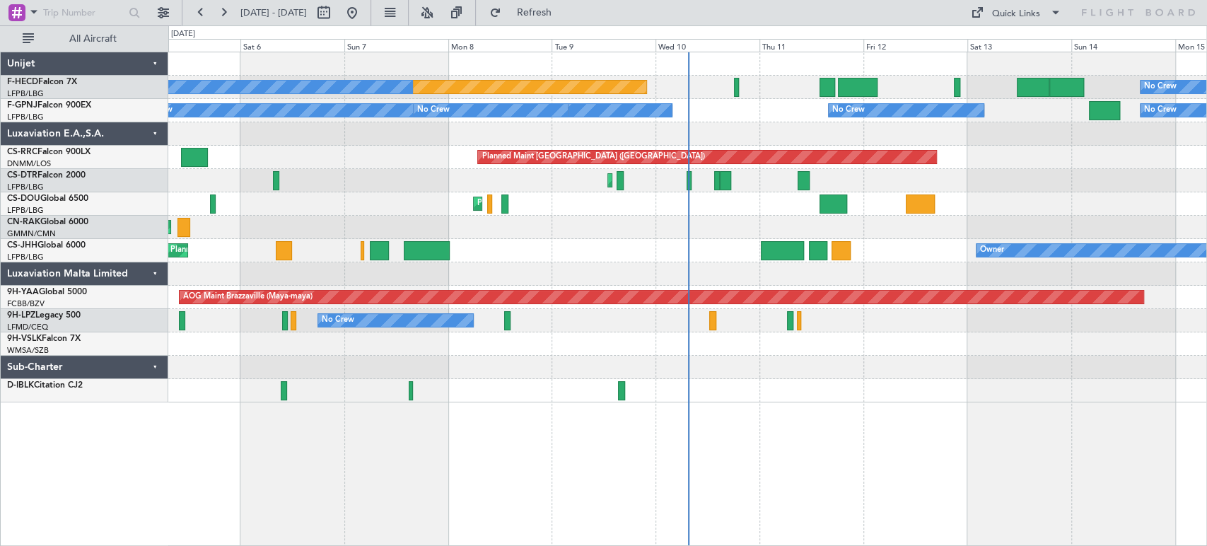
click at [601, 219] on div "Unplanned Maint [GEOGRAPHIC_DATA] ([GEOGRAPHIC_DATA])" at bounding box center [687, 227] width 1038 height 23
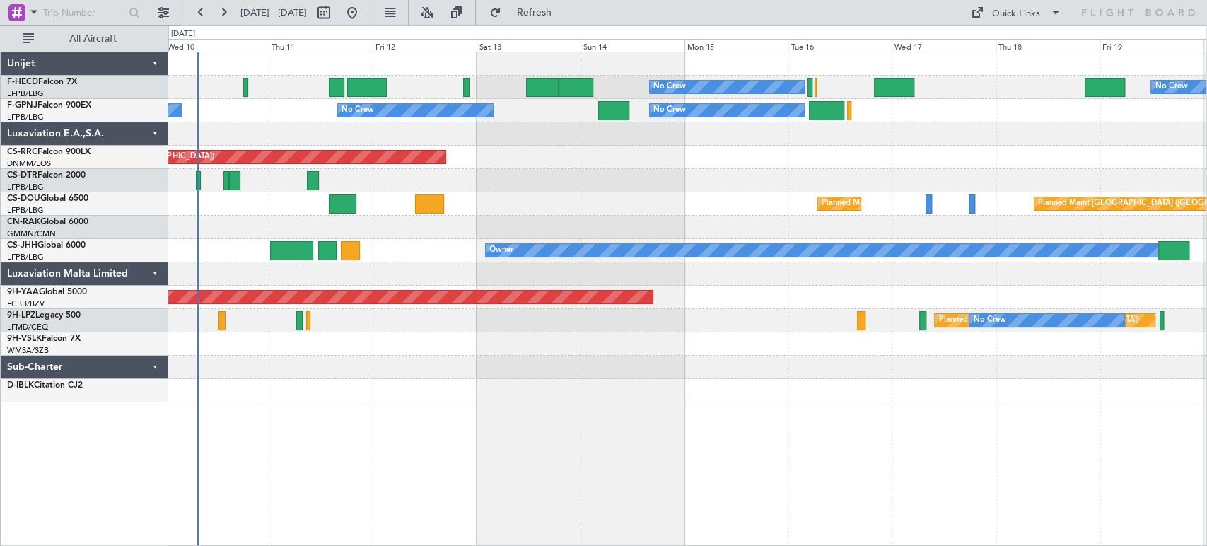
click at [356, 204] on div "No Crew No Crew Planned Maint [GEOGRAPHIC_DATA] ([GEOGRAPHIC_DATA]) No Crew No …" at bounding box center [687, 227] width 1038 height 350
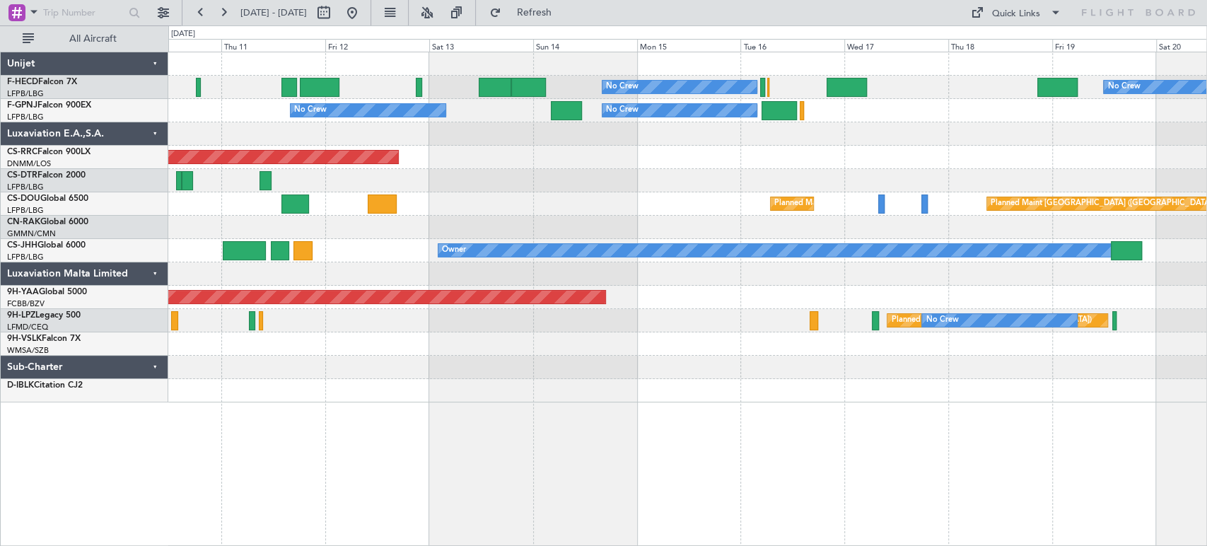
click at [485, 166] on div "Planned Maint [GEOGRAPHIC_DATA] ([GEOGRAPHIC_DATA])" at bounding box center [687, 157] width 1038 height 23
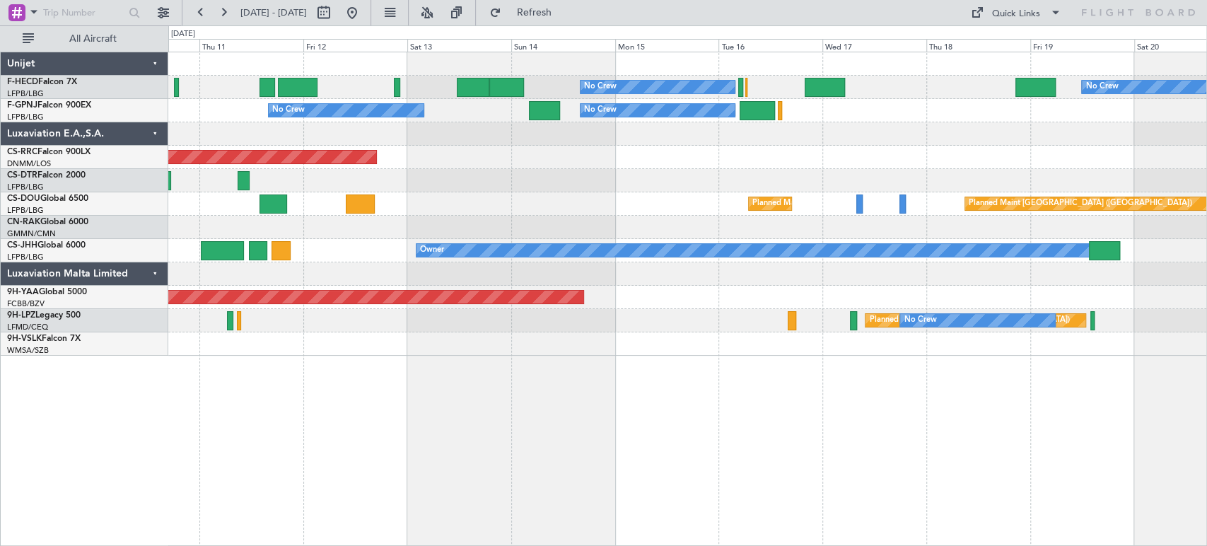
click at [811, 202] on div "No Crew No Crew Planned Maint [GEOGRAPHIC_DATA] ([GEOGRAPHIC_DATA]) No Crew No …" at bounding box center [687, 203] width 1038 height 303
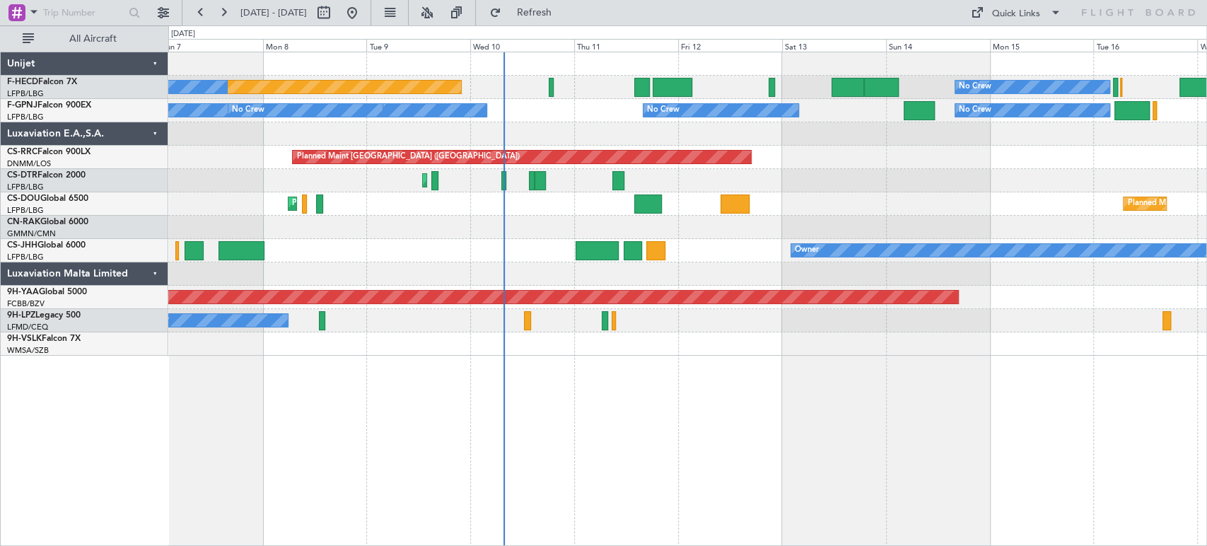
click at [668, 221] on div "No Crew Planned Maint [GEOGRAPHIC_DATA] ([GEOGRAPHIC_DATA]) No Crew No Crew No …" at bounding box center [687, 203] width 1038 height 303
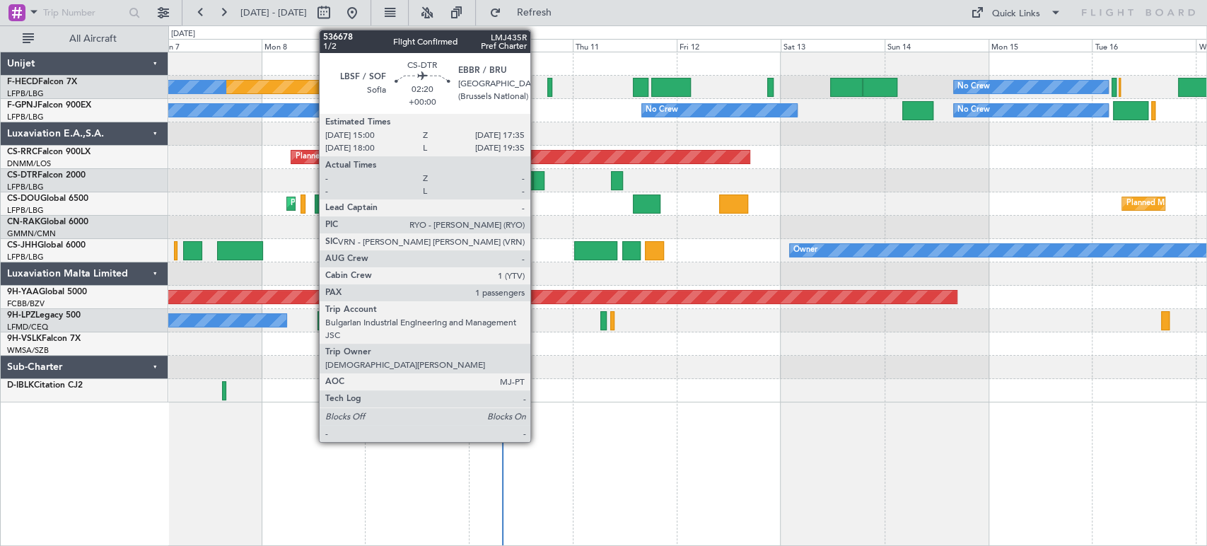
click at [538, 175] on div at bounding box center [538, 180] width 11 height 19
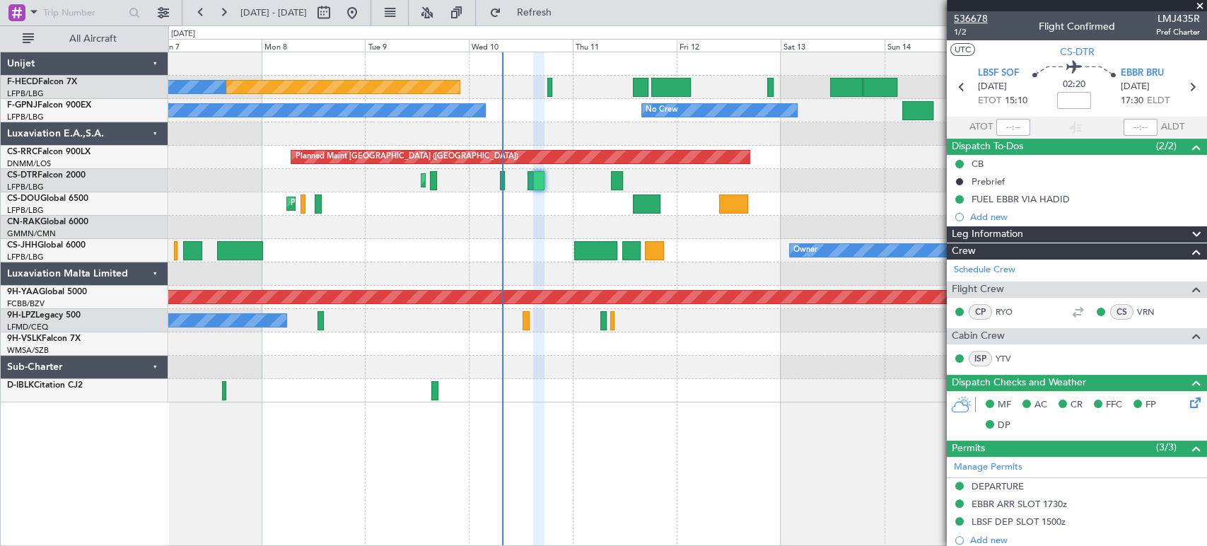
click at [968, 18] on span "536678" at bounding box center [971, 18] width 34 height 15
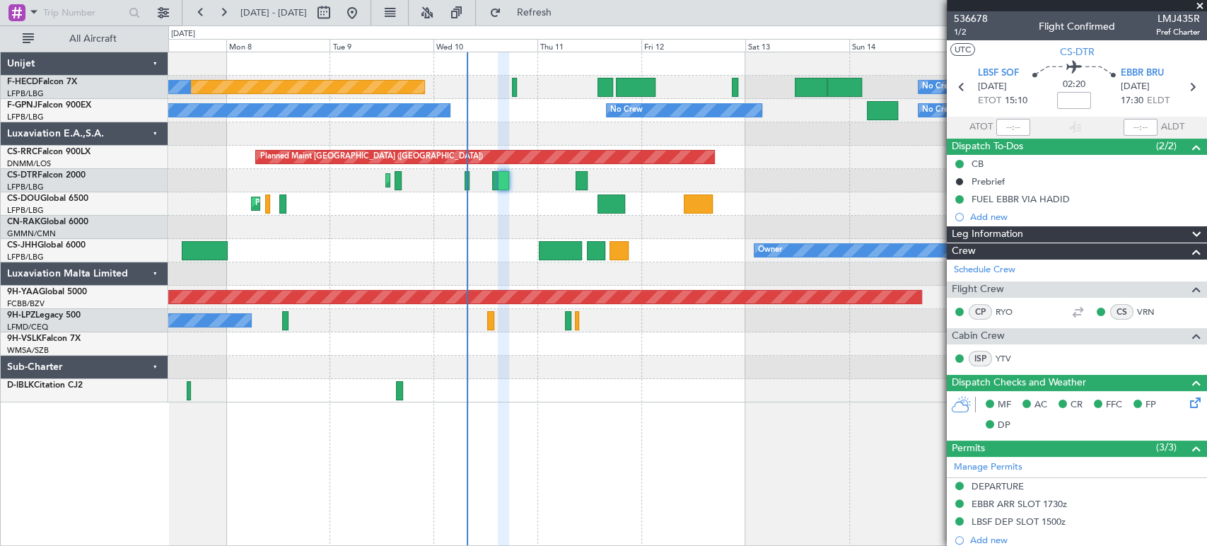
click at [337, 197] on div "Planned Maint [GEOGRAPHIC_DATA] ([GEOGRAPHIC_DATA]) Planned Maint [GEOGRAPHIC_D…" at bounding box center [687, 203] width 1038 height 23
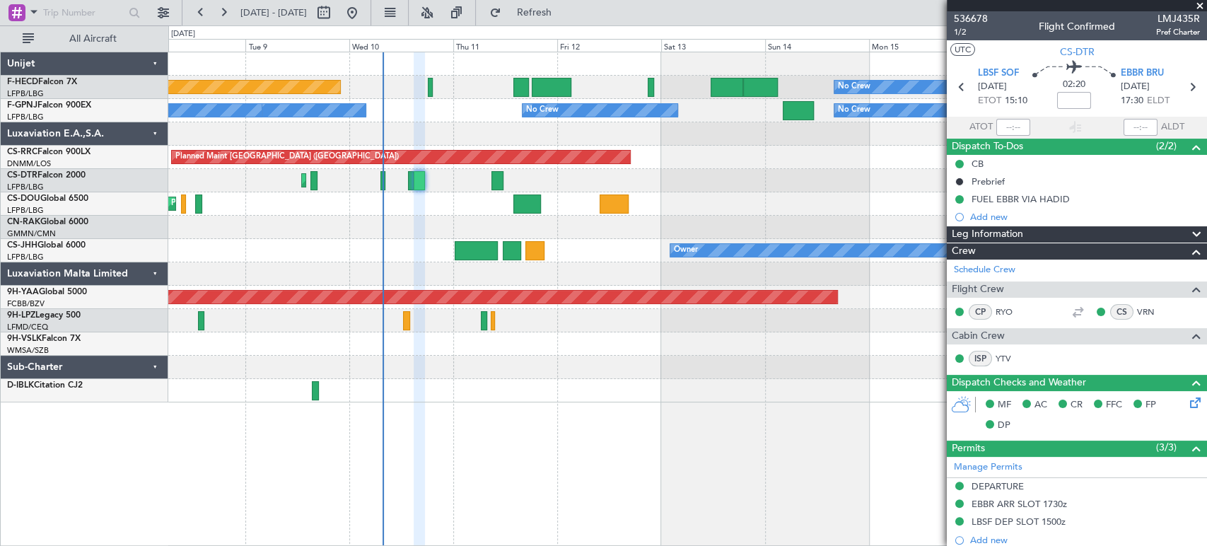
click at [640, 238] on div at bounding box center [687, 227] width 1038 height 23
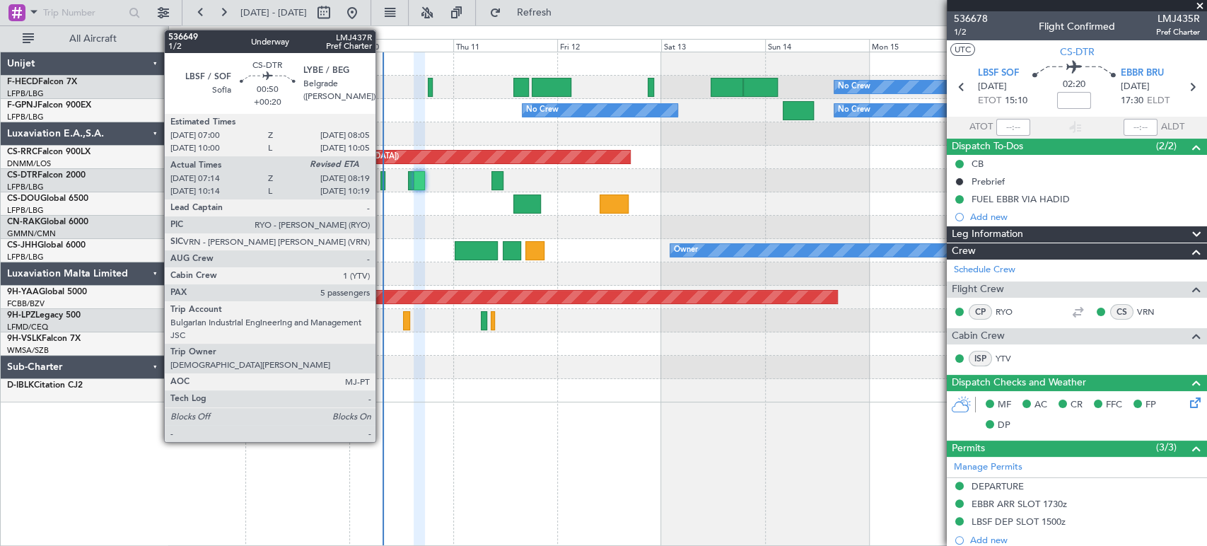
click at [382, 177] on div at bounding box center [383, 180] width 5 height 19
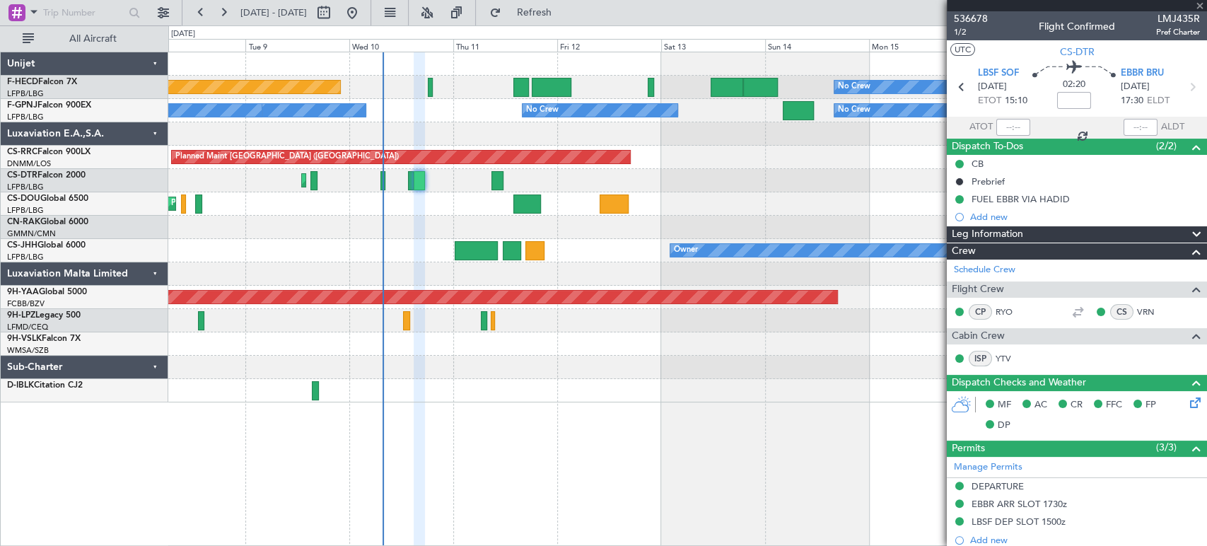
type input "+00:20"
type input "07:24"
type input "5"
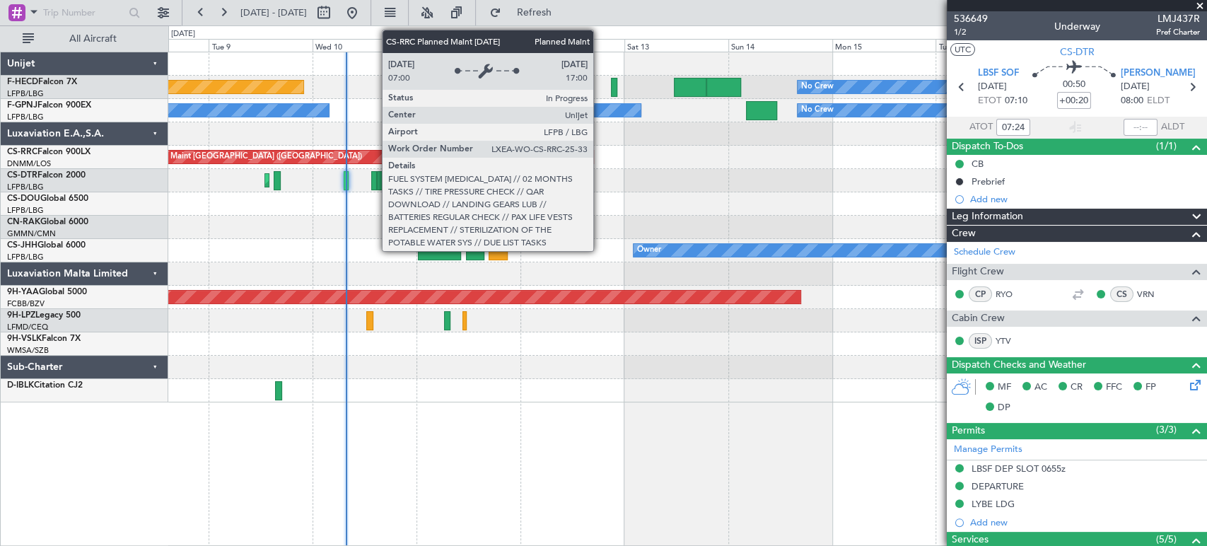
click at [593, 154] on div "Planned Maint [GEOGRAPHIC_DATA] ([GEOGRAPHIC_DATA])" at bounding box center [364, 157] width 458 height 13
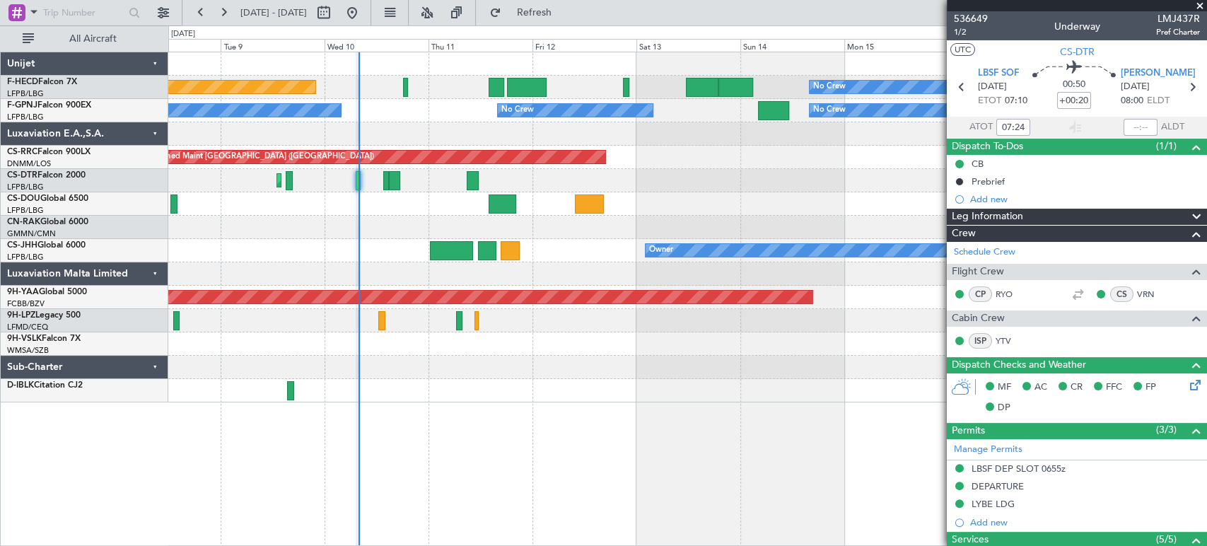
click at [396, 226] on div at bounding box center [687, 227] width 1038 height 23
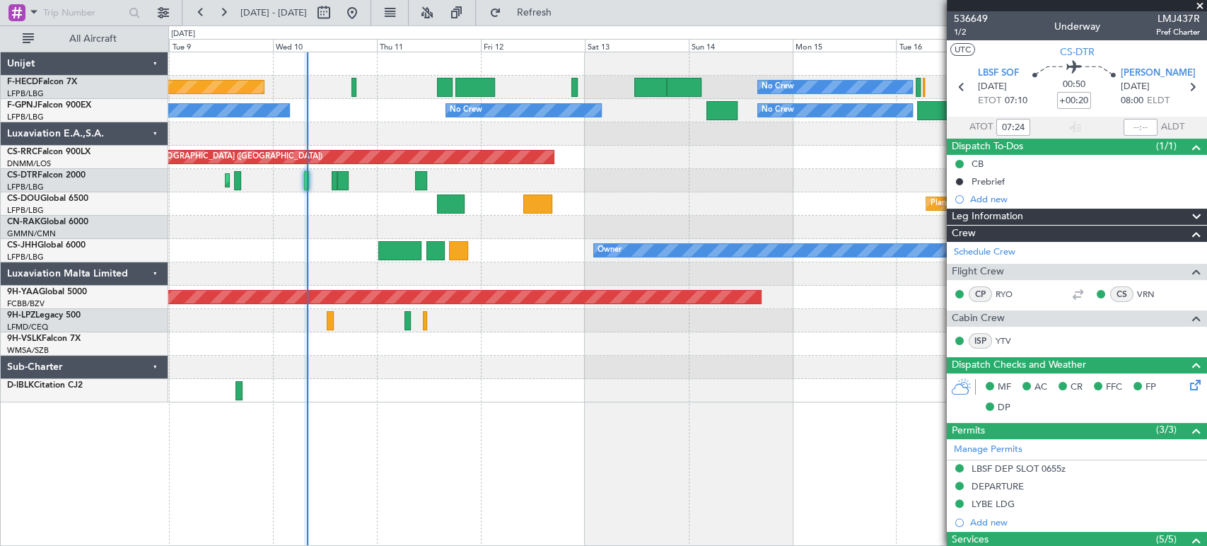
click at [322, 248] on div "Planned Maint [GEOGRAPHIC_DATA] ([GEOGRAPHIC_DATA]) No Crew No Crew No Crew No …" at bounding box center [687, 227] width 1038 height 350
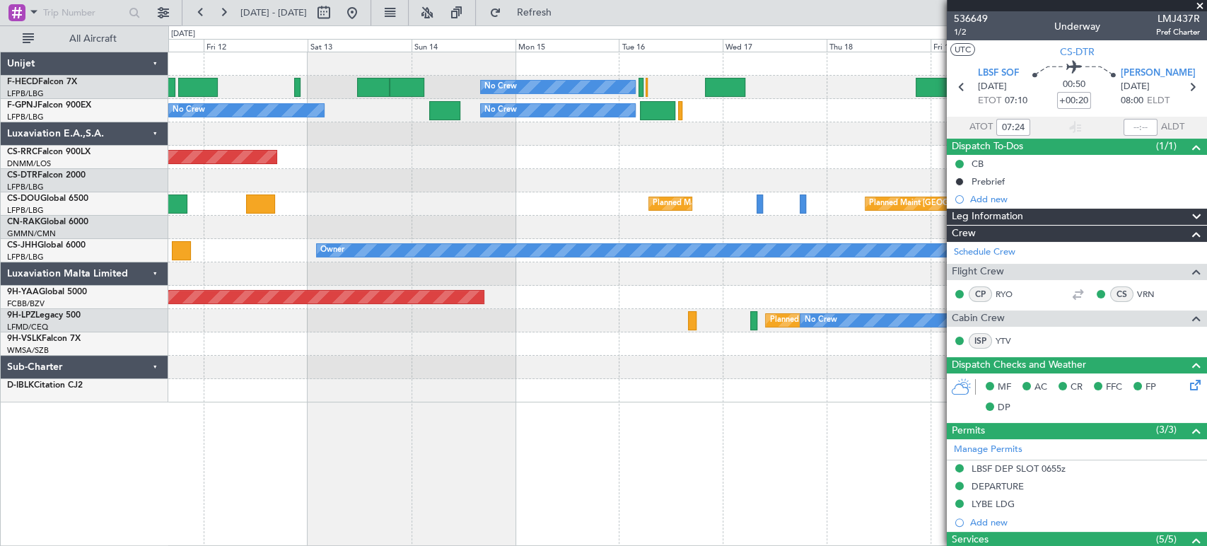
click at [301, 214] on div "No Crew No Crew Planned Maint [GEOGRAPHIC_DATA] ([GEOGRAPHIC_DATA]) No Crew No …" at bounding box center [687, 227] width 1038 height 350
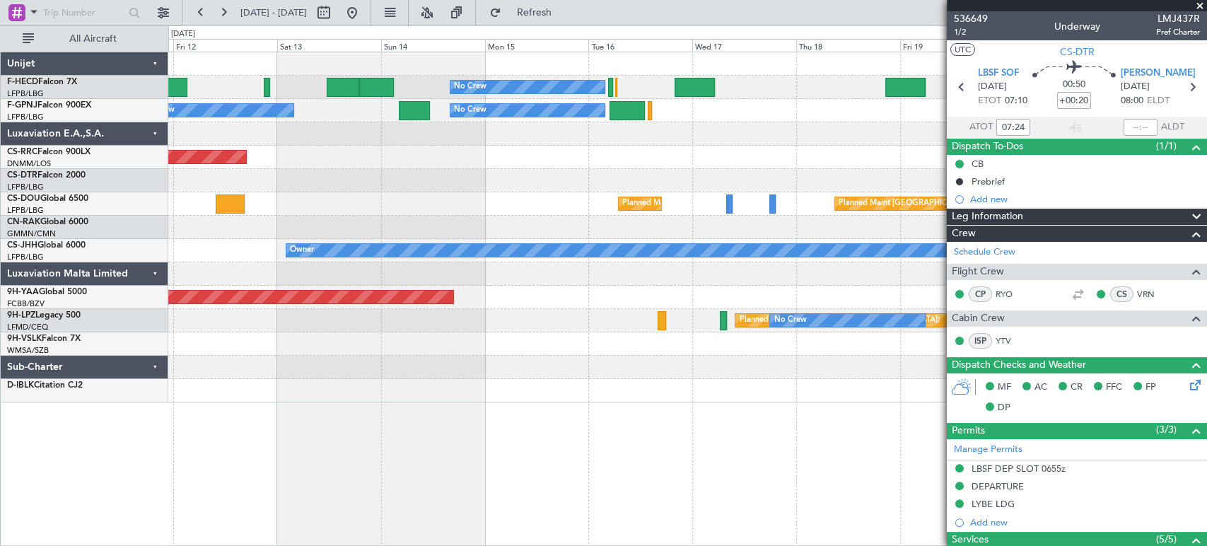
click at [384, 195] on div "No Crew No Crew Planned Maint [GEOGRAPHIC_DATA] ([GEOGRAPHIC_DATA]) No Crew No …" at bounding box center [687, 227] width 1038 height 350
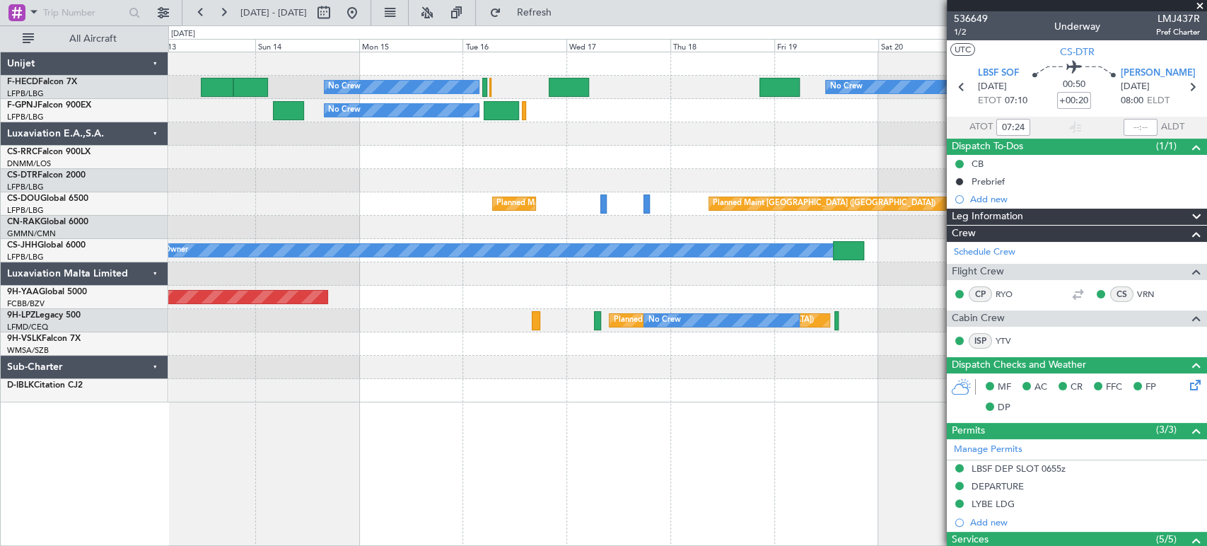
click at [879, 183] on div "No Crew No Crew No Crew No Crew No Crew No Crew Planned Maint [GEOGRAPHIC_DATA]…" at bounding box center [687, 227] width 1038 height 350
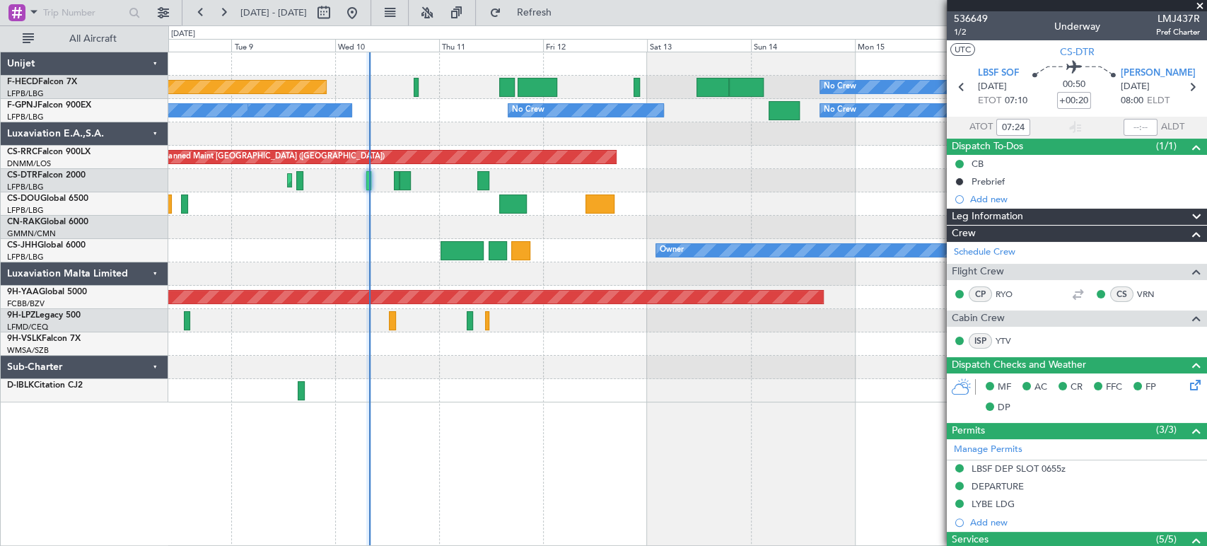
click at [504, 138] on div "No Crew Planned Maint [GEOGRAPHIC_DATA] ([GEOGRAPHIC_DATA]) No Crew No Crew No …" at bounding box center [687, 227] width 1038 height 350
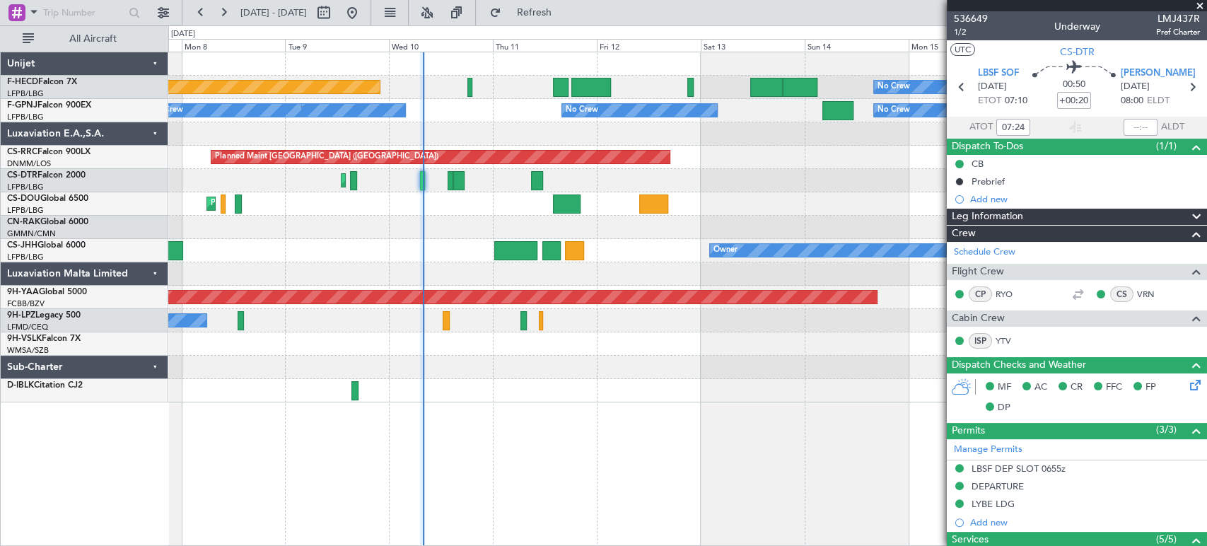
click at [470, 82] on div at bounding box center [470, 87] width 5 height 19
click at [979, 17] on span "536649" at bounding box center [971, 18] width 34 height 15
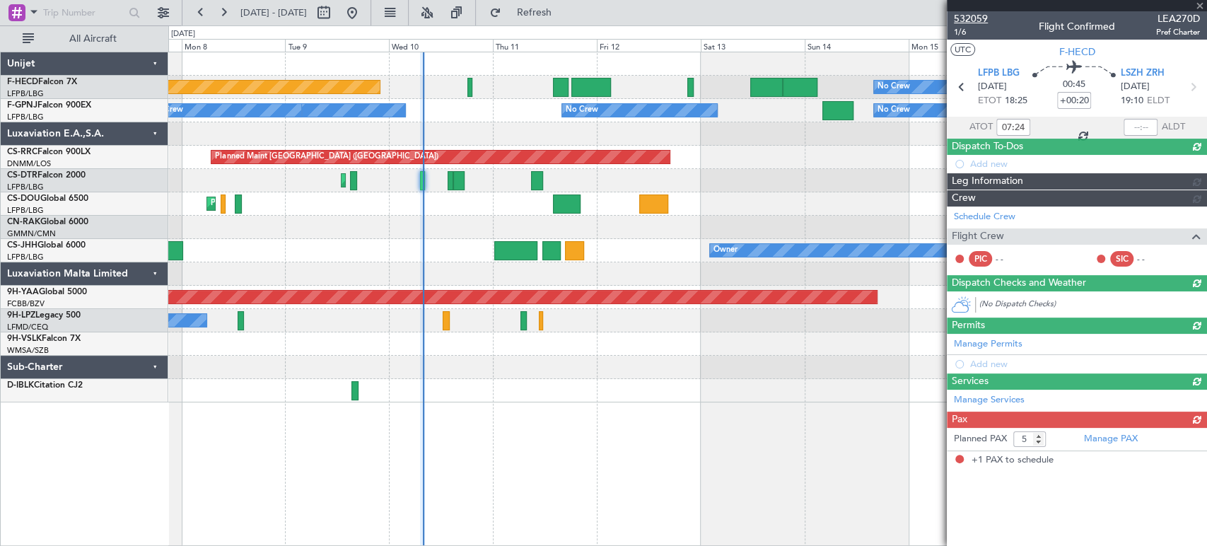
type input "-00:10"
type input "1"
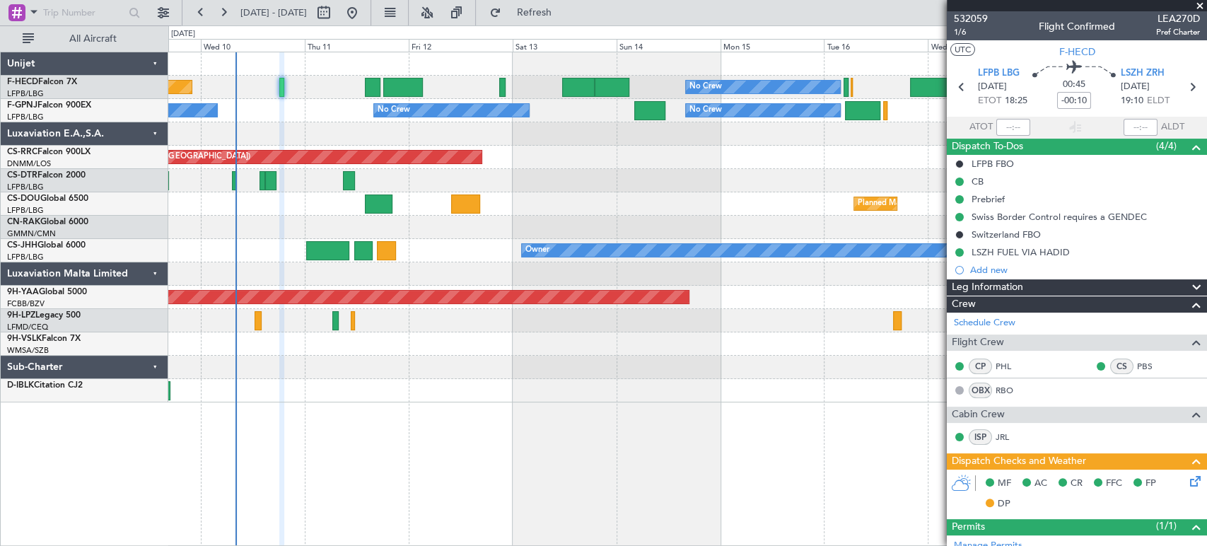
click at [323, 124] on div at bounding box center [687, 133] width 1038 height 23
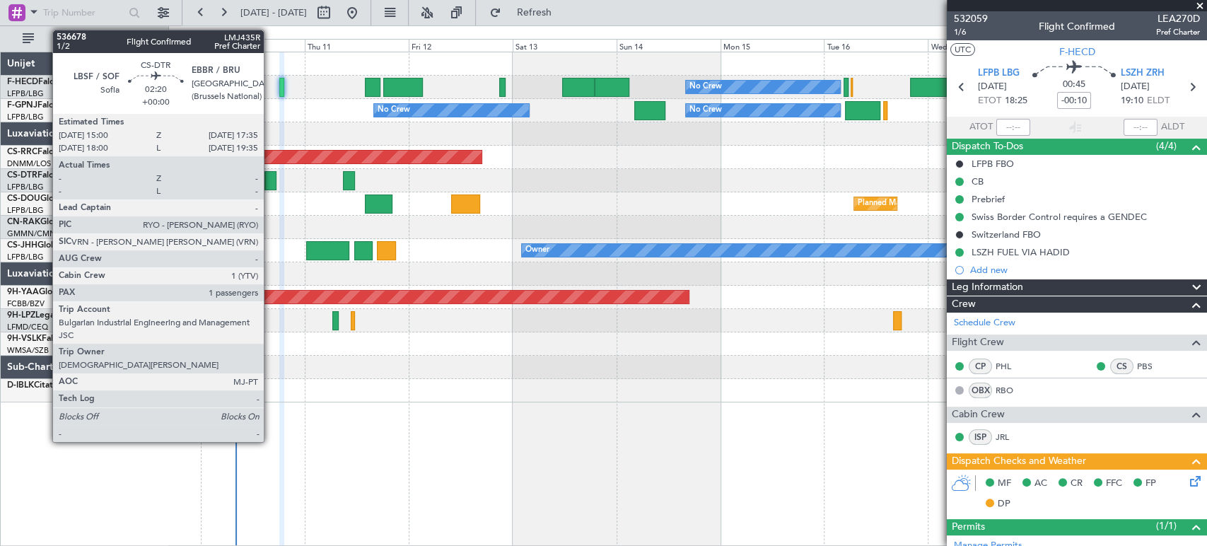
click at [271, 180] on div at bounding box center [270, 180] width 11 height 19
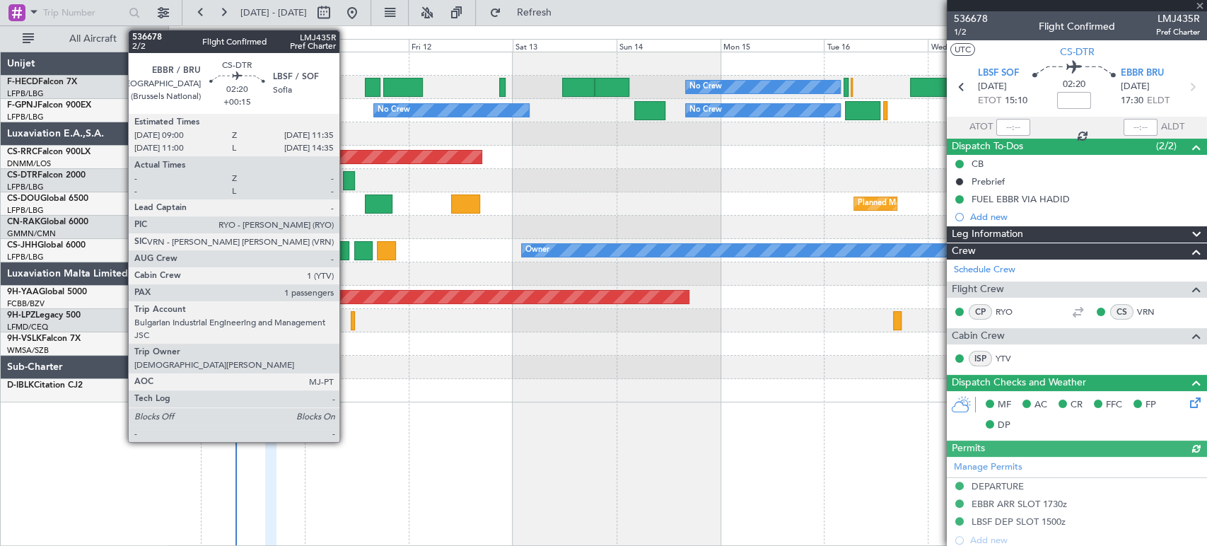
click at [345, 180] on div at bounding box center [348, 180] width 11 height 19
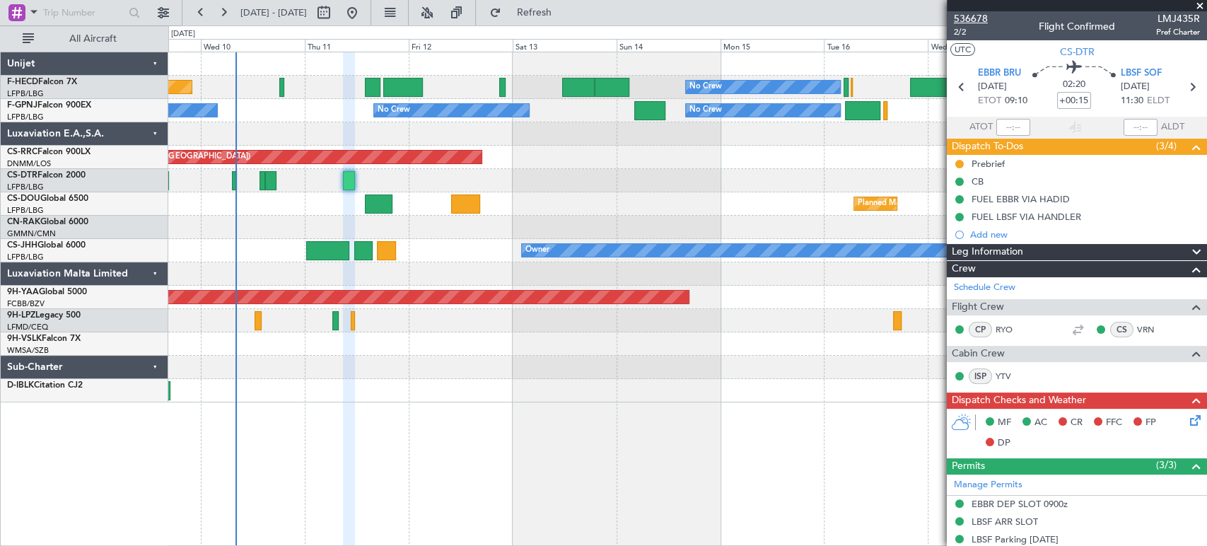
click at [966, 18] on span "536678" at bounding box center [971, 18] width 34 height 15
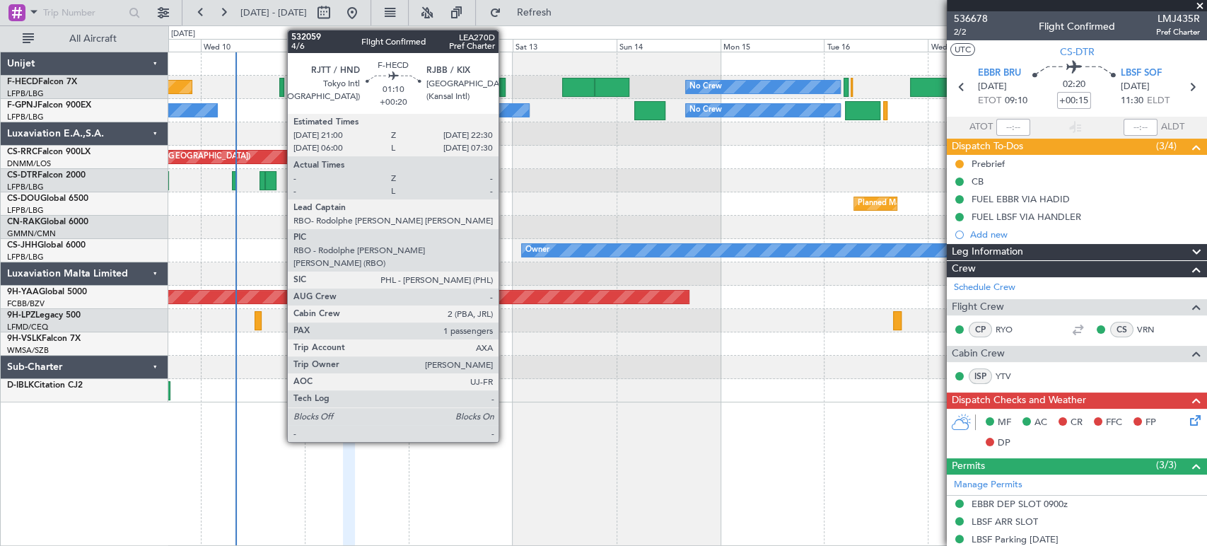
click at [505, 83] on div at bounding box center [502, 87] width 7 height 19
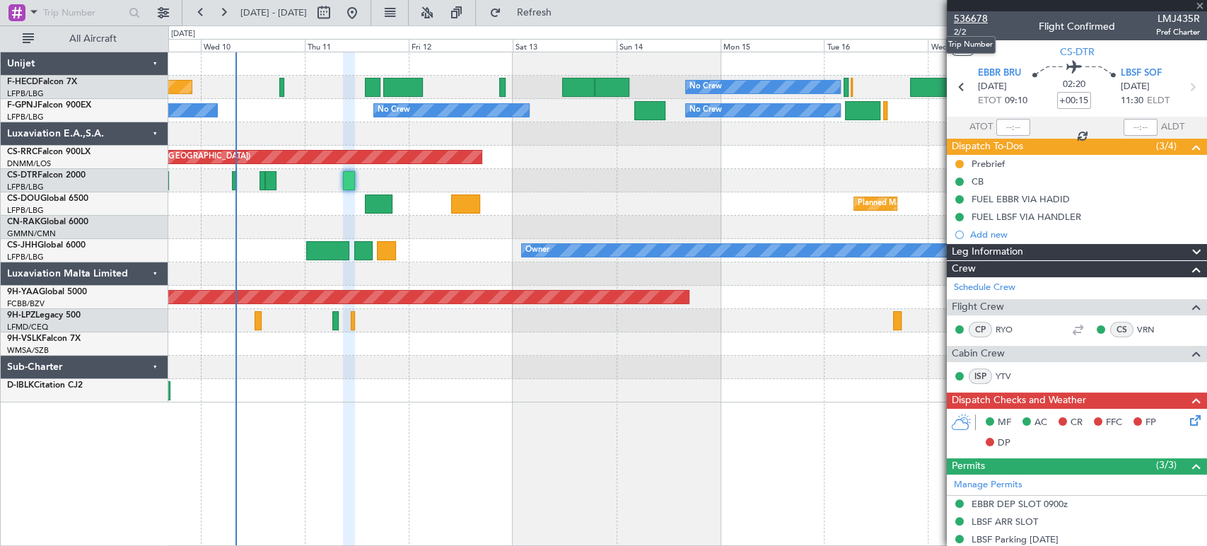
type input "+00:20"
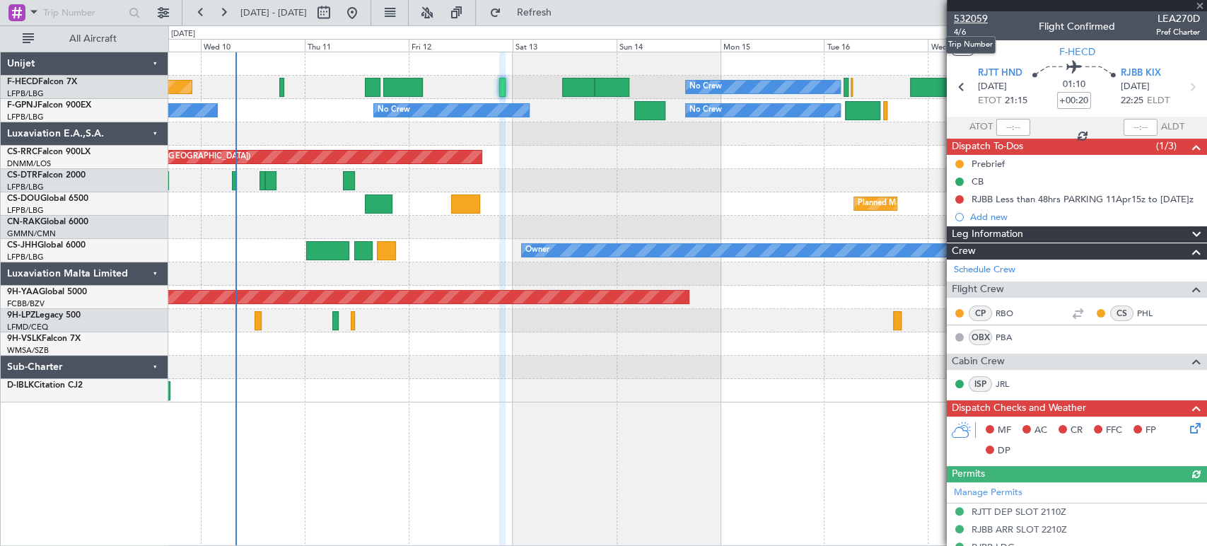
click at [980, 17] on span "532059" at bounding box center [971, 18] width 34 height 15
